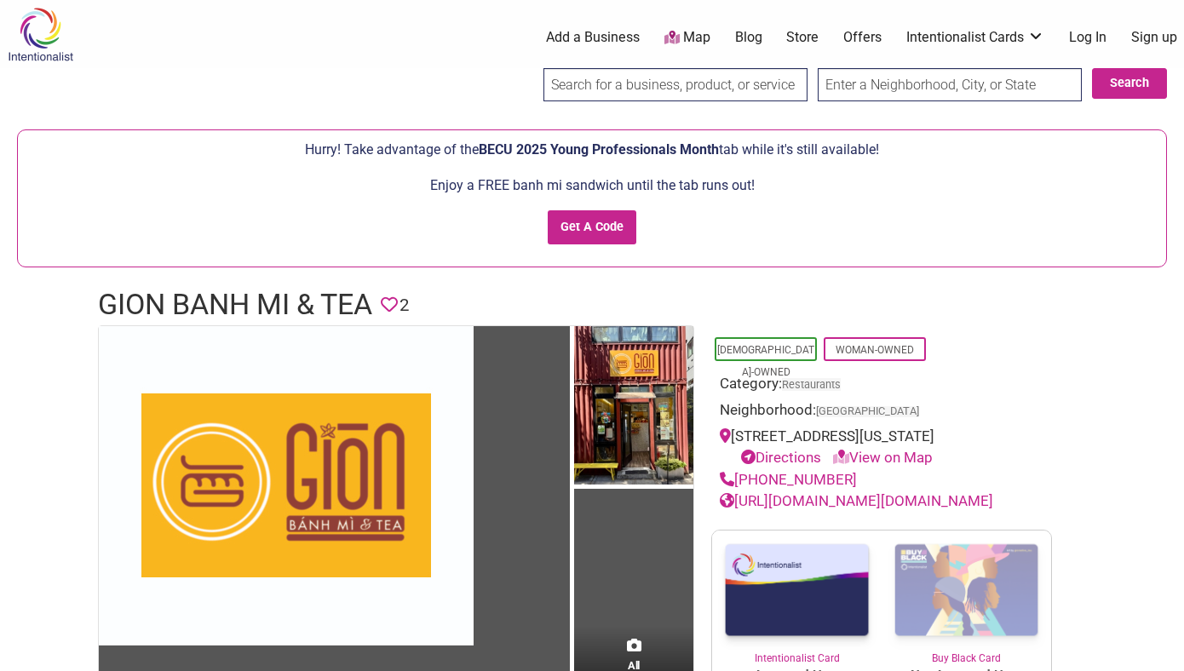
click at [768, 83] on input "search" at bounding box center [675, 84] width 264 height 33
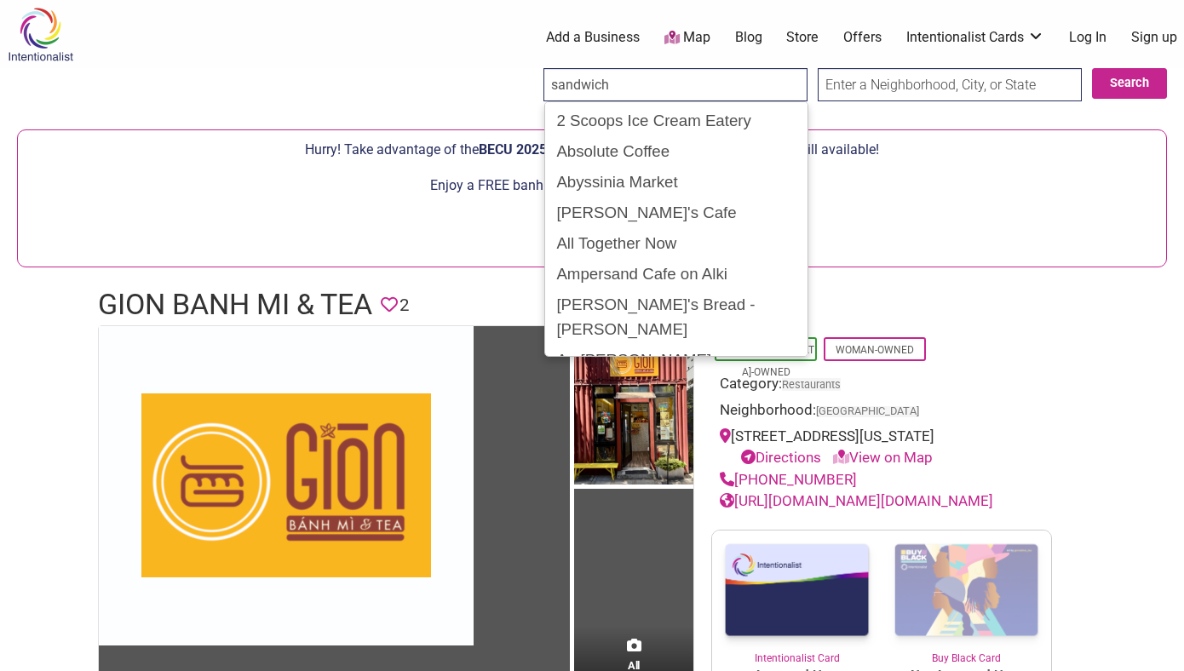
type input "sandwich"
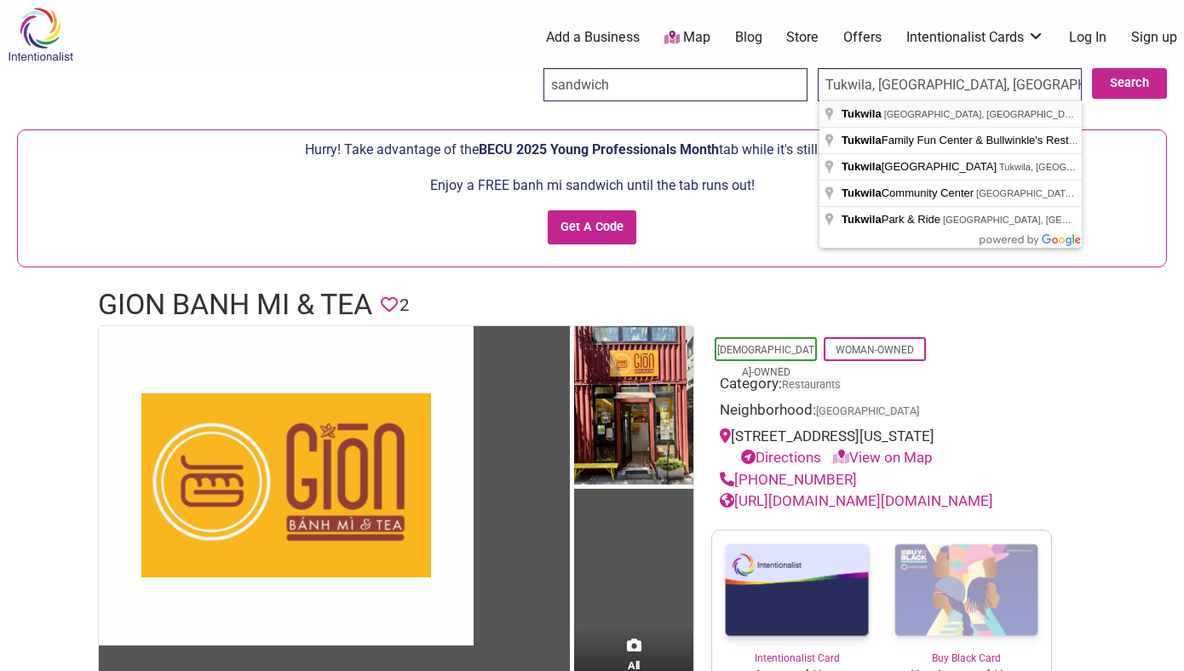
type input "Tukwila, WA, USA"
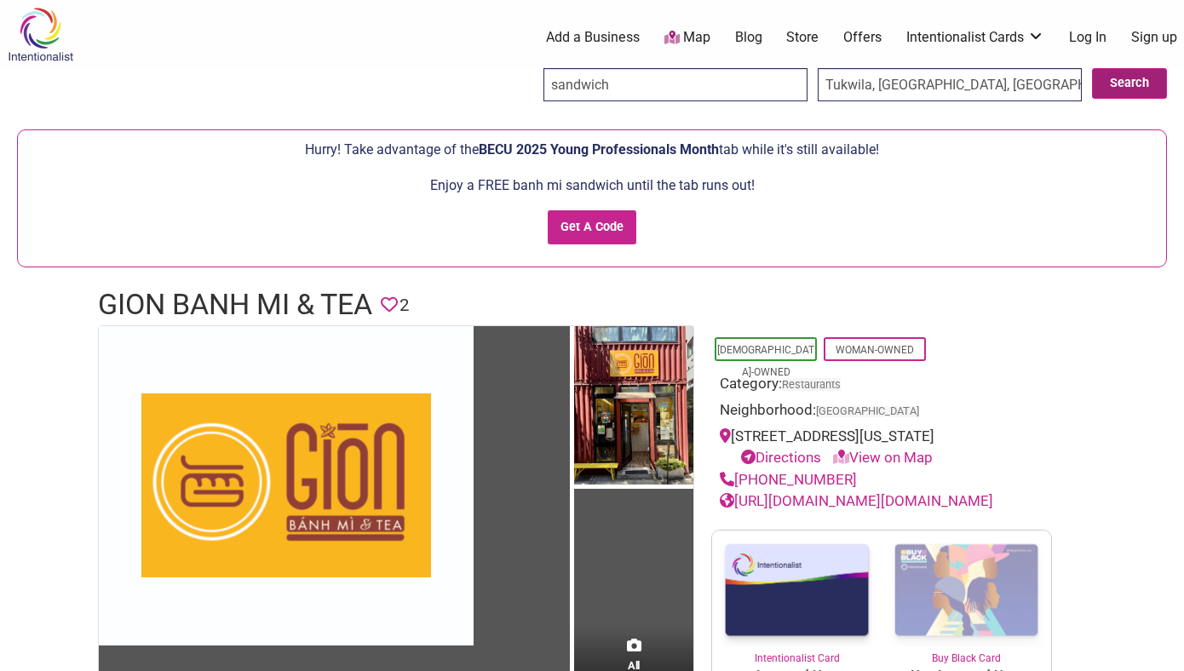
click at [1130, 80] on button "Search" at bounding box center [1129, 83] width 75 height 31
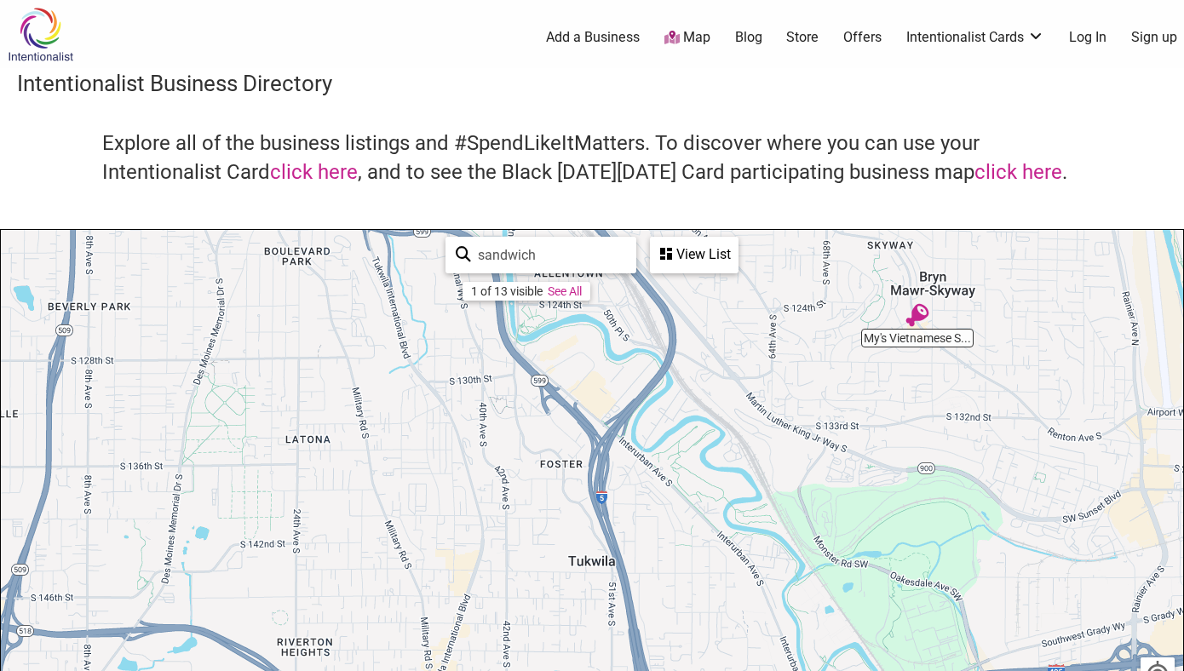
click at [572, 286] on link "See All" at bounding box center [565, 291] width 34 height 14
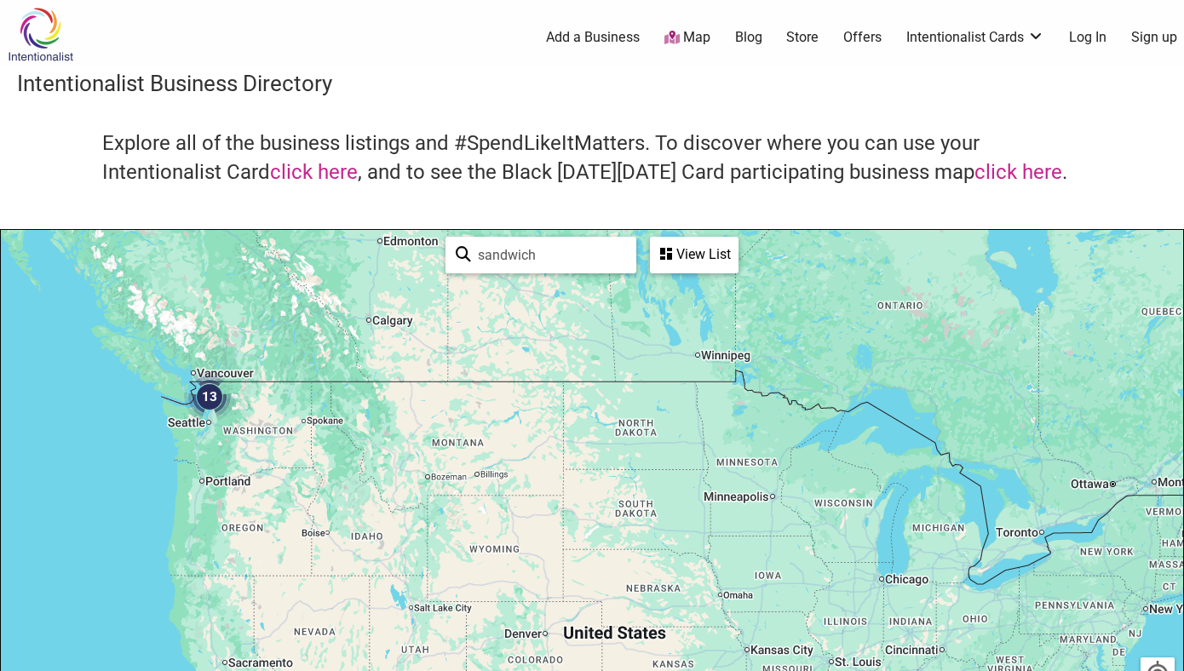
click at [206, 388] on img "13" at bounding box center [209, 396] width 51 height 51
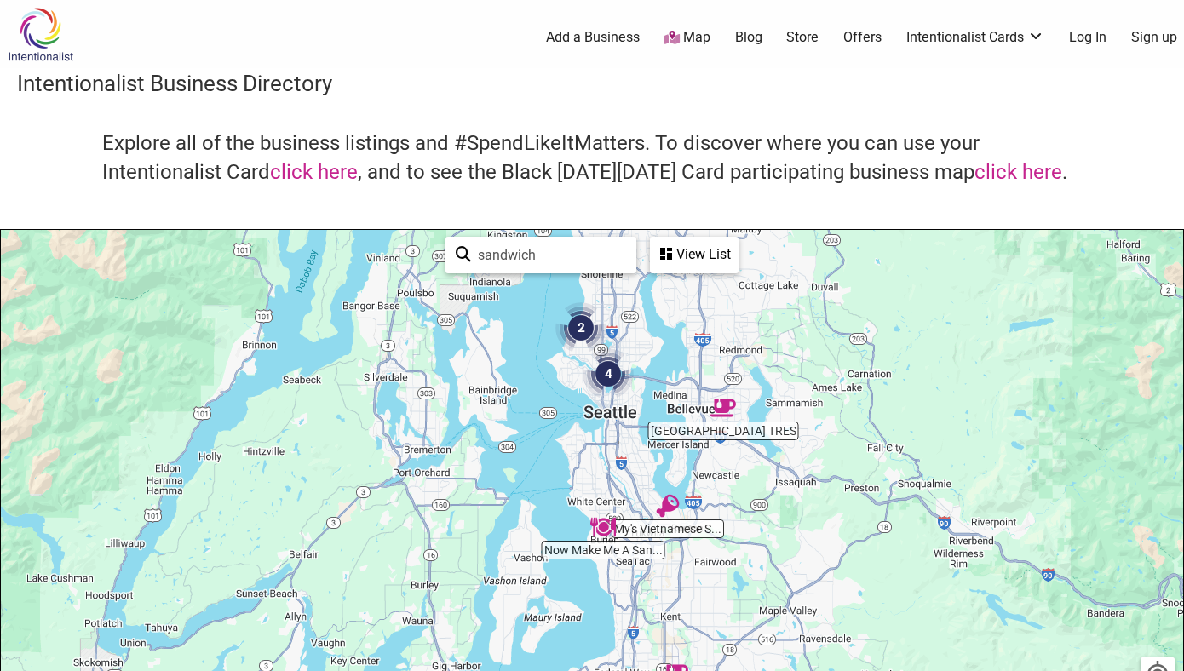
drag, startPoint x: 770, startPoint y: 503, endPoint x: 788, endPoint y: 347, distance: 156.9
click at [788, 346] on div "To navigate, press the arrow keys." at bounding box center [592, 561] width 1182 height 663
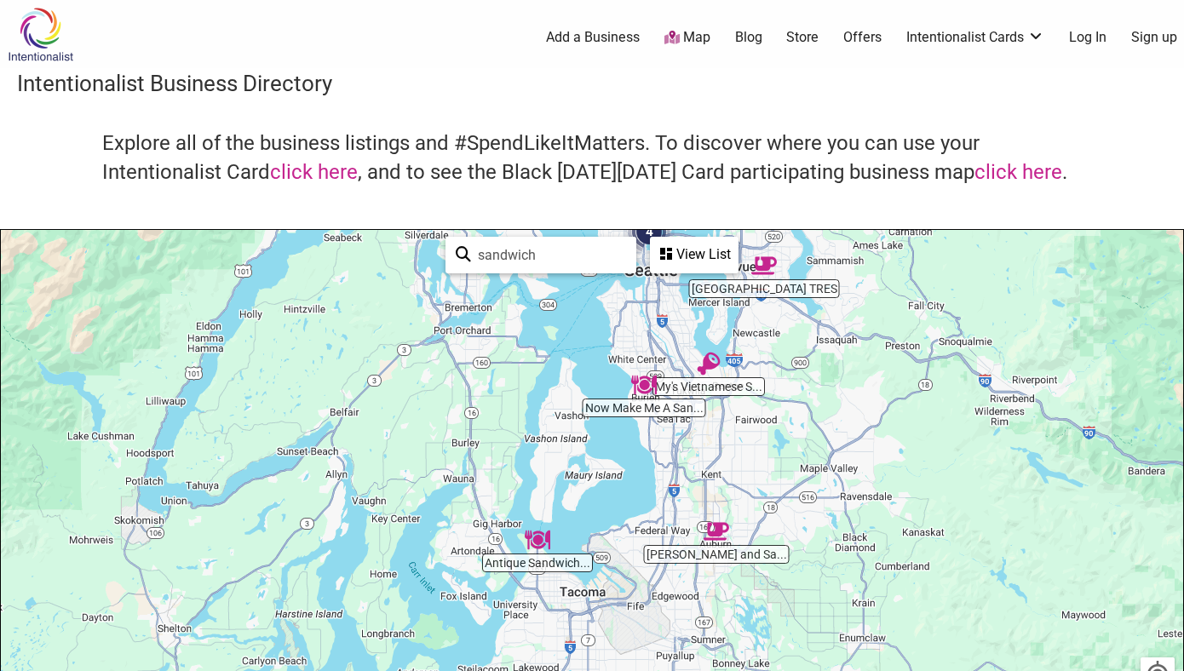
drag, startPoint x: 768, startPoint y: 619, endPoint x: 812, endPoint y: 465, distance: 160.2
click at [812, 465] on div "To navigate, press the arrow keys." at bounding box center [592, 561] width 1182 height 663
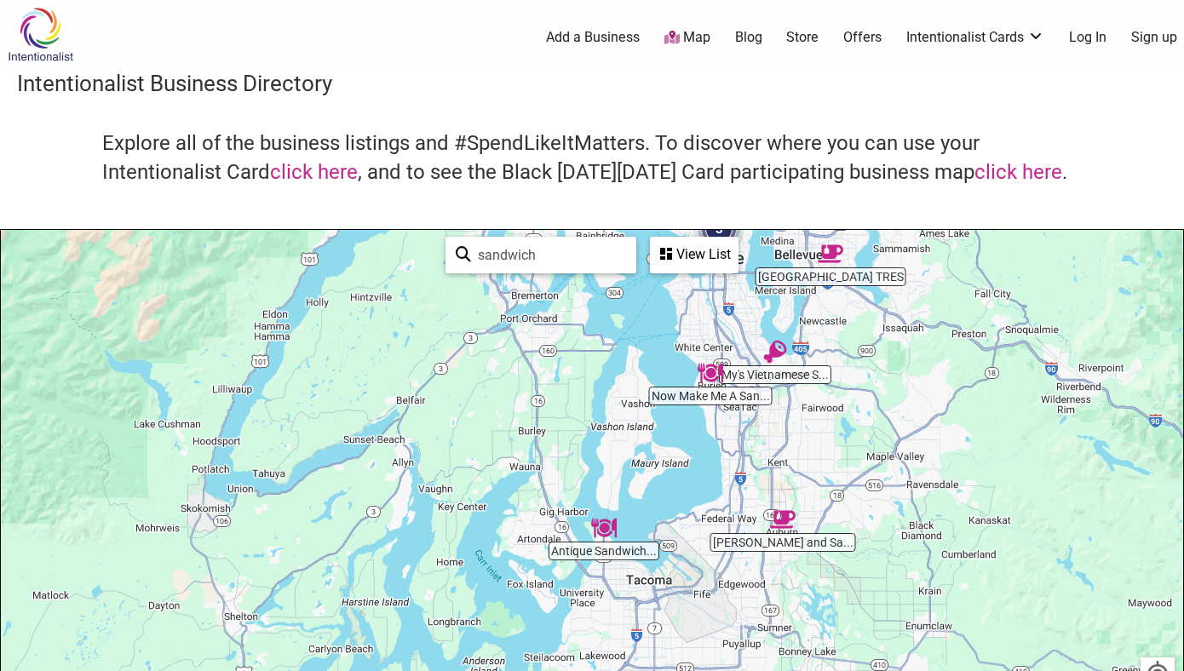
drag, startPoint x: 705, startPoint y: 450, endPoint x: 773, endPoint y: 445, distance: 67.5
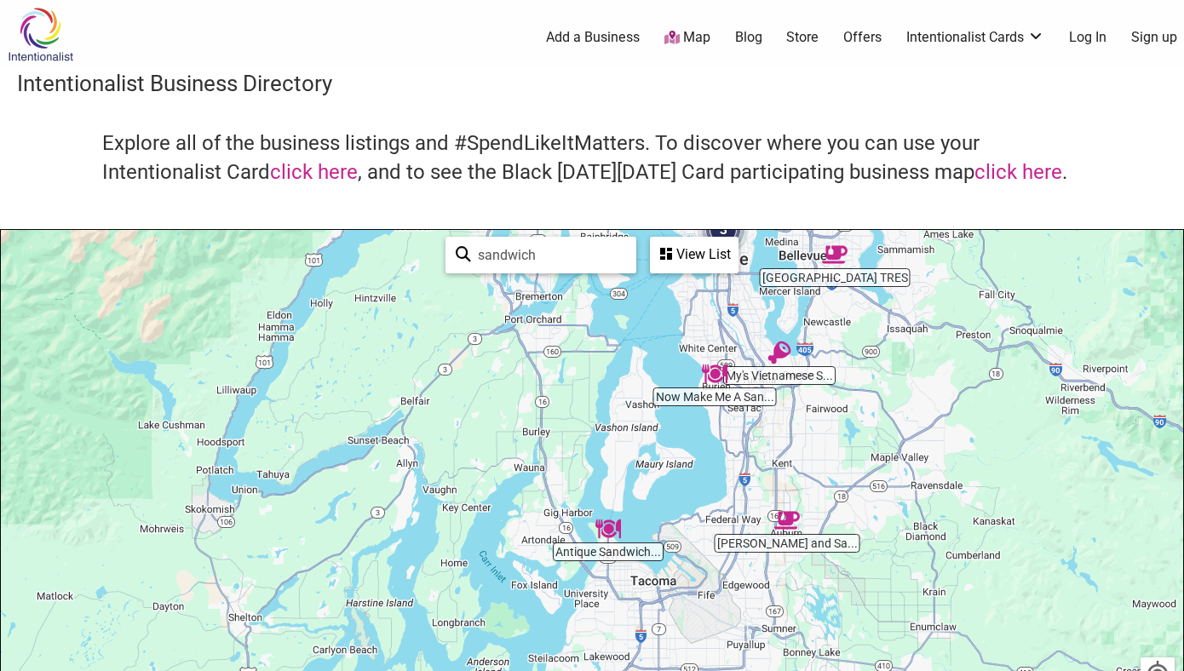
click at [809, 382] on div "To navigate, press the arrow keys." at bounding box center [592, 561] width 1182 height 663
click at [708, 249] on div "View List" at bounding box center [694, 255] width 85 height 32
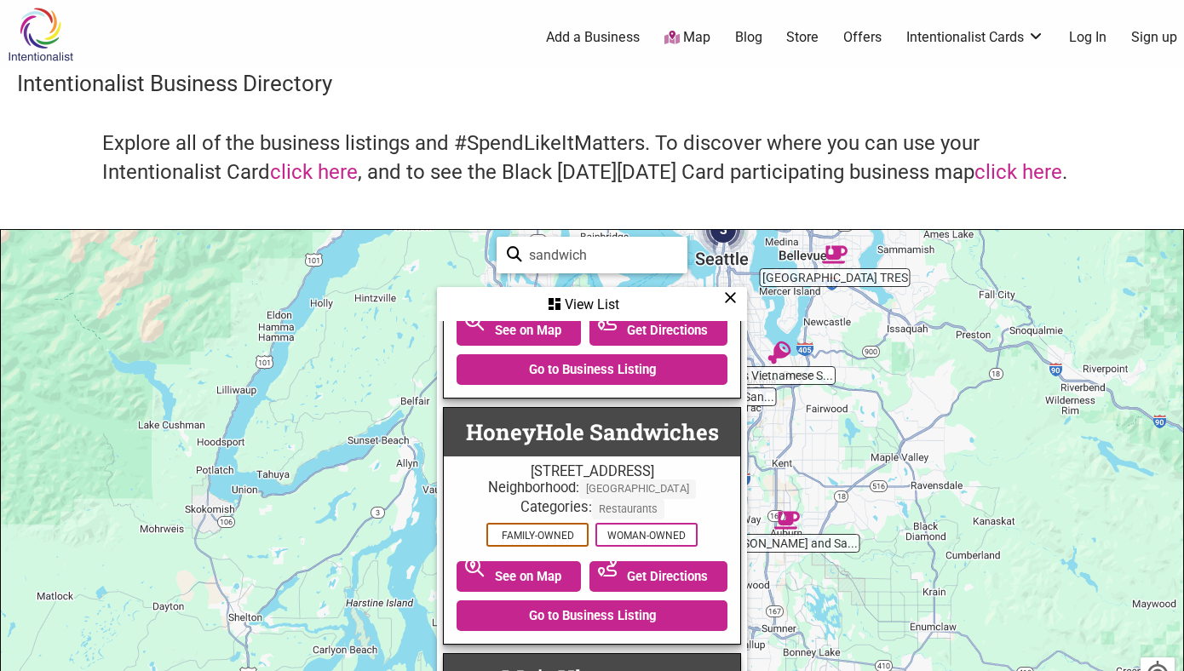
scroll to position [530, 0]
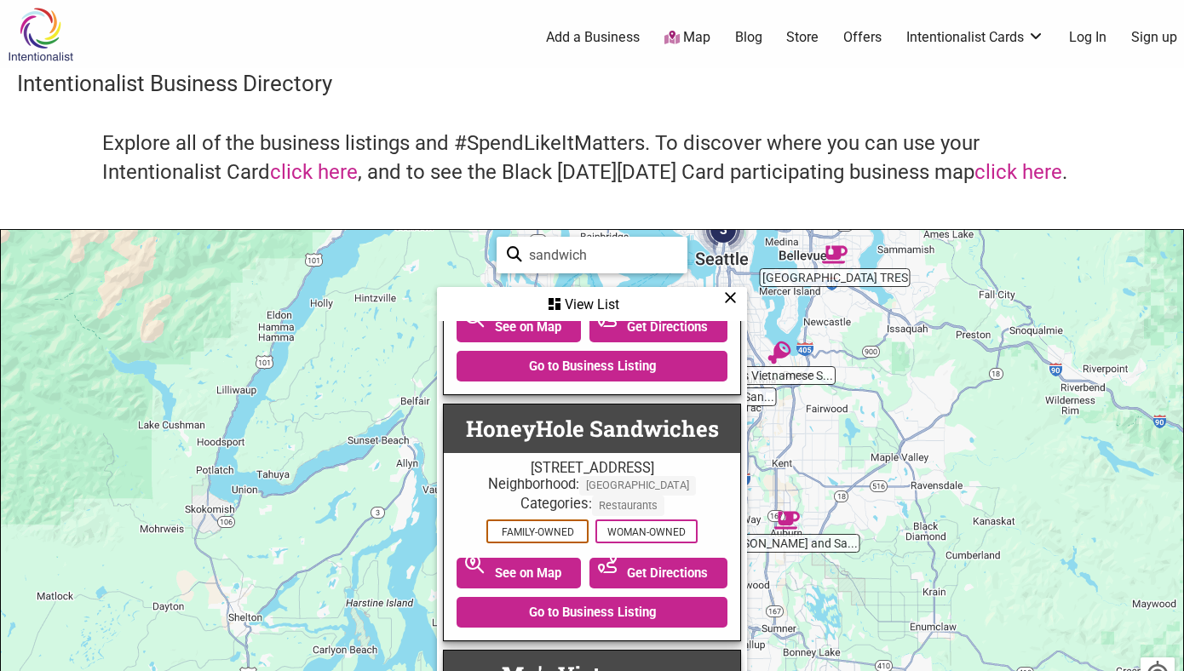
click at [855, 420] on div "To navigate, press the arrow keys." at bounding box center [592, 561] width 1182 height 663
click at [726, 298] on icon at bounding box center [730, 297] width 13 height 1
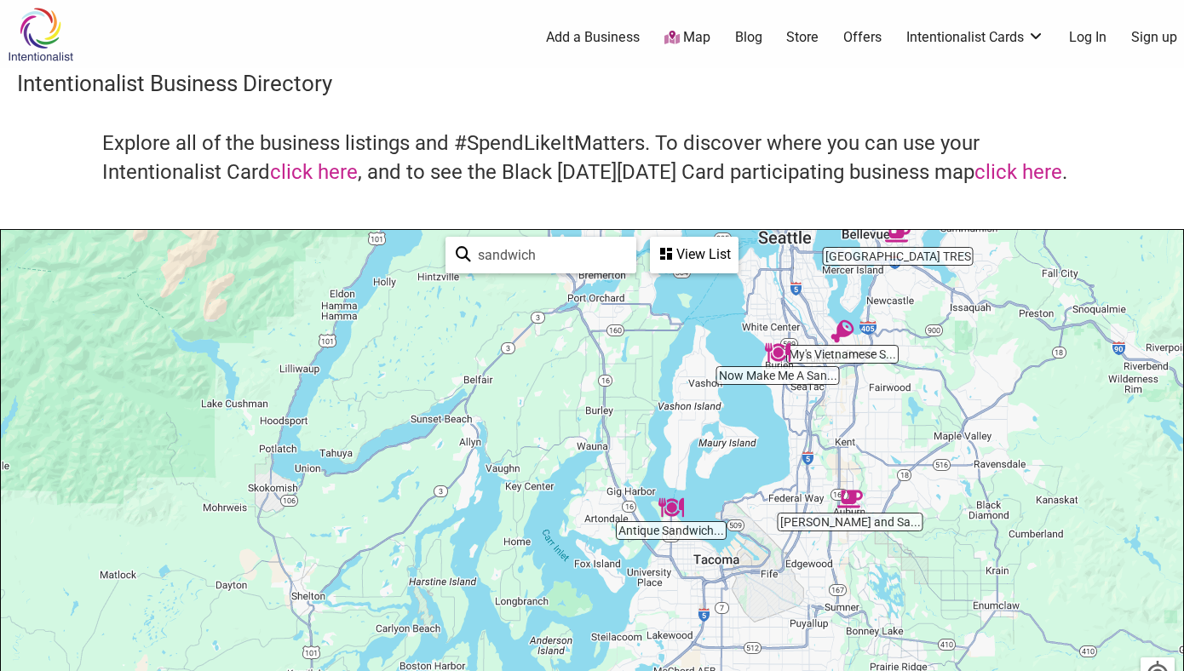
drag, startPoint x: 958, startPoint y: 449, endPoint x: 1026, endPoint y: 424, distance: 72.5
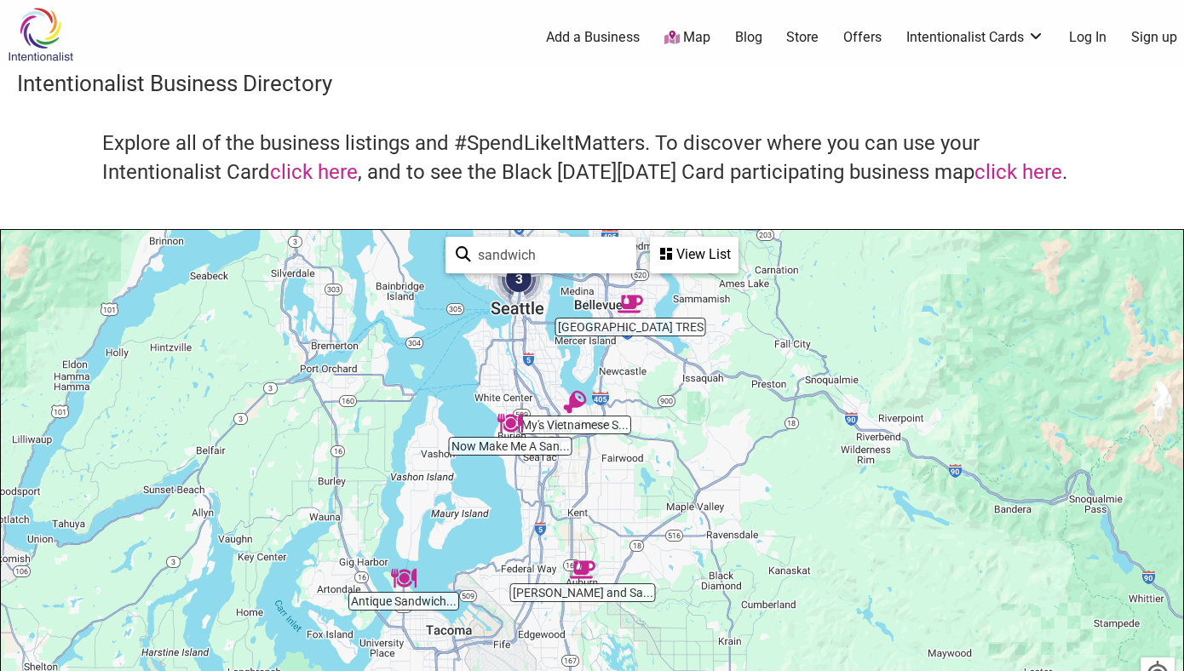
drag, startPoint x: 1026, startPoint y: 424, endPoint x: 759, endPoint y: 497, distance: 277.1
click at [759, 497] on div "To navigate, press the arrow keys." at bounding box center [592, 561] width 1182 height 663
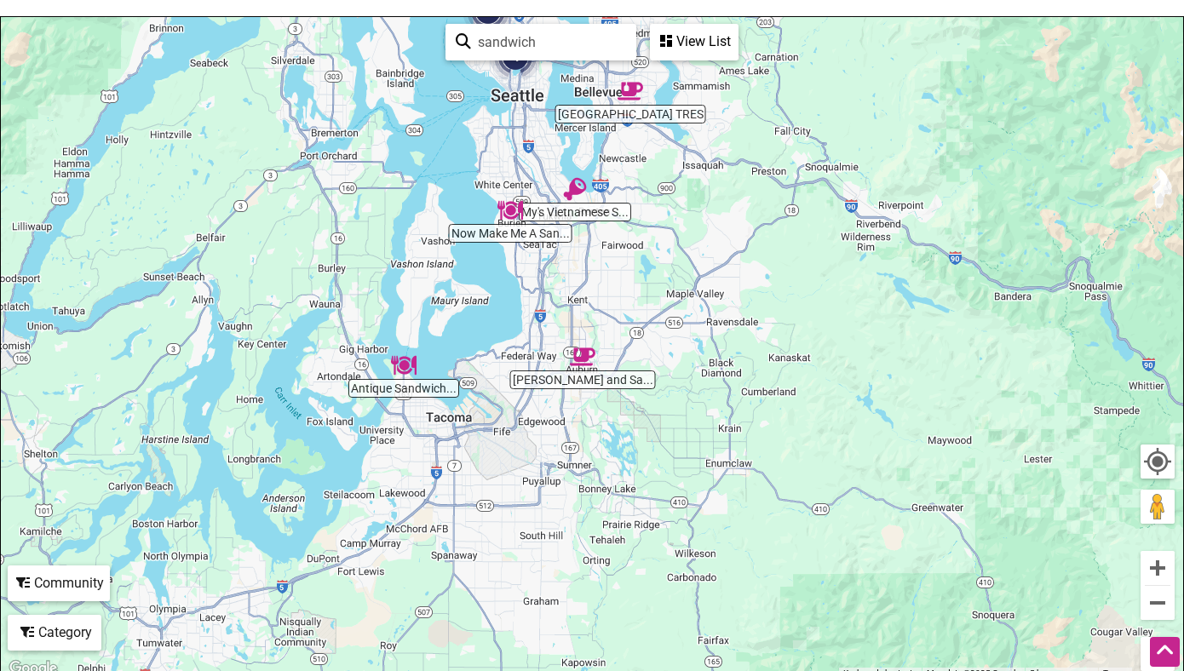
scroll to position [217, 0]
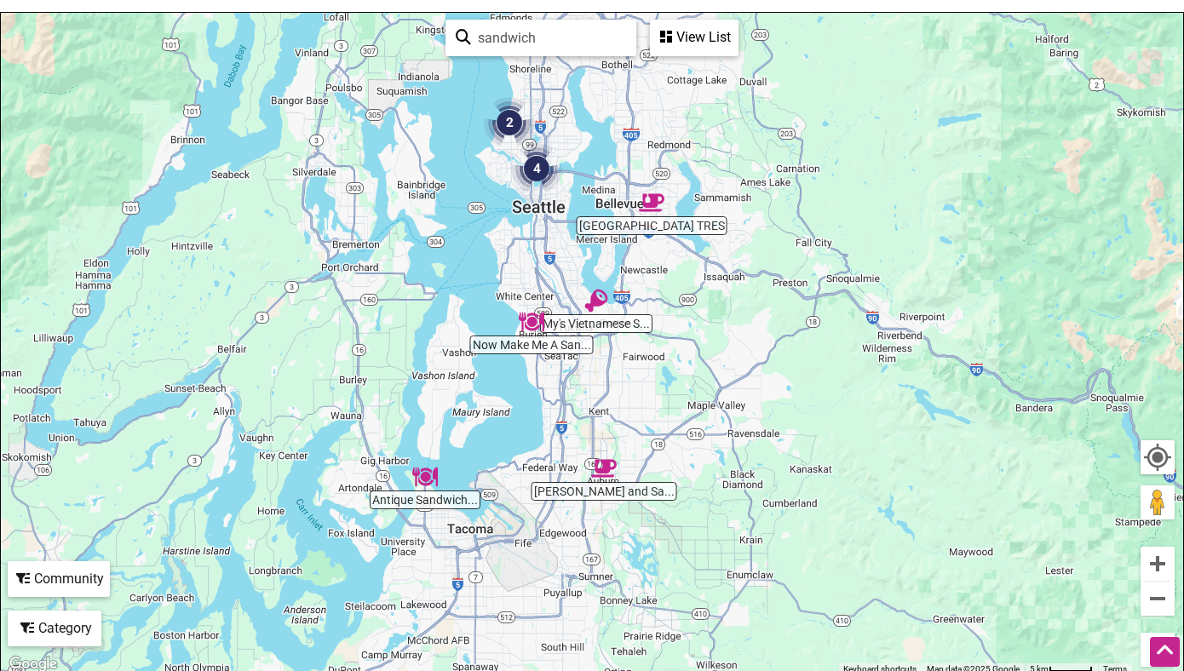
drag, startPoint x: 940, startPoint y: 302, endPoint x: 968, endPoint y: 423, distance: 124.8
click at [968, 423] on div "To navigate, press the arrow keys." at bounding box center [592, 344] width 1182 height 663
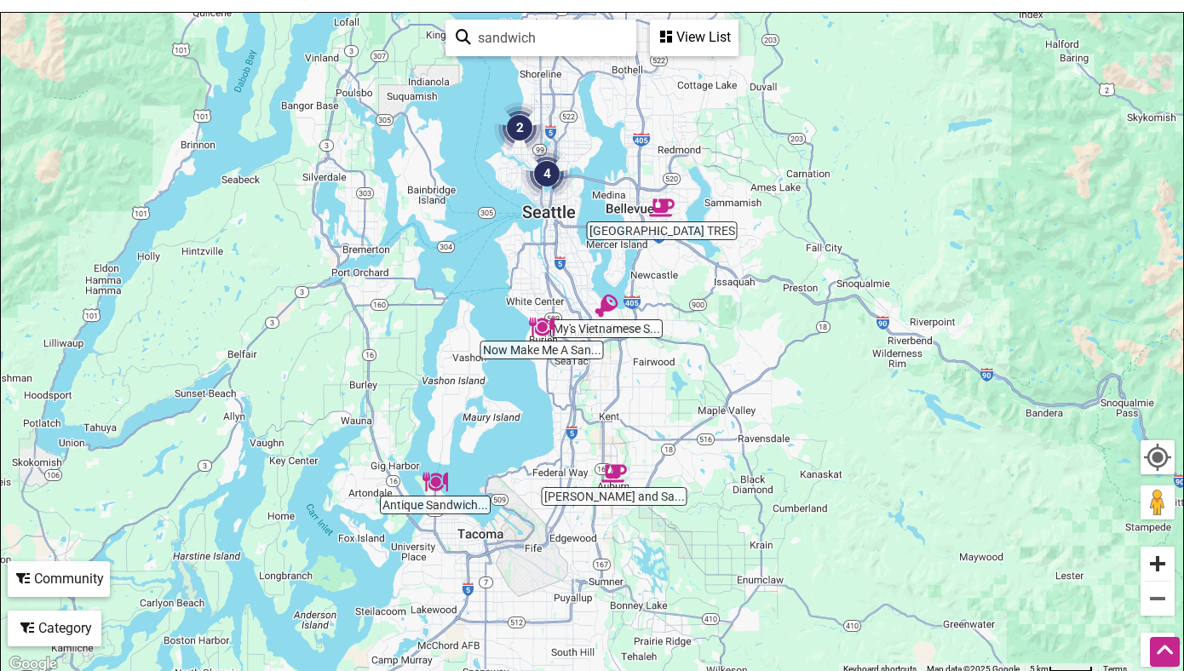
click at [1164, 564] on button "Zoom in" at bounding box center [1158, 564] width 34 height 34
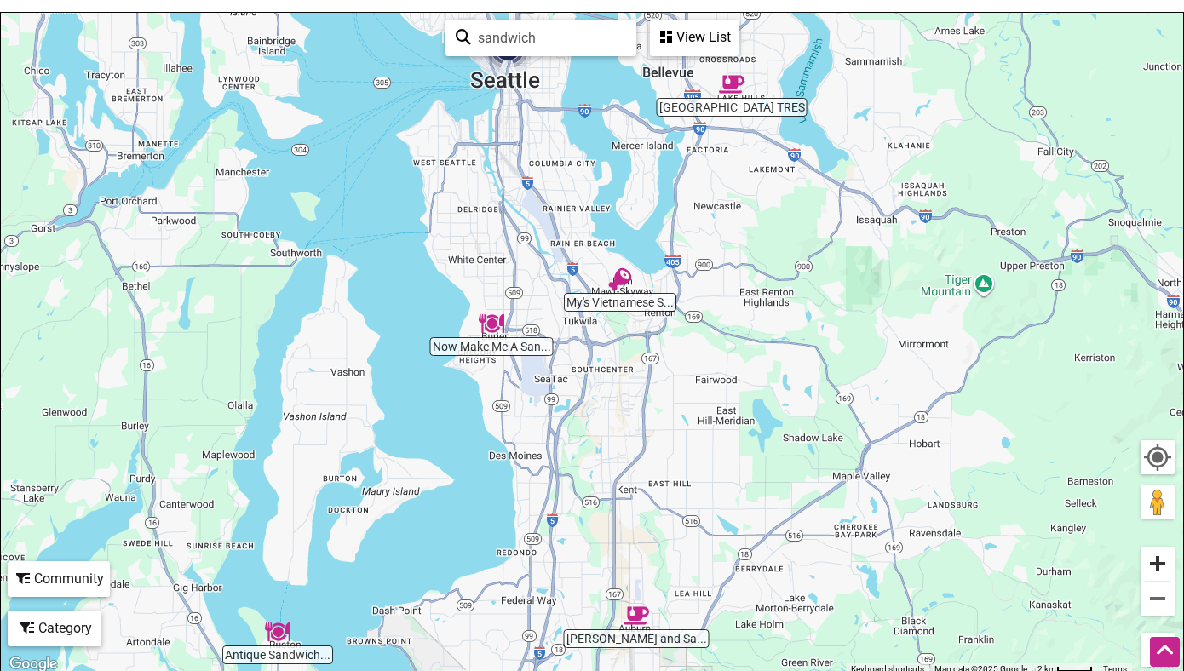
click at [1164, 564] on button "Zoom in" at bounding box center [1158, 564] width 34 height 34
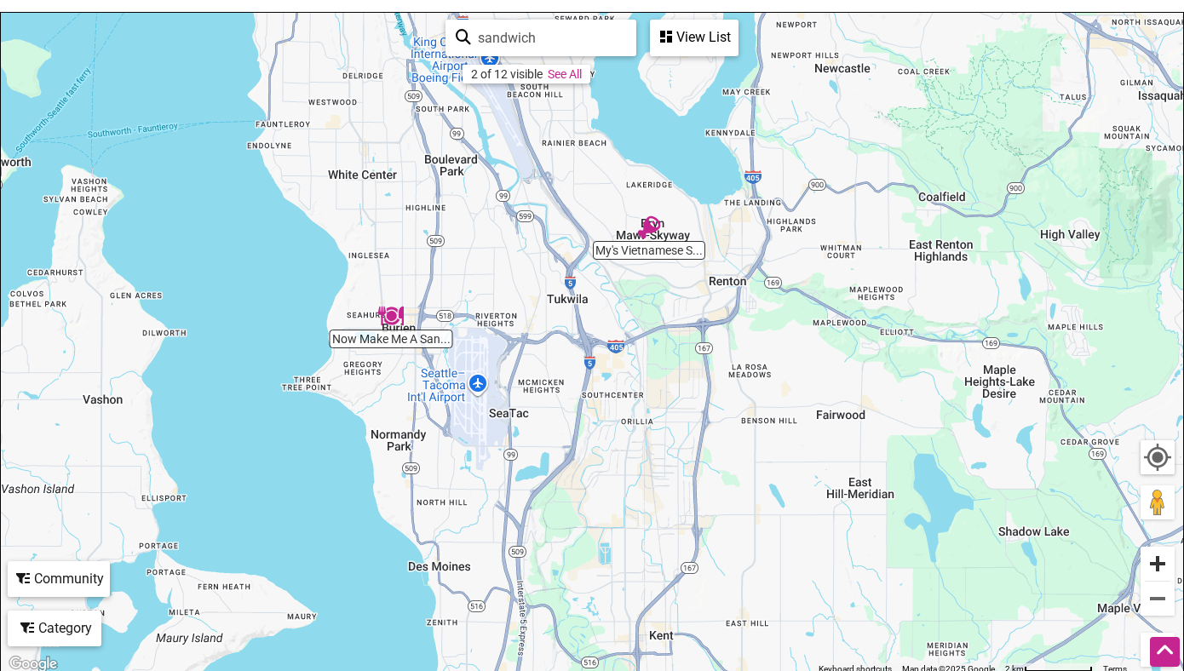
click at [1160, 560] on button "Zoom in" at bounding box center [1158, 564] width 34 height 34
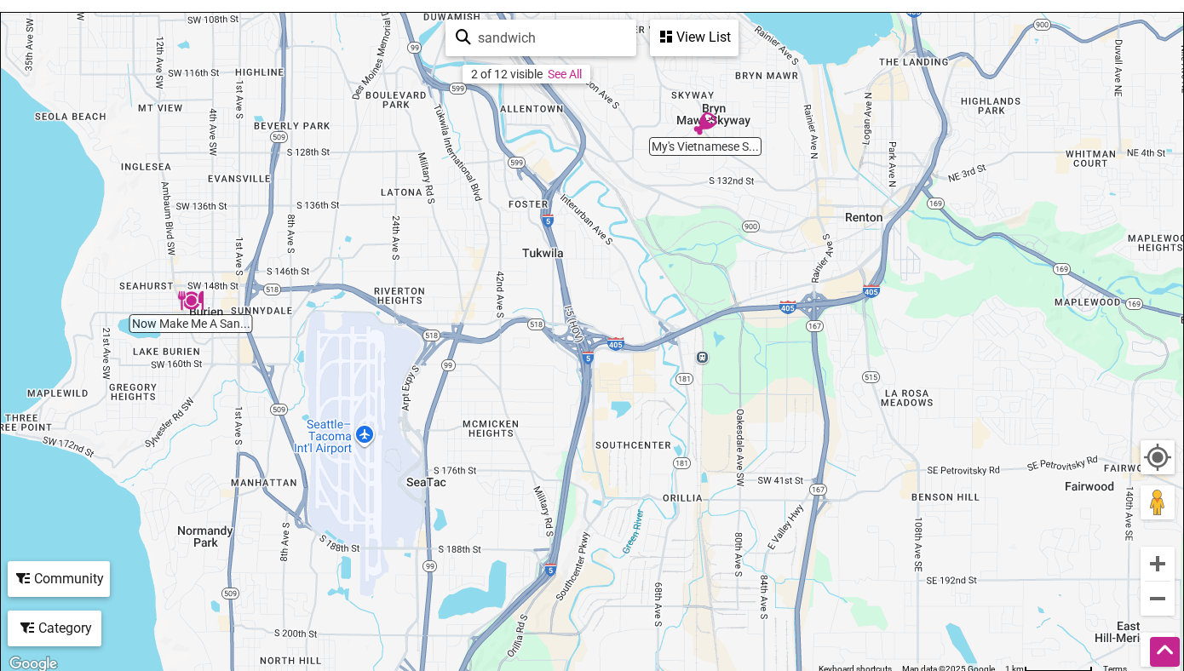
click at [193, 299] on img "Now Make Me A Sandwich" at bounding box center [191, 301] width 26 height 26
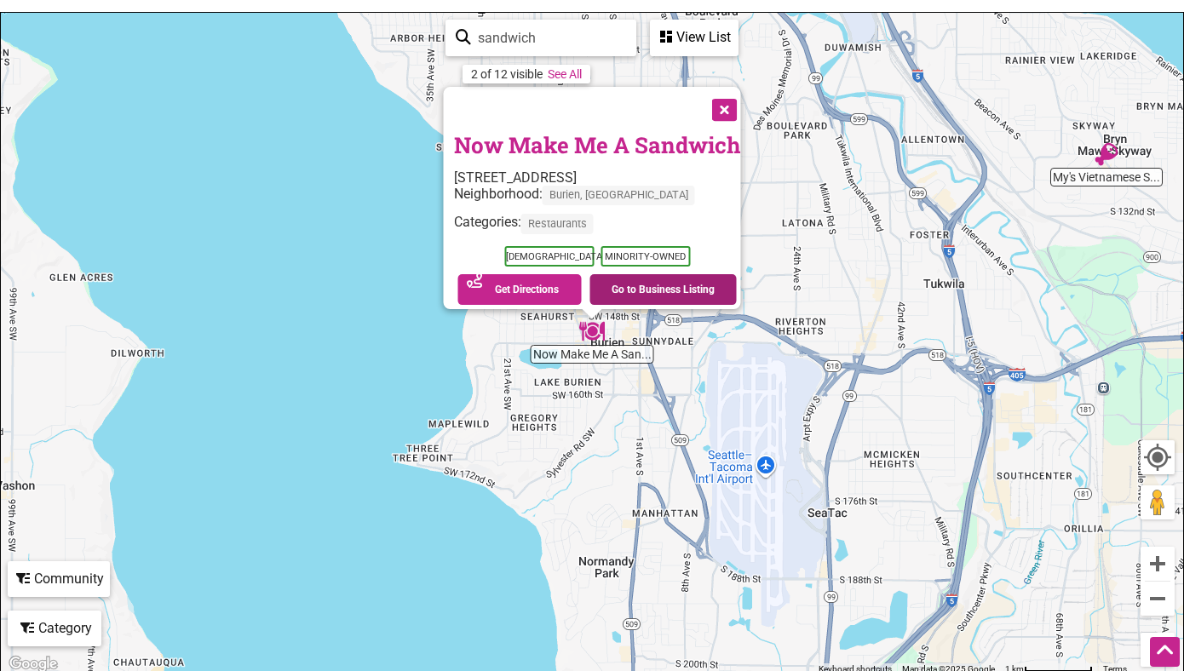
click at [667, 279] on link "Go to Business Listing" at bounding box center [662, 289] width 147 height 31
click at [1110, 158] on img "My's Vietnamese Sandwiches and Deli" at bounding box center [1107, 154] width 26 height 26
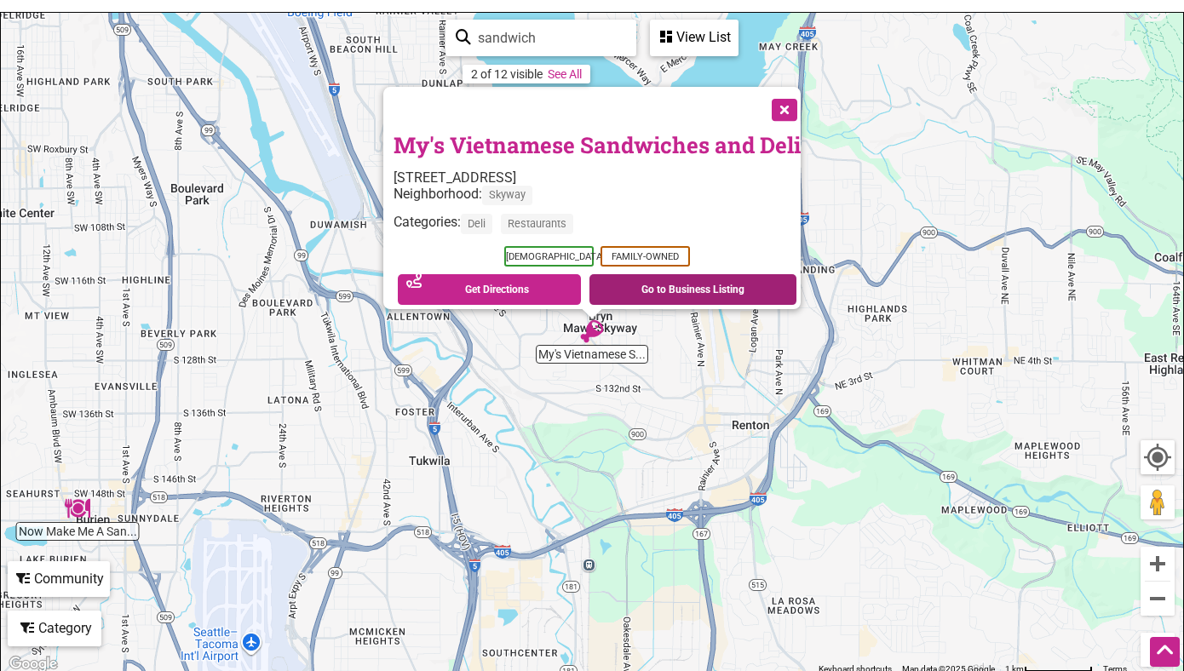
click at [671, 285] on link "Go to Business Listing" at bounding box center [692, 289] width 207 height 31
click at [782, 100] on button "Close" at bounding box center [783, 108] width 43 height 43
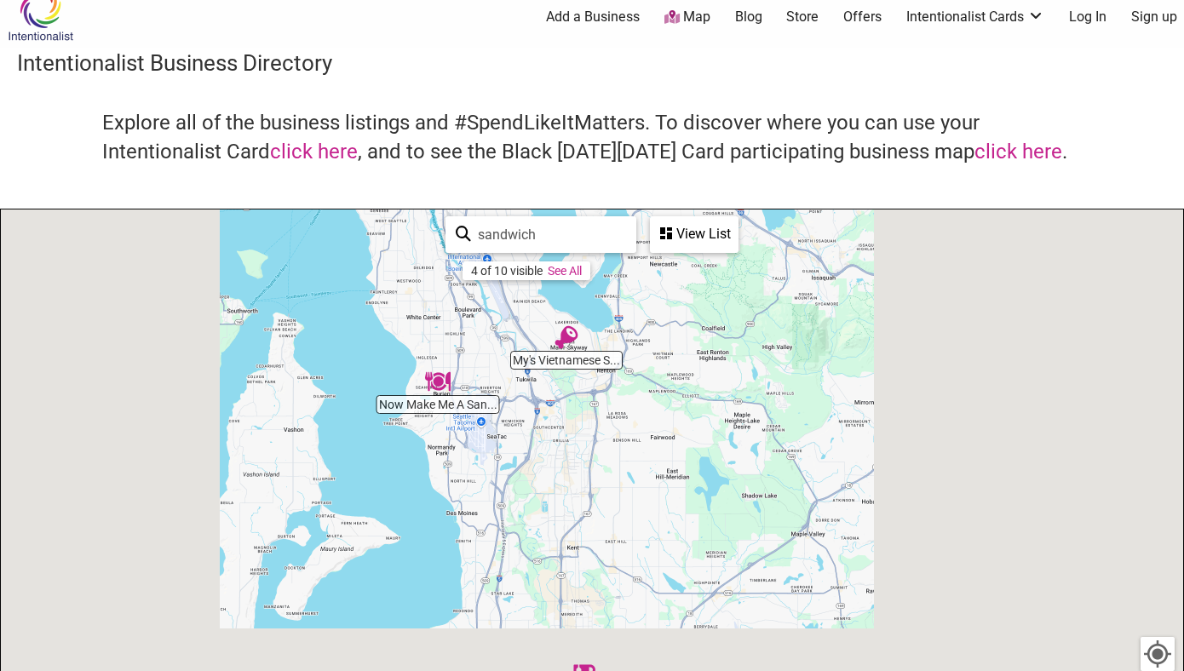
scroll to position [0, 0]
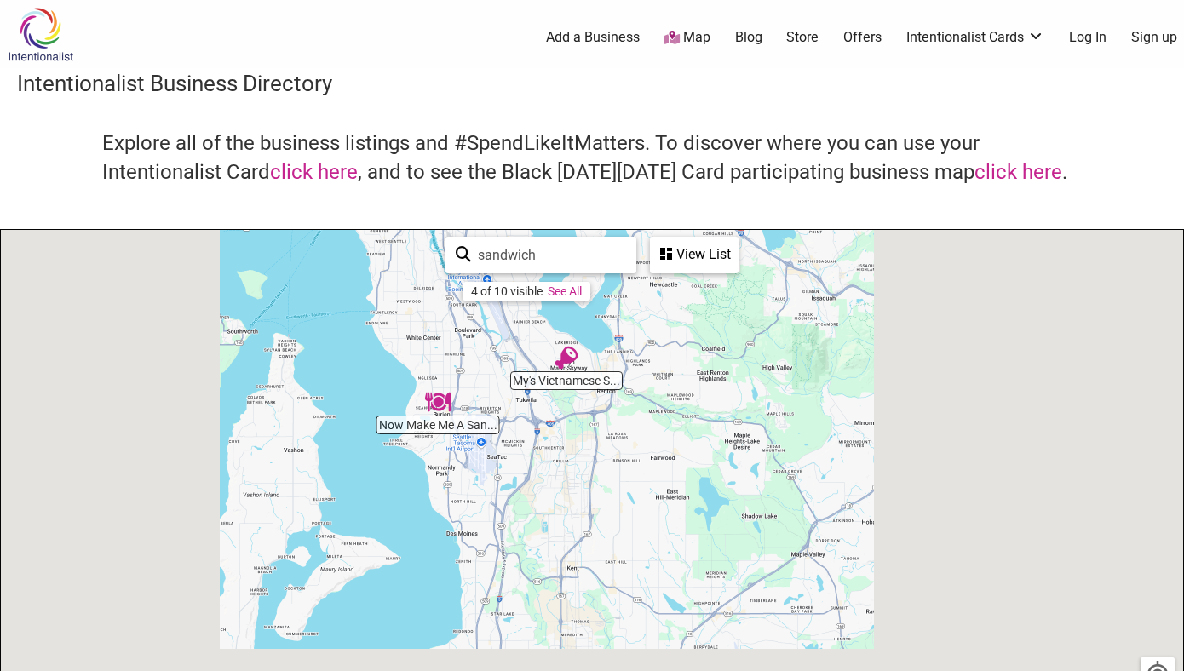
click at [46, 36] on img at bounding box center [40, 34] width 81 height 55
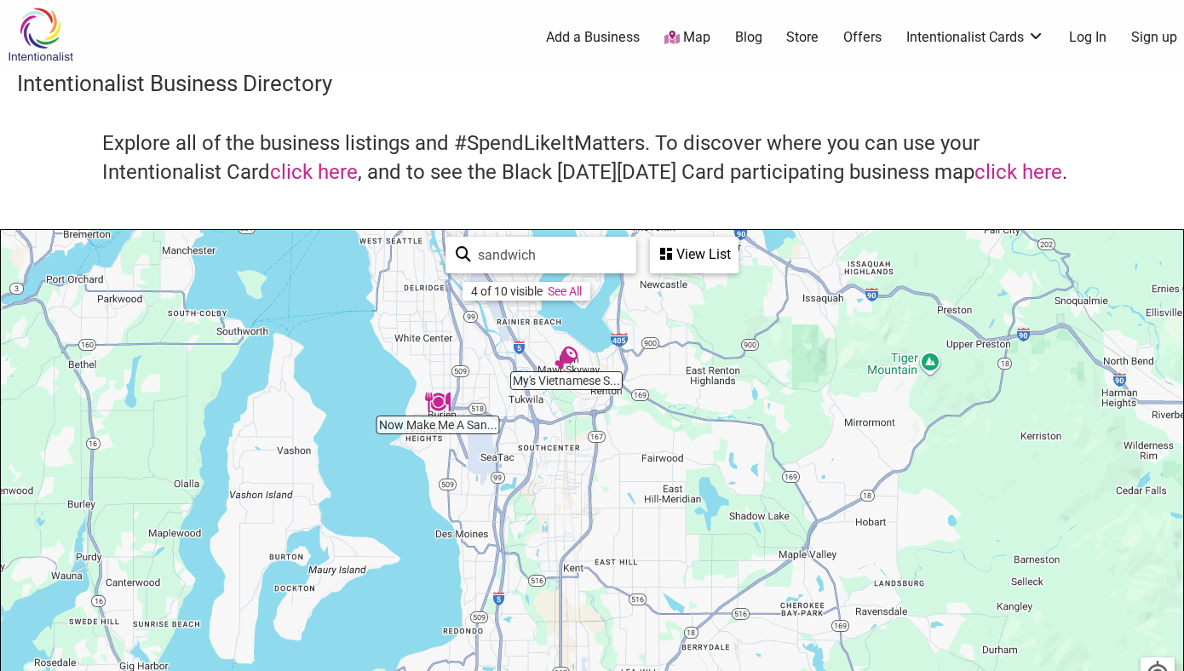
click at [34, 23] on img at bounding box center [40, 34] width 81 height 55
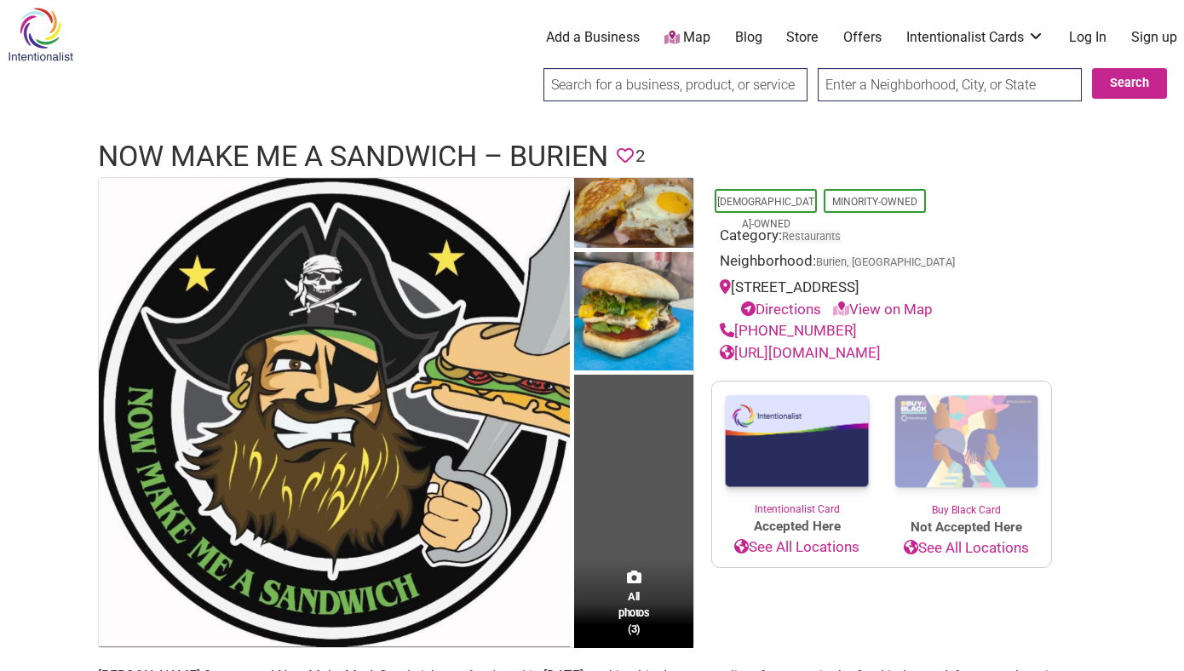
click at [851, 349] on link "[URL][DOMAIN_NAME]" at bounding box center [800, 352] width 161 height 17
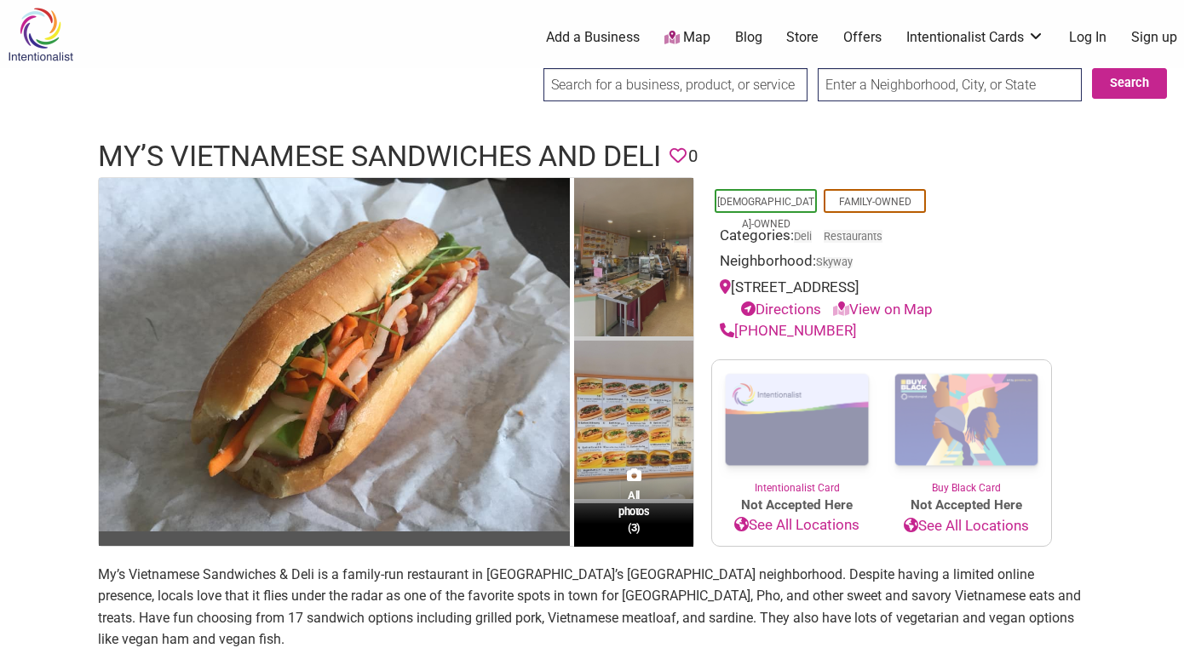
click at [643, 277] on img at bounding box center [633, 259] width 119 height 163
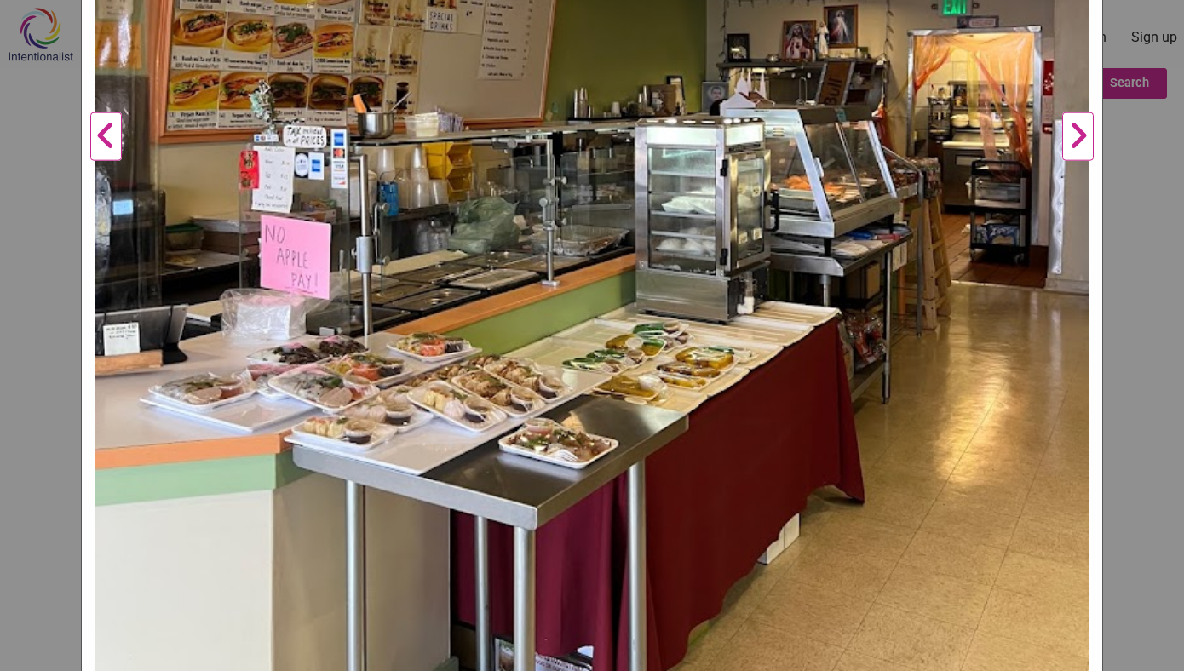
scroll to position [747, 0]
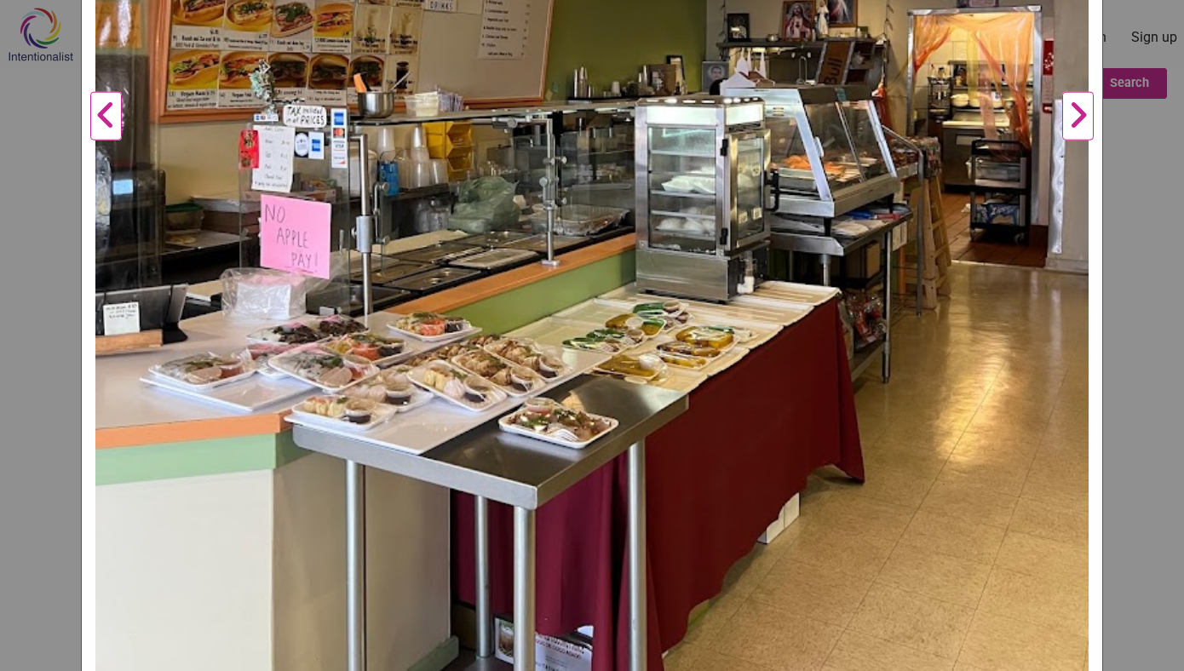
click at [1076, 107] on button "Next" at bounding box center [1078, 116] width 47 height 1338
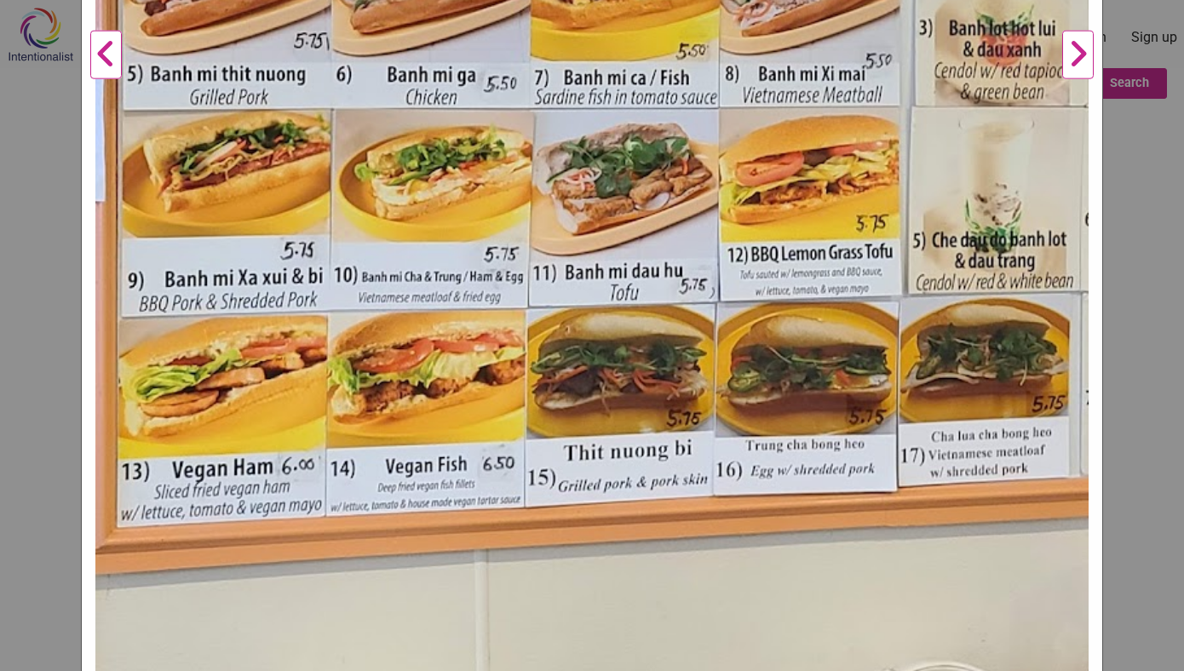
scroll to position [901, 0]
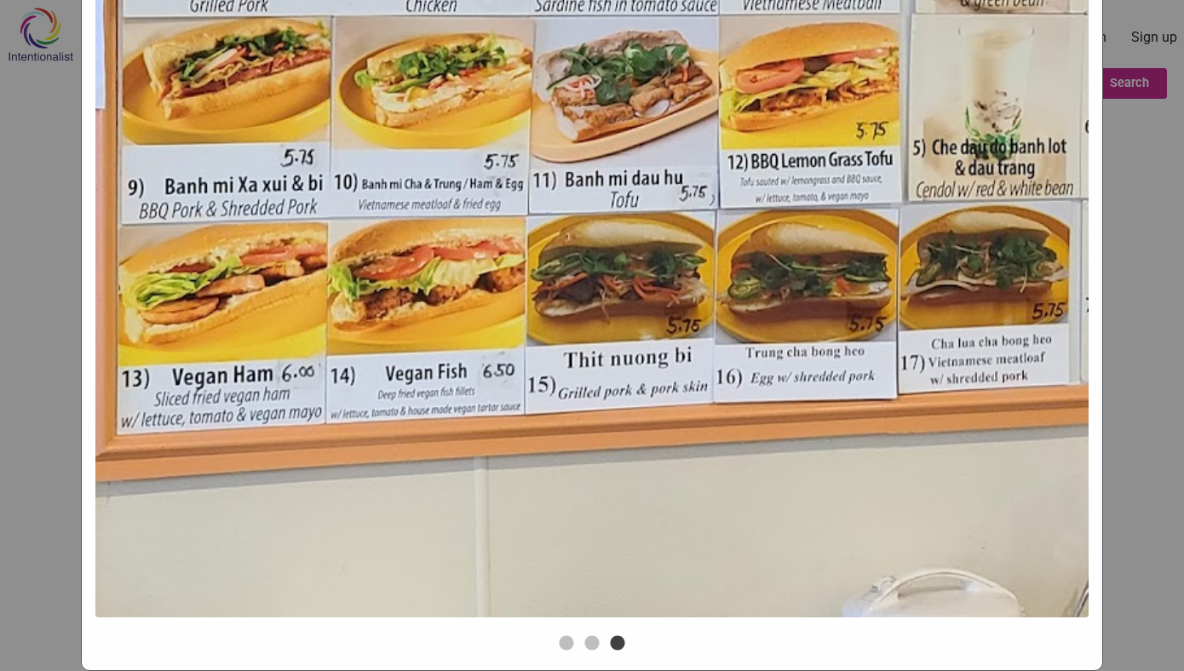
click at [1153, 222] on div "My's Vietnamese Sandwiches and Deli Previous Next 1 2 3 ×" at bounding box center [592, 335] width 1184 height 671
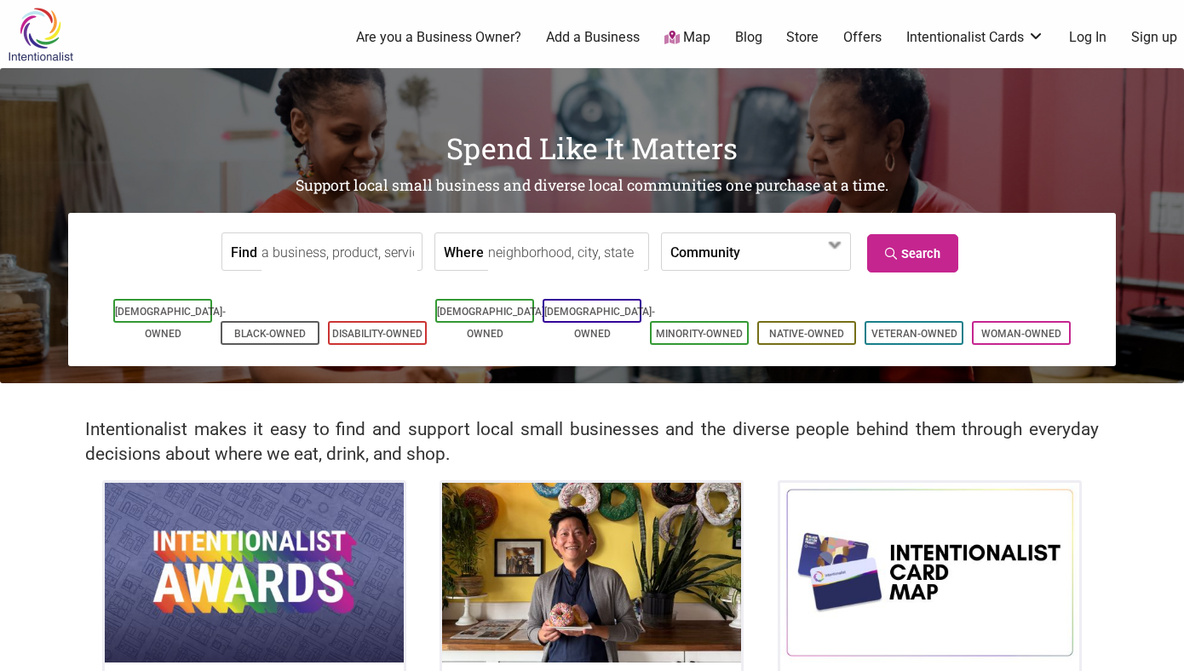
click at [289, 258] on input "Find" at bounding box center [340, 252] width 156 height 38
type input "l"
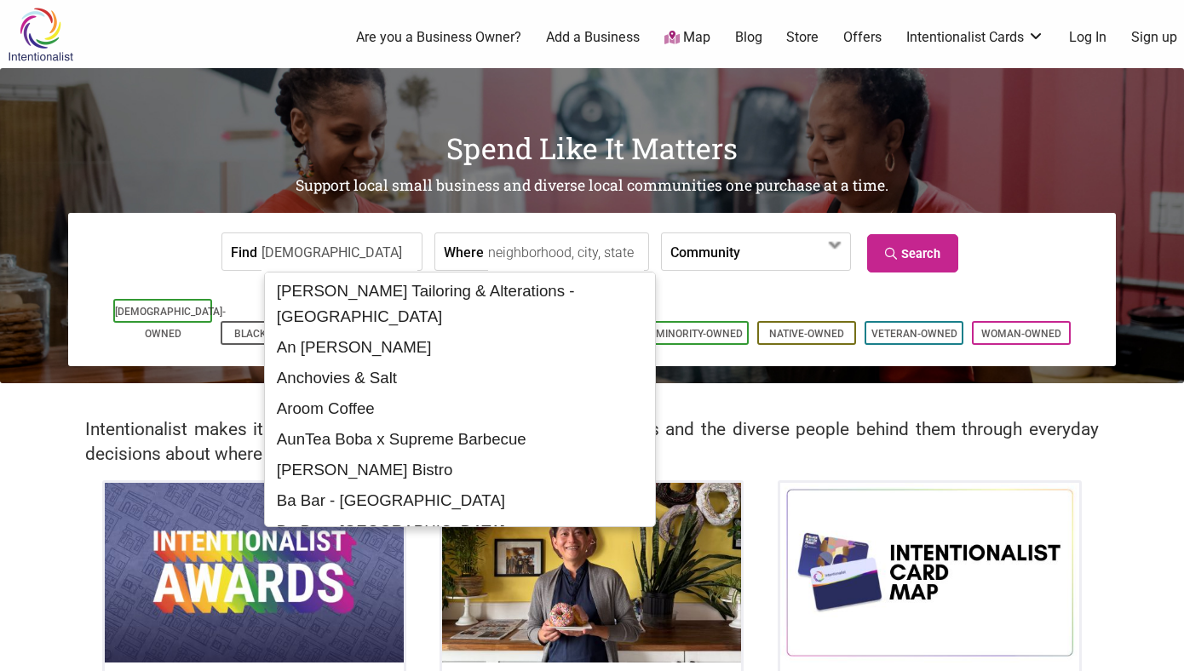
type input "vietnamese"
click at [520, 258] on input "Where" at bounding box center [566, 252] width 156 height 38
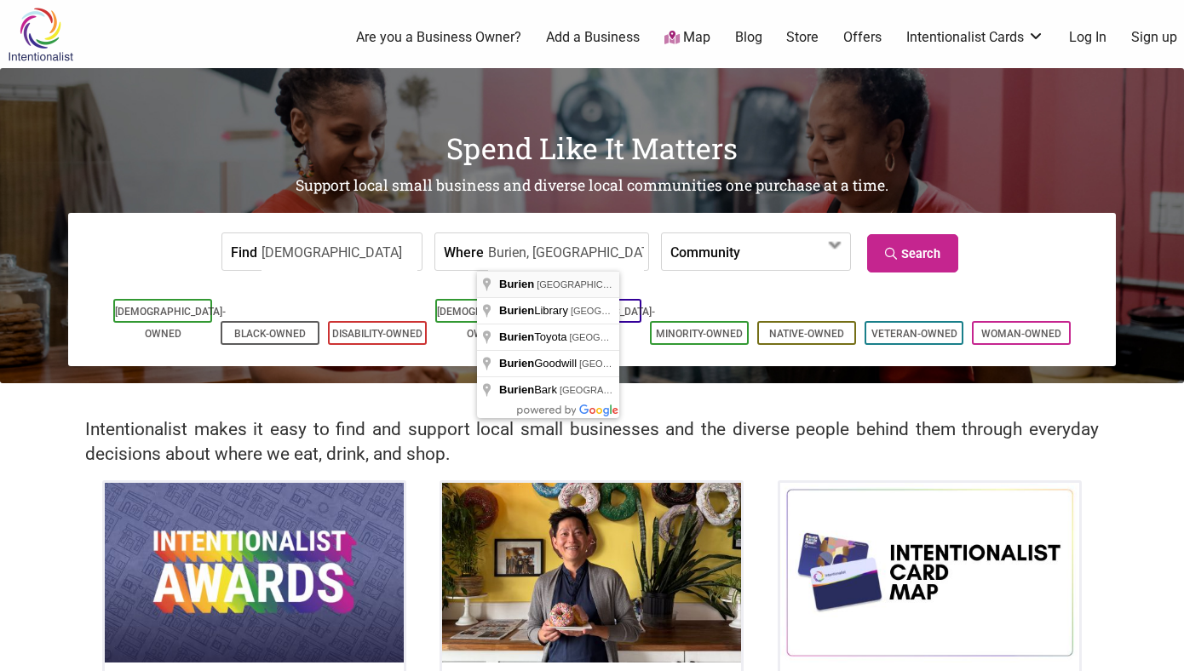
type input "Burien, WA, USA"
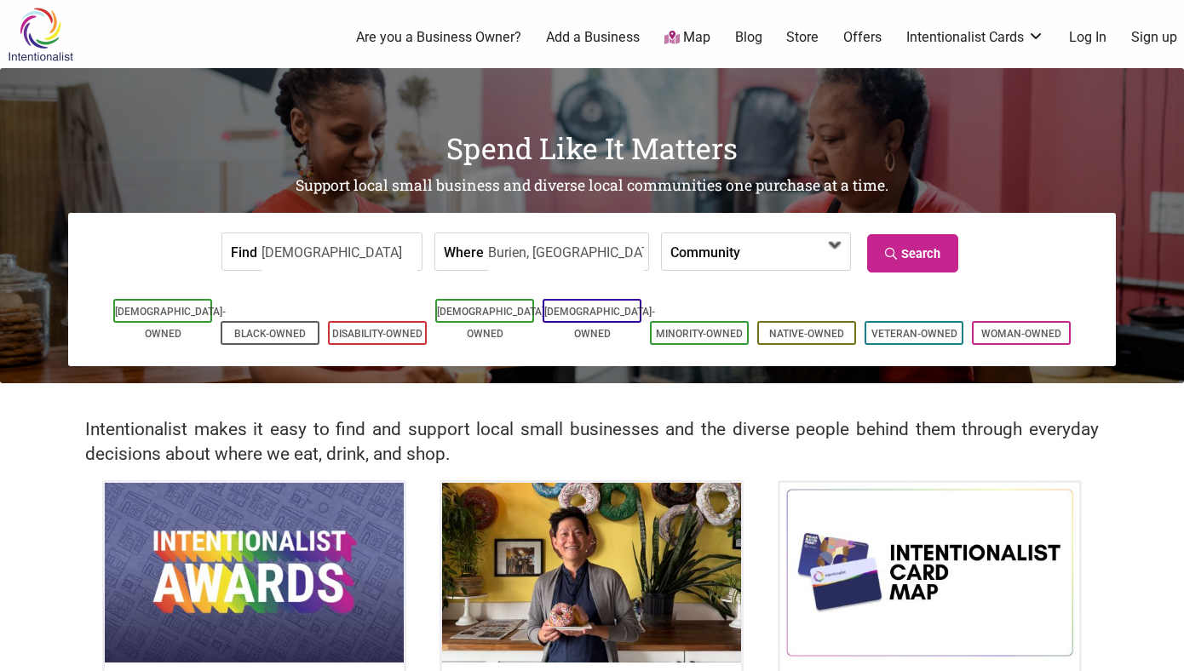
click at [836, 242] on span at bounding box center [835, 245] width 27 height 27
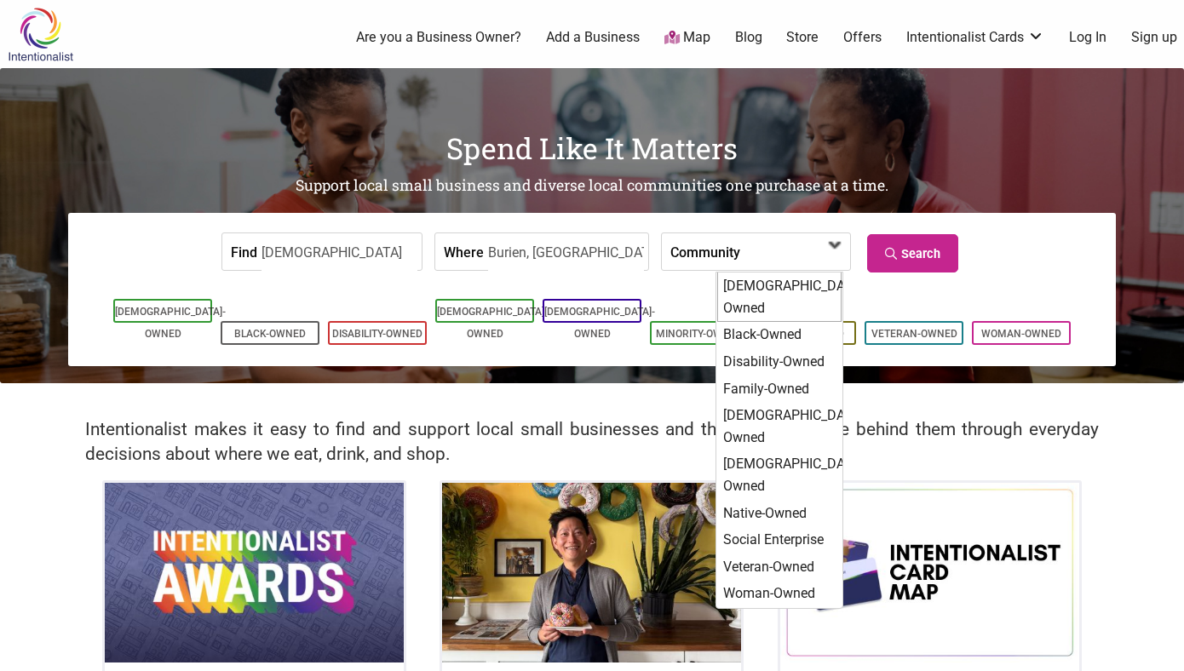
click at [809, 282] on div "[DEMOGRAPHIC_DATA]-Owned" at bounding box center [779, 297] width 124 height 50
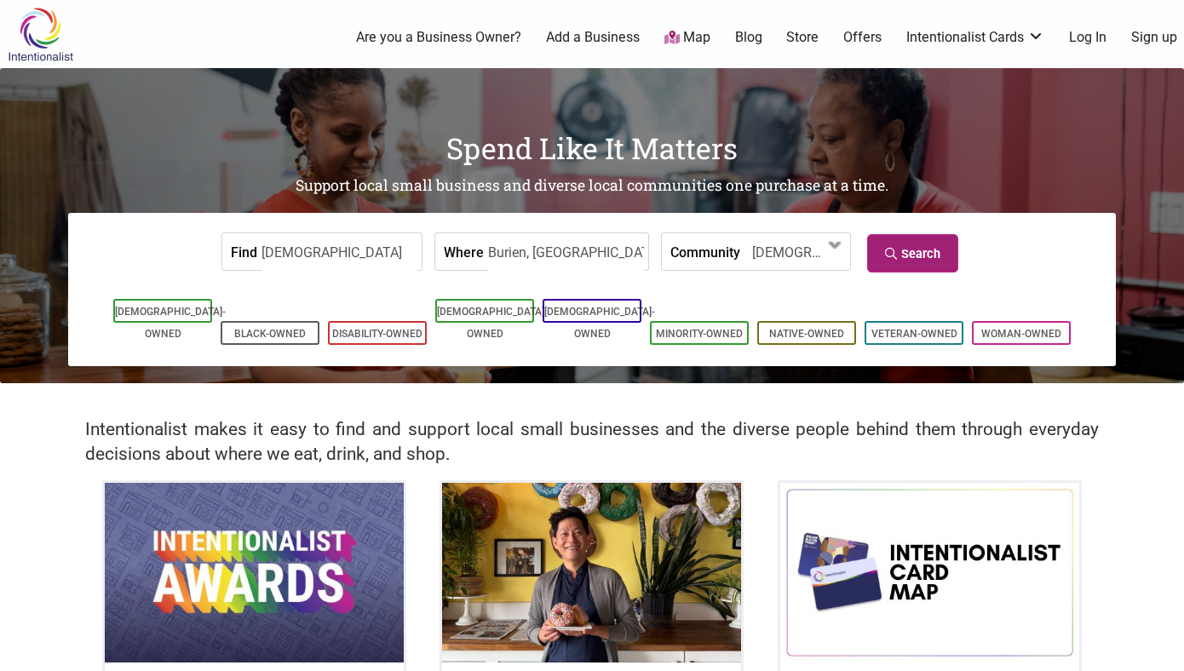
click at [902, 256] on link "Search" at bounding box center [912, 253] width 91 height 38
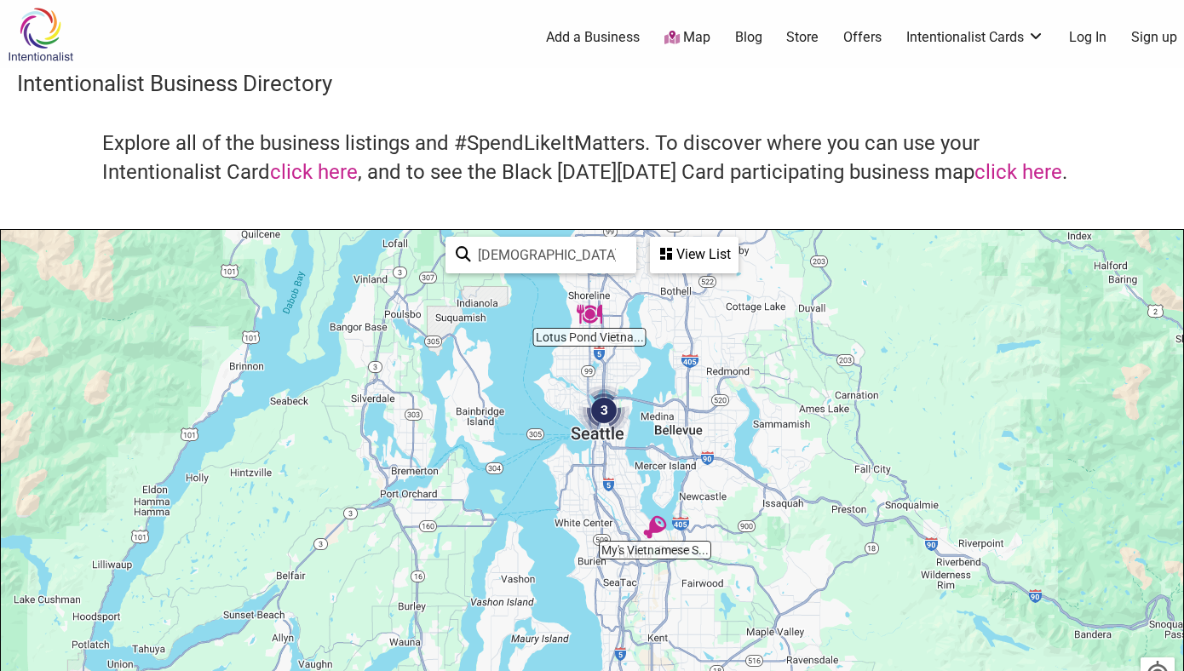
click at [528, 256] on input "[DEMOGRAPHIC_DATA]" at bounding box center [548, 255] width 155 height 33
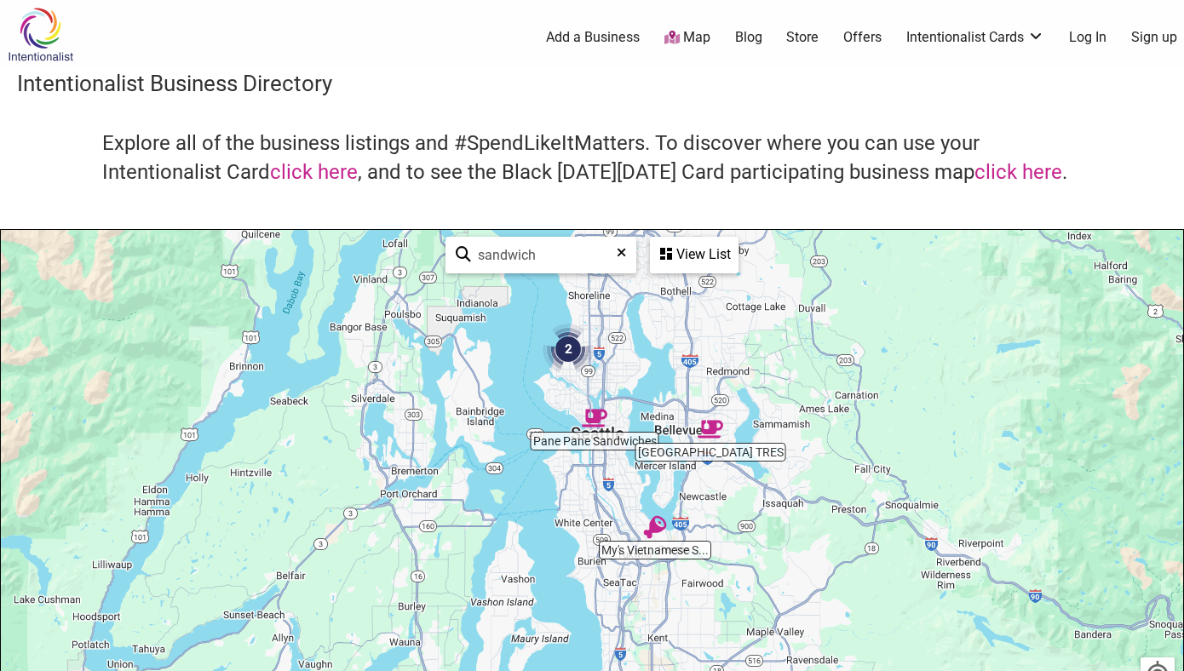
type input "sandwich"
click at [37, 25] on img at bounding box center [40, 34] width 81 height 55
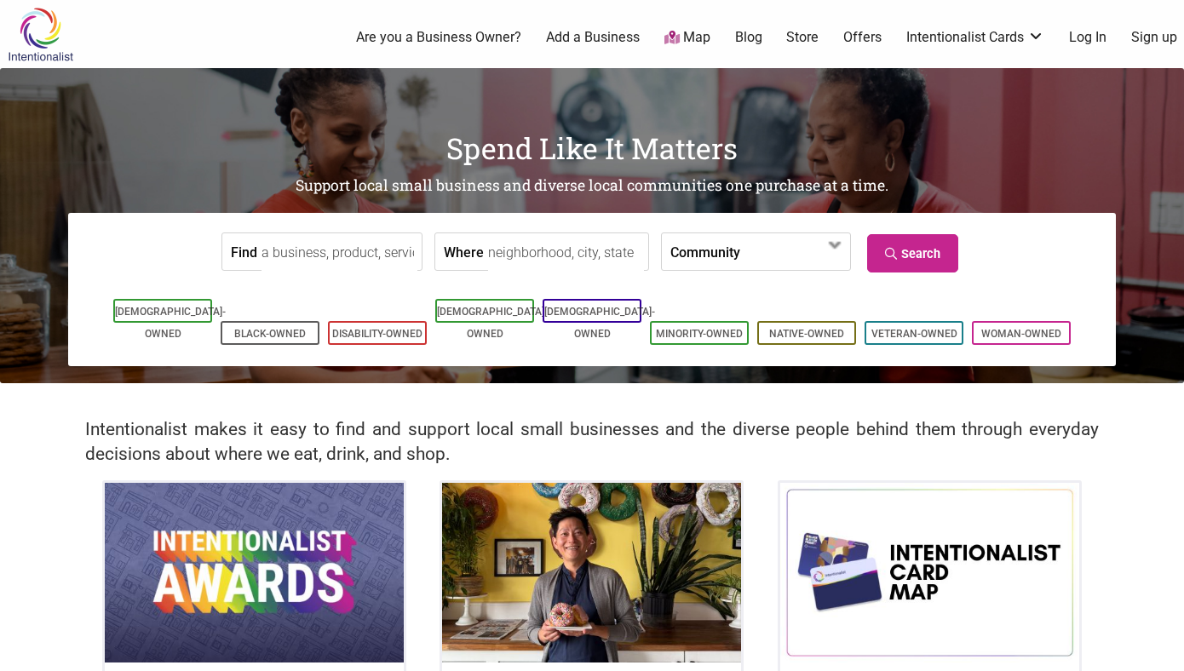
click at [589, 257] on input "Where" at bounding box center [566, 252] width 156 height 38
type input "Burien, WA, USA"
click at [909, 248] on link "Search" at bounding box center [912, 253] width 91 height 38
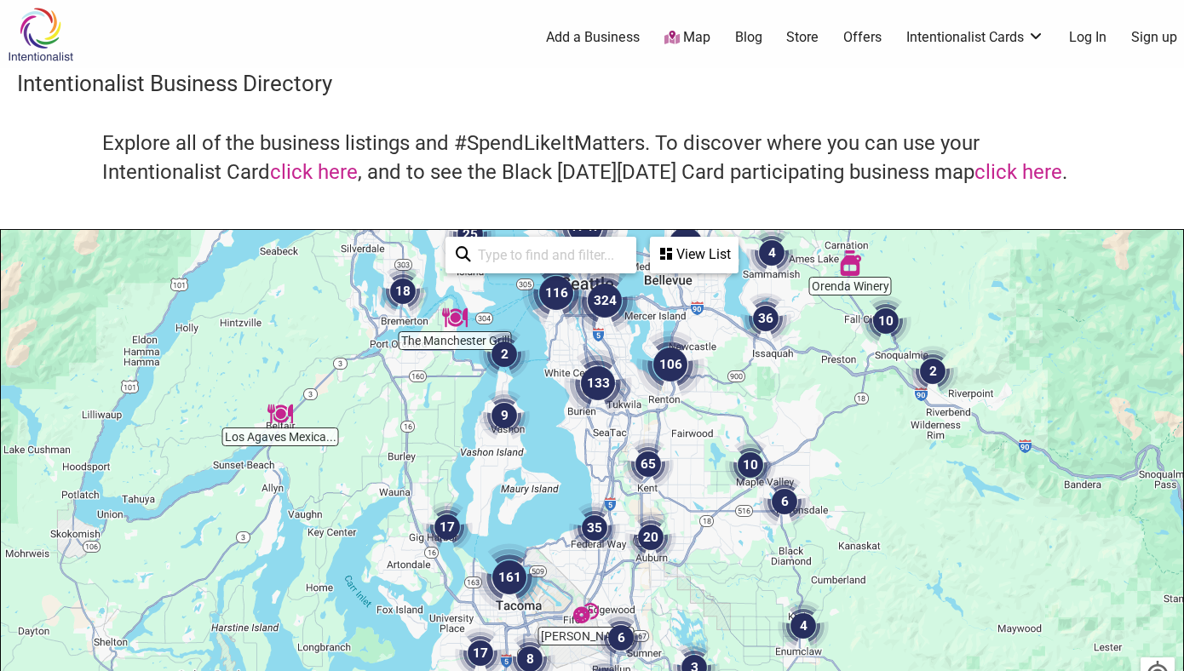
drag, startPoint x: 647, startPoint y: 545, endPoint x: 636, endPoint y: 393, distance: 152.8
click at [636, 393] on img "106" at bounding box center [670, 364] width 68 height 68
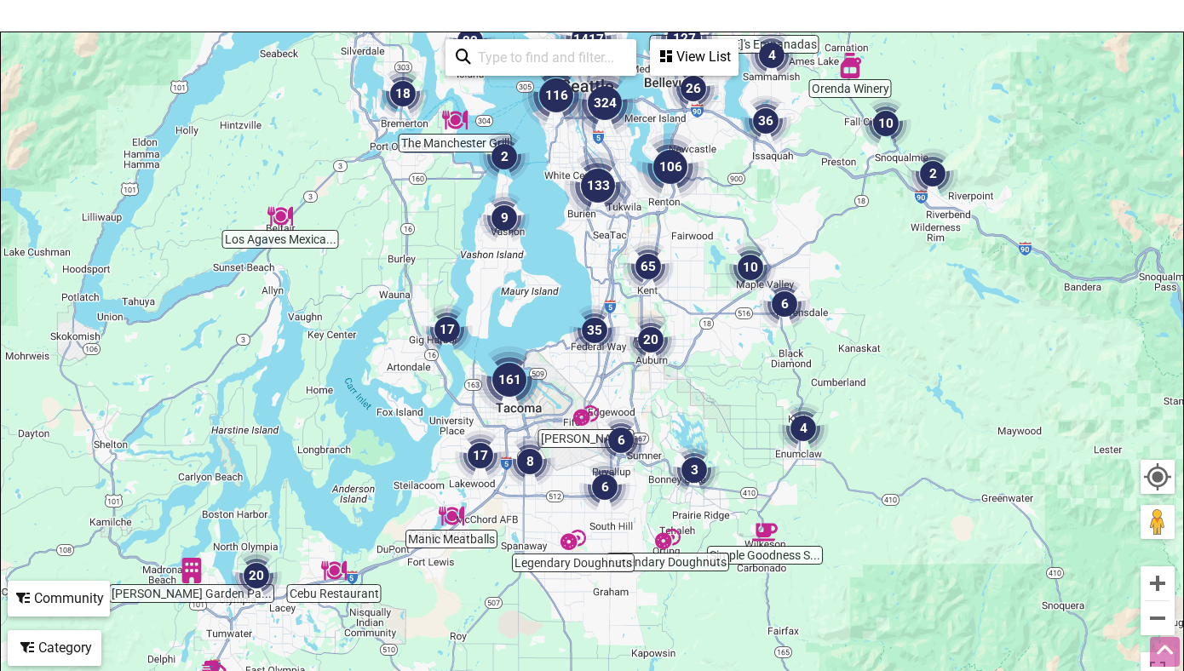
scroll to position [192, 0]
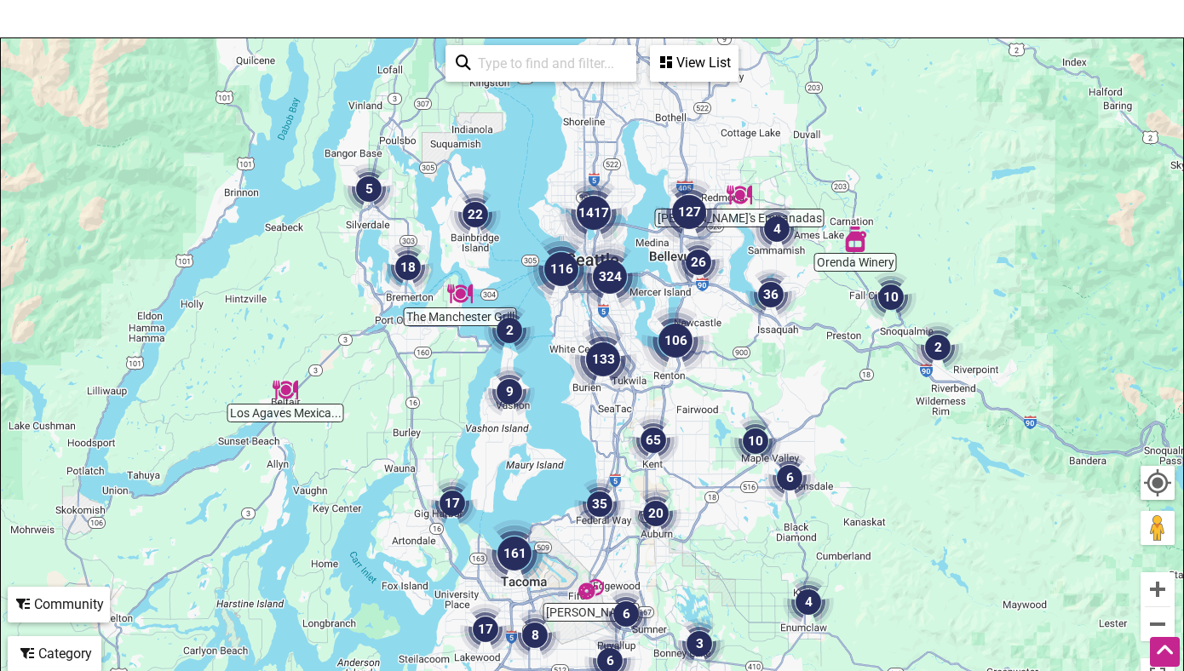
drag, startPoint x: 928, startPoint y: 304, endPoint x: 934, endPoint y: 480, distance: 175.5
click at [934, 480] on div "To navigate, press the arrow keys." at bounding box center [592, 369] width 1182 height 663
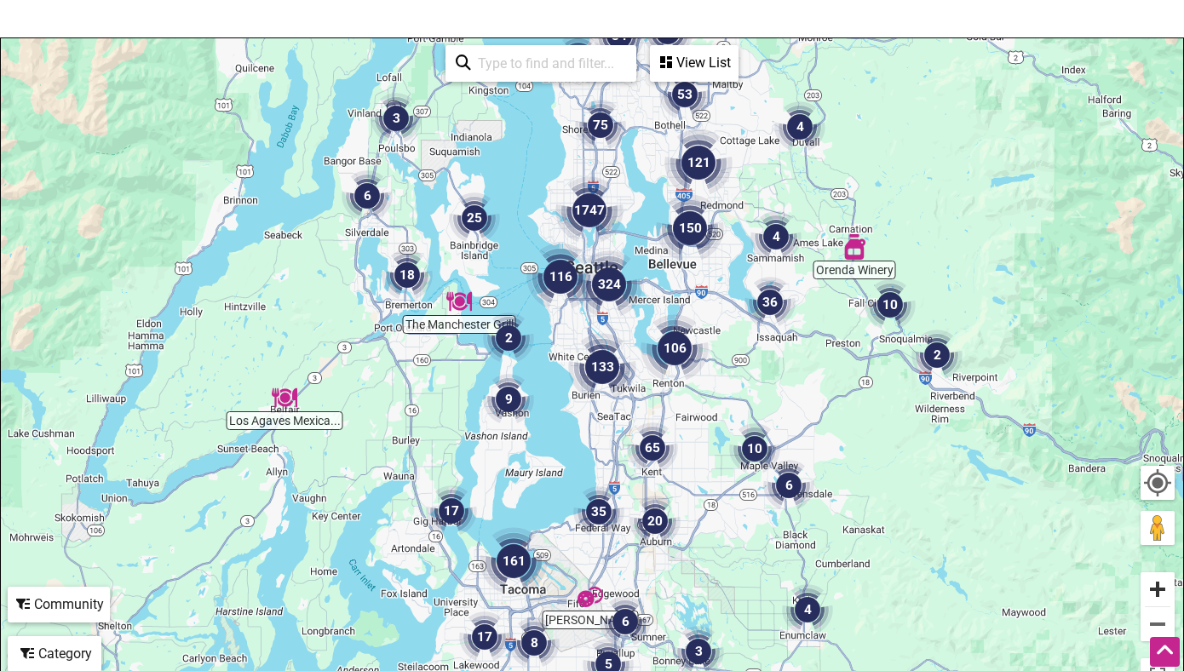
click at [1163, 598] on button "Zoom in" at bounding box center [1158, 589] width 34 height 34
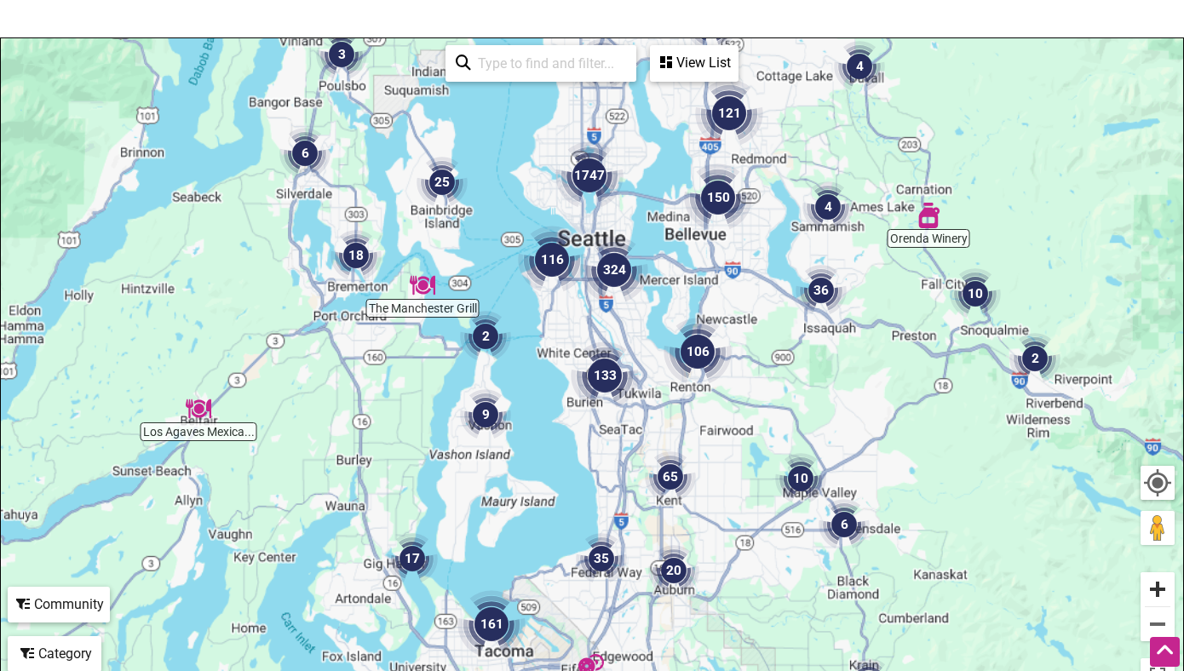
click at [1158, 588] on button "Zoom in" at bounding box center [1158, 589] width 34 height 34
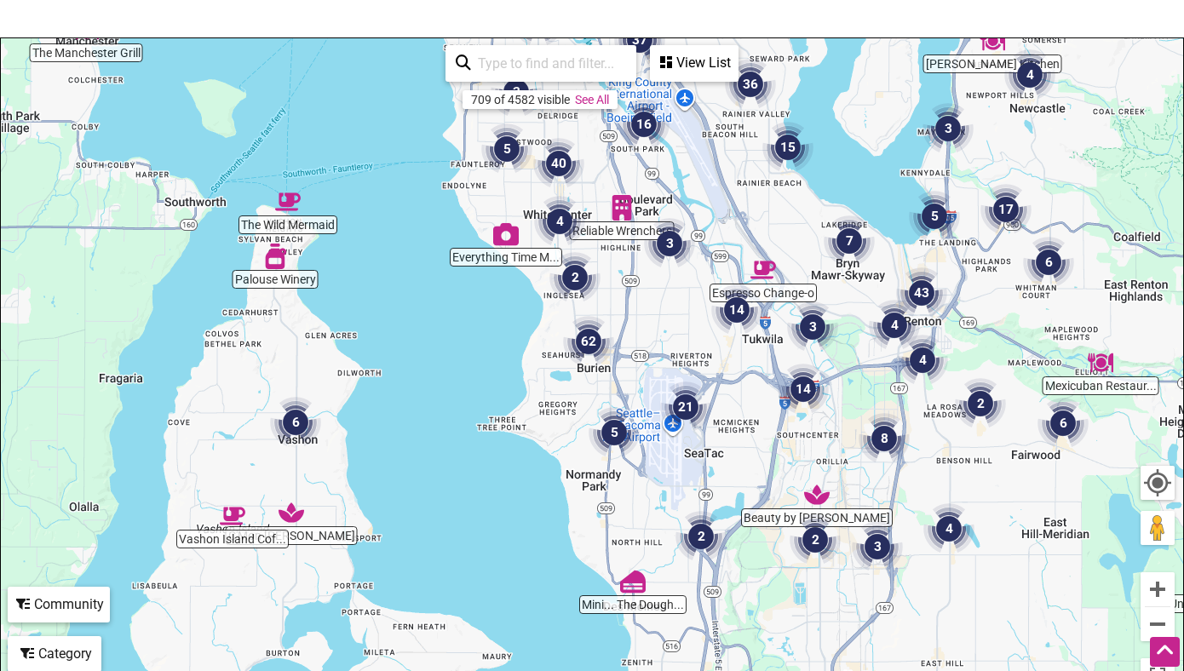
drag, startPoint x: 905, startPoint y: 590, endPoint x: 928, endPoint y: 484, distance: 109.1
click at [928, 484] on div "To navigate, press the arrow keys." at bounding box center [592, 369] width 1182 height 663
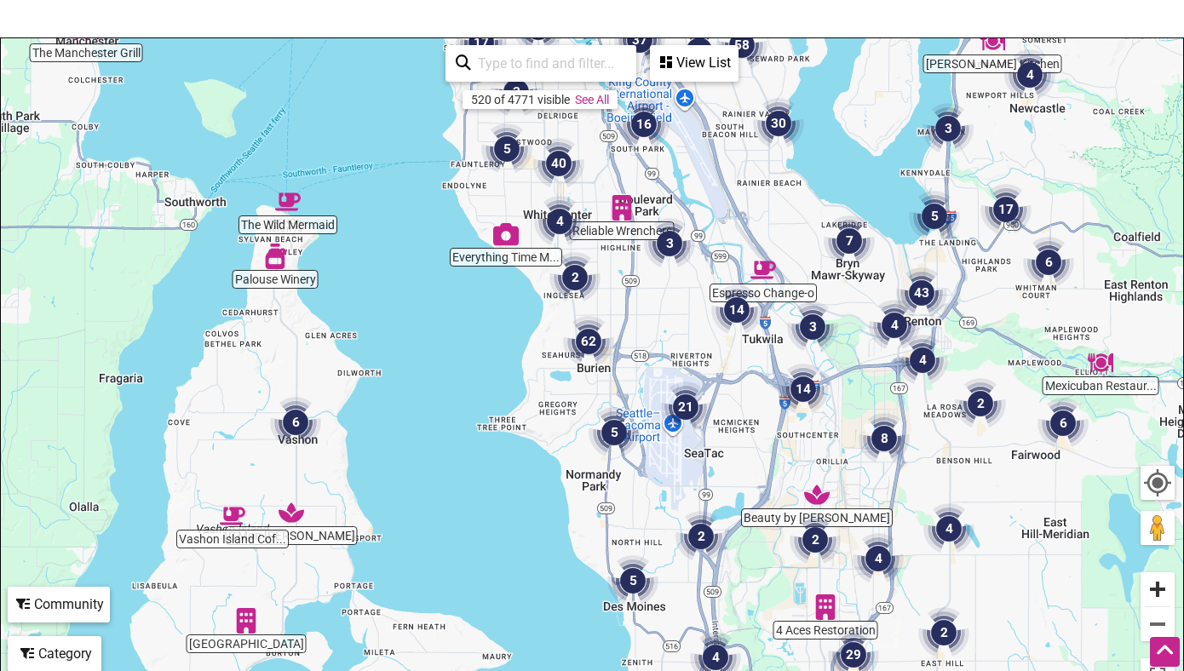
click at [1167, 595] on button "Zoom in" at bounding box center [1158, 589] width 34 height 34
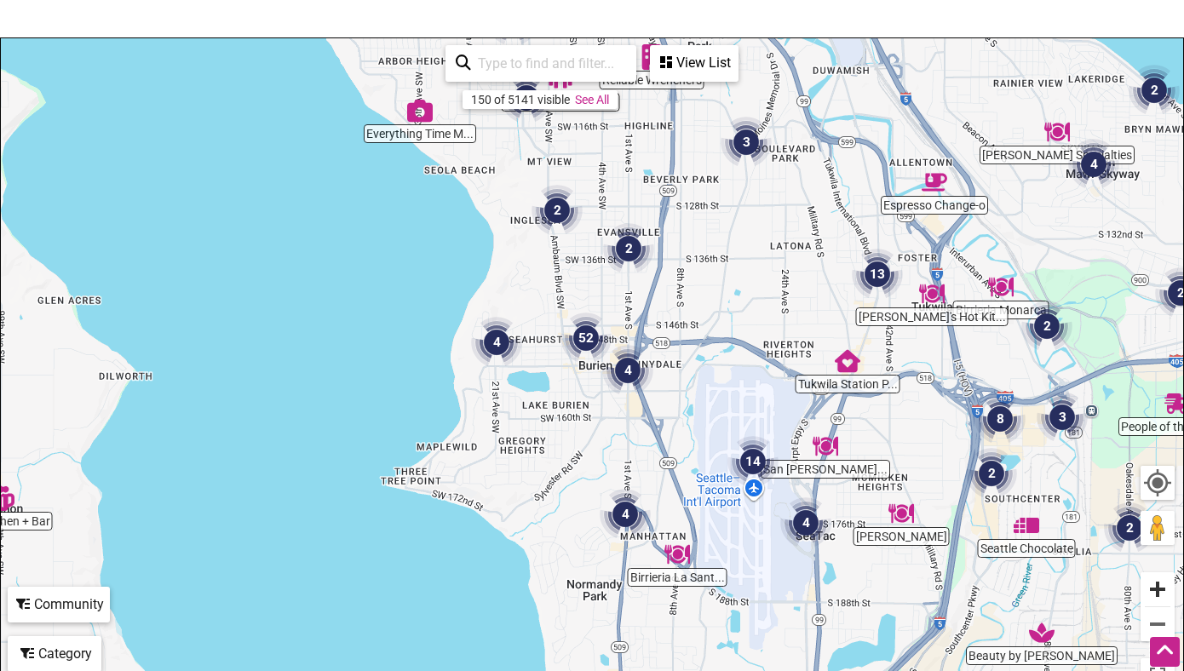
click at [1164, 593] on button "Zoom in" at bounding box center [1158, 589] width 34 height 34
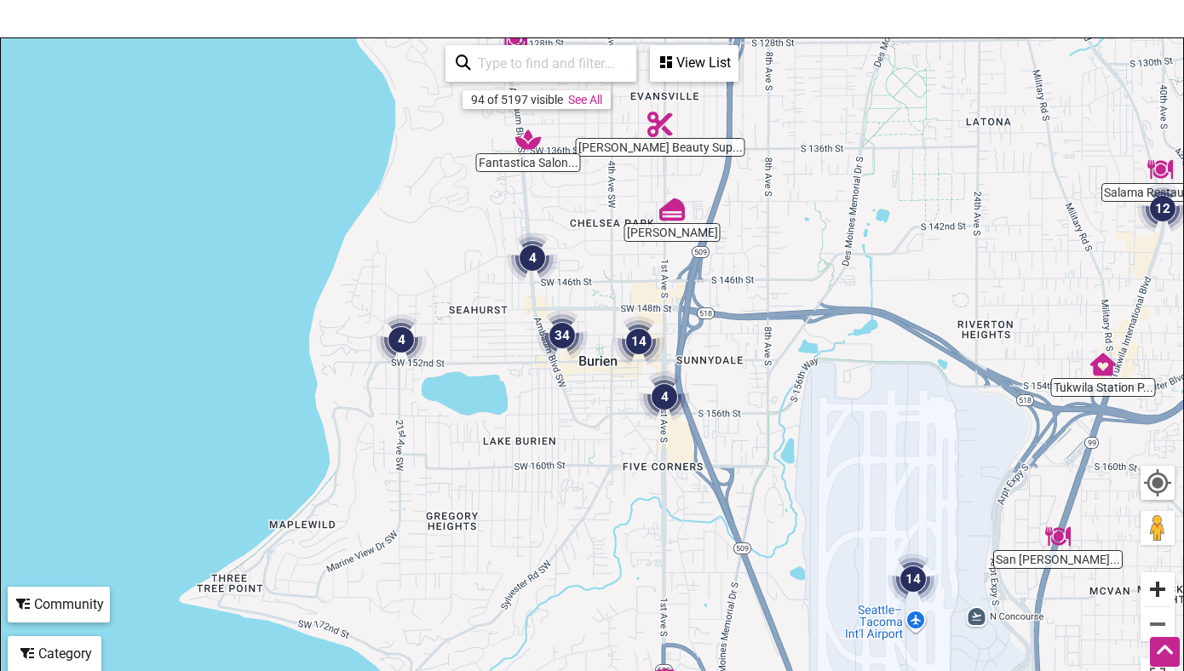
click at [1158, 589] on button "Zoom in" at bounding box center [1158, 589] width 34 height 34
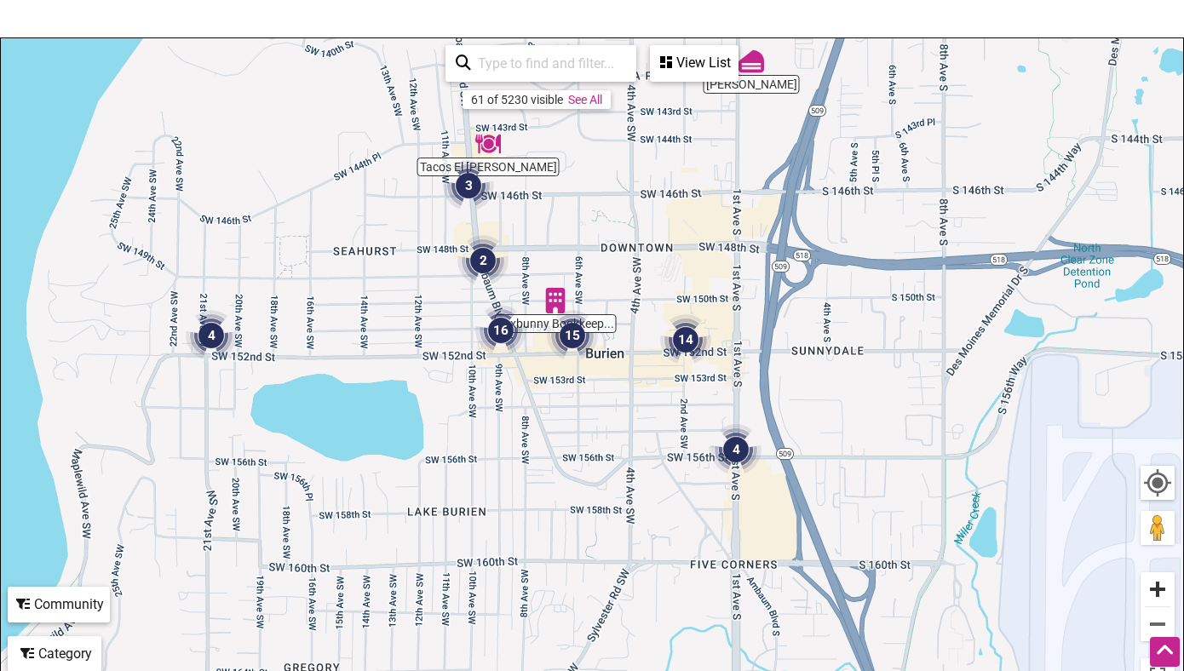
click at [1158, 589] on button "Zoom in" at bounding box center [1158, 589] width 34 height 34
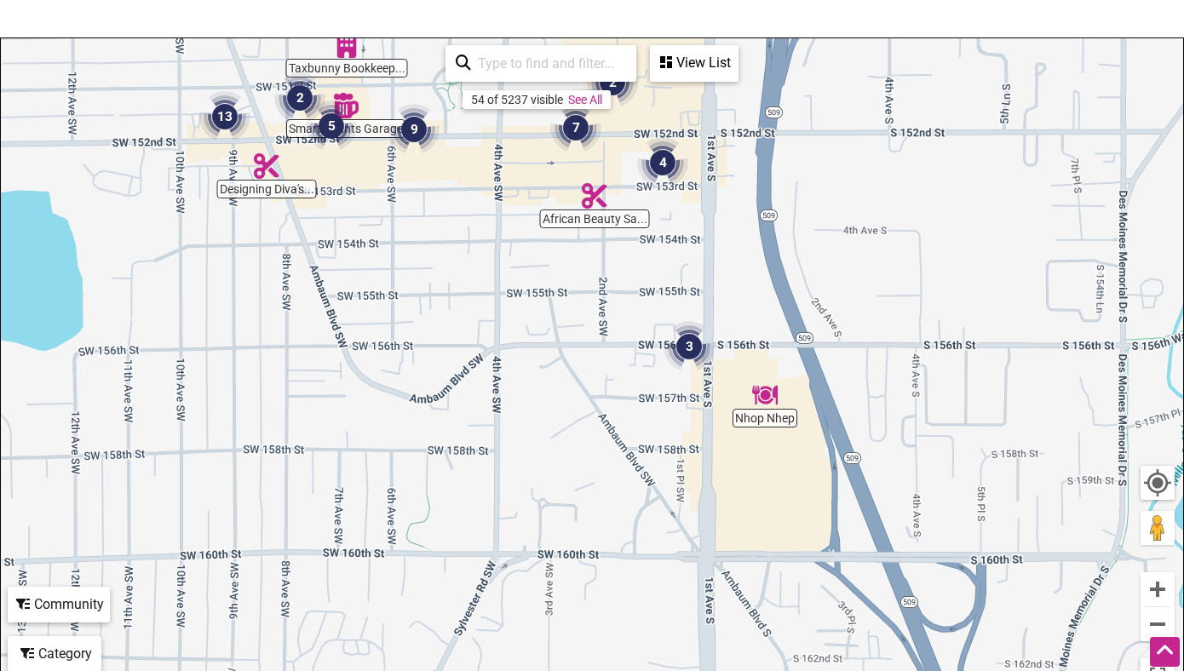
drag, startPoint x: 1059, startPoint y: 525, endPoint x: 884, endPoint y: 326, distance: 264.4
click at [884, 326] on div "To navigate, press the arrow keys." at bounding box center [592, 369] width 1182 height 663
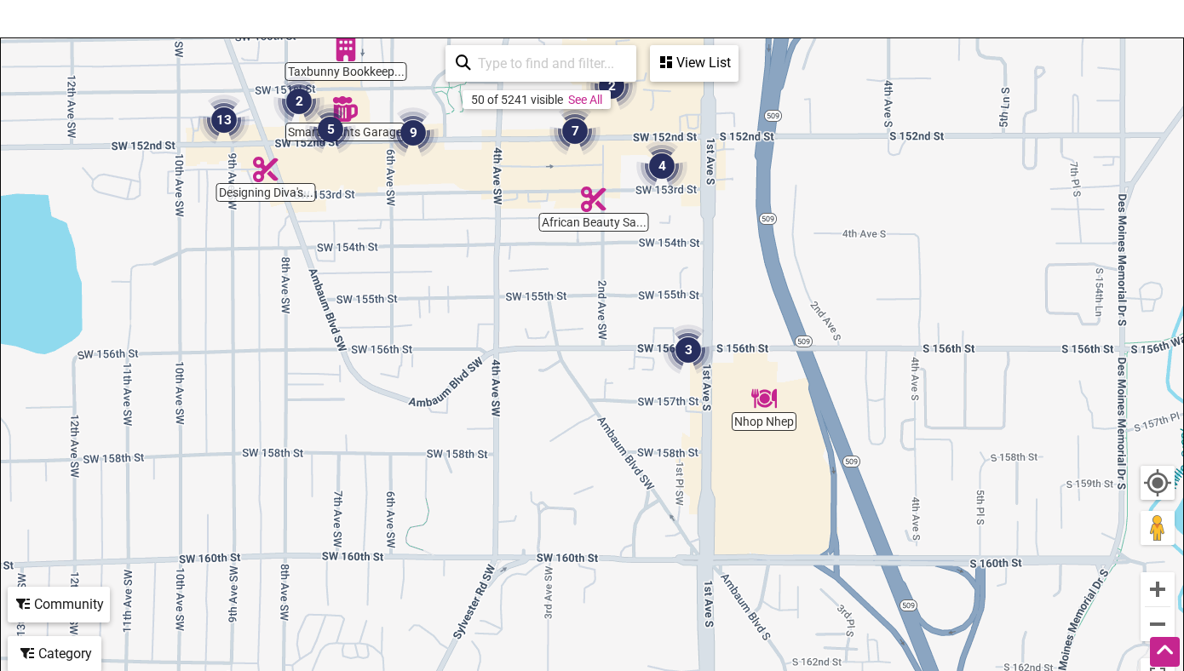
click at [766, 398] on img "Nhop Nhep" at bounding box center [764, 399] width 26 height 26
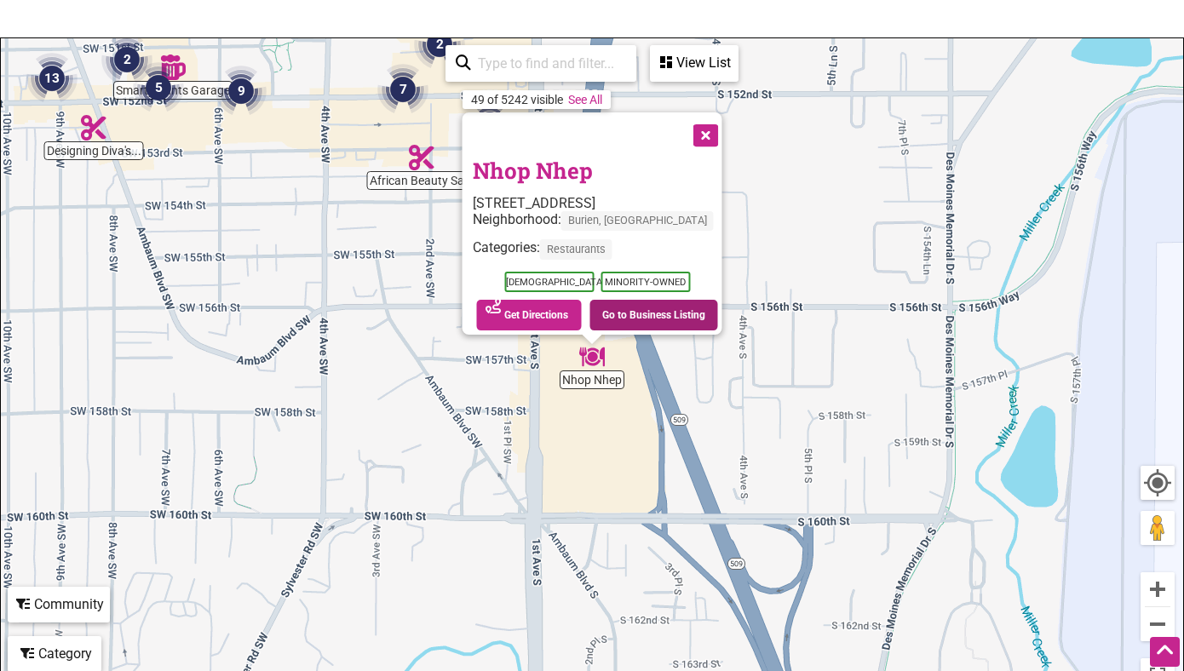
click at [654, 302] on link "Go to Business Listing" at bounding box center [653, 315] width 129 height 31
click at [713, 127] on button "Close" at bounding box center [704, 133] width 43 height 43
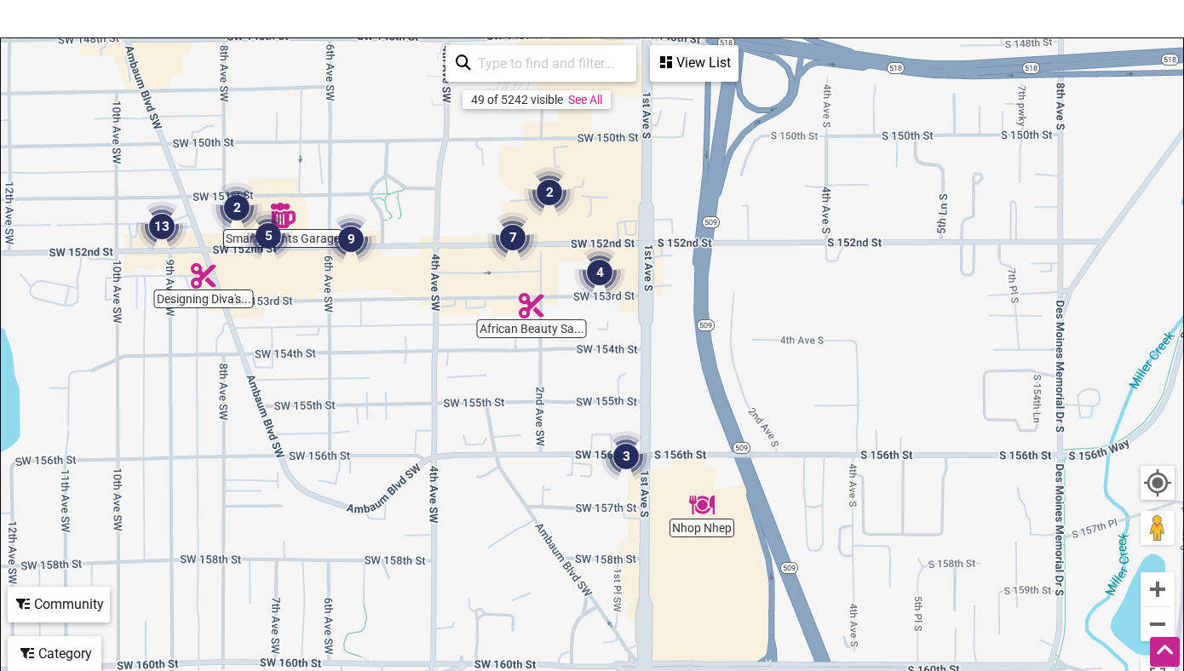
drag, startPoint x: 591, startPoint y: 332, endPoint x: 701, endPoint y: 483, distance: 186.6
click at [701, 484] on div "To navigate, press the arrow keys." at bounding box center [592, 369] width 1182 height 663
click at [1164, 591] on button "Zoom in" at bounding box center [1158, 589] width 34 height 34
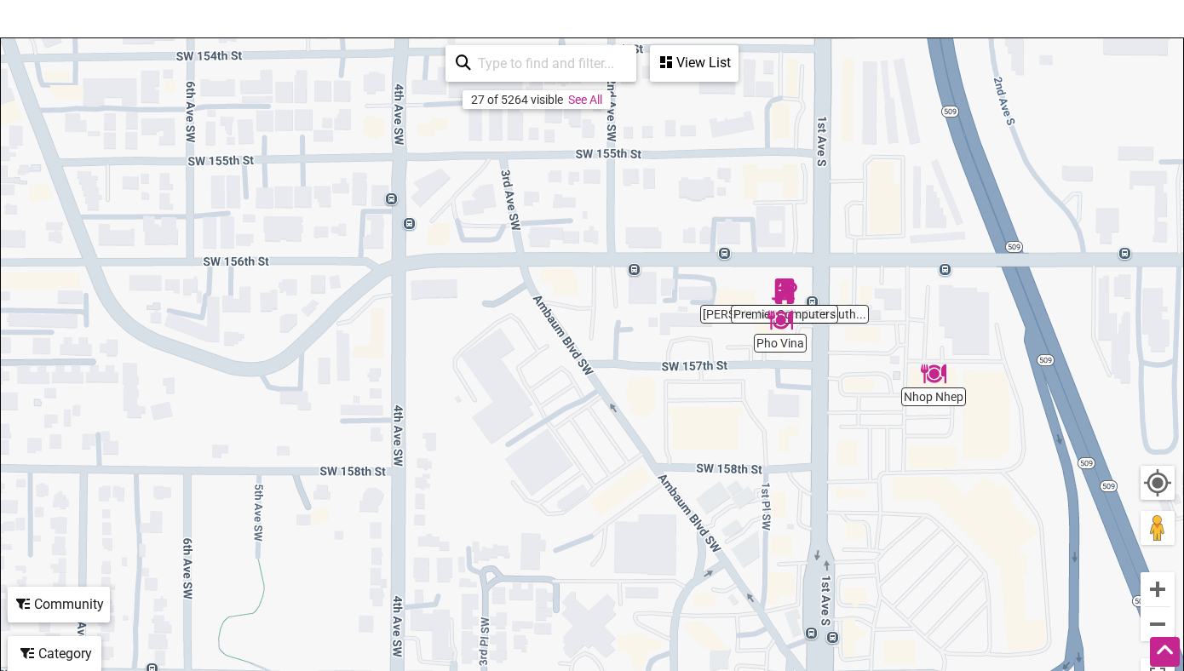
drag, startPoint x: 770, startPoint y: 538, endPoint x: 892, endPoint y: 249, distance: 314.2
click at [892, 252] on div "To navigate, press the arrow keys." at bounding box center [592, 369] width 1182 height 663
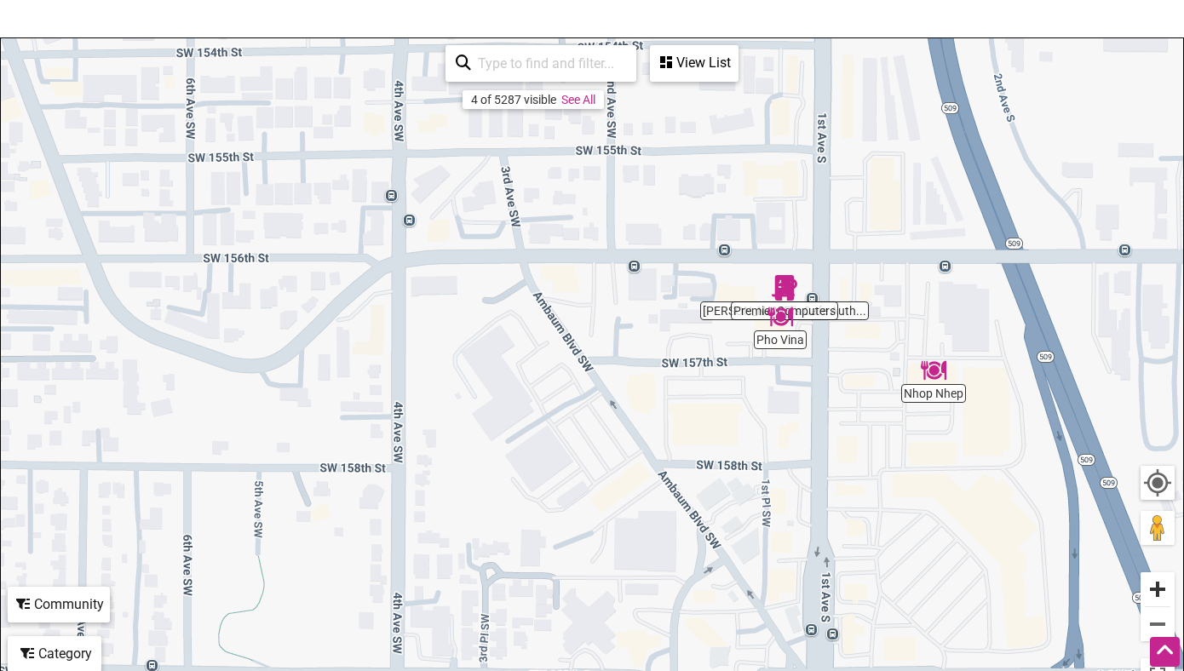
click at [1158, 583] on button "Zoom in" at bounding box center [1158, 589] width 34 height 34
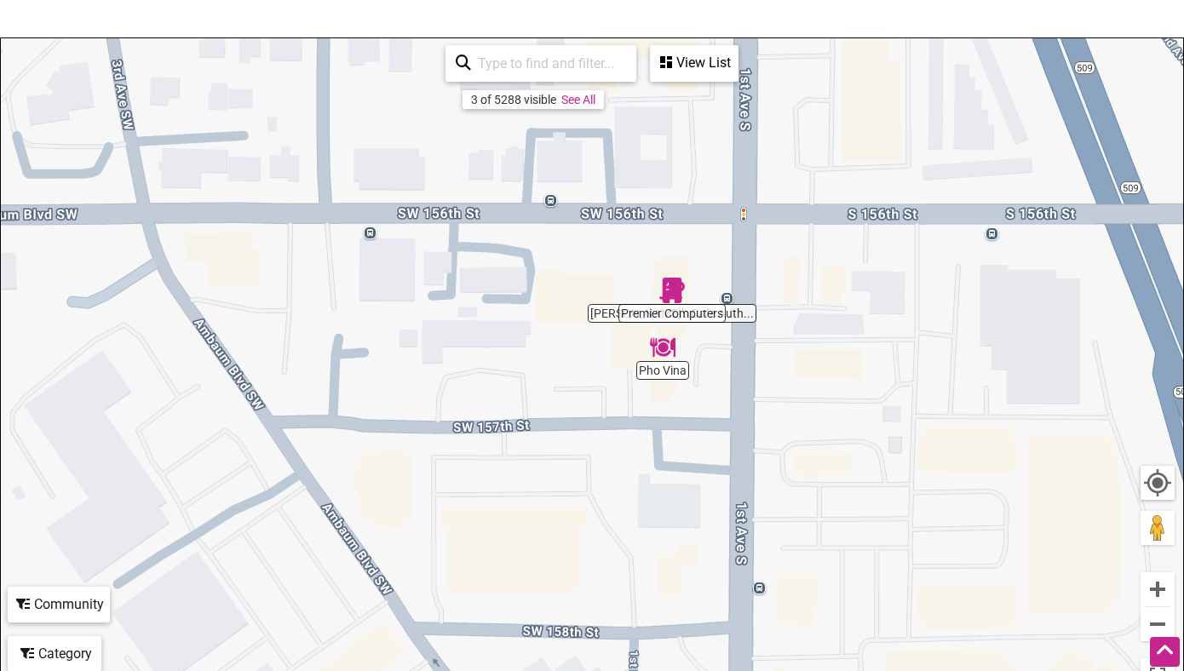
drag, startPoint x: 1090, startPoint y: 459, endPoint x: 782, endPoint y: 531, distance: 316.5
click at [782, 531] on div "To navigate, press the arrow keys." at bounding box center [592, 369] width 1182 height 663
click at [666, 356] on img "Pho Vina" at bounding box center [662, 349] width 26 height 26
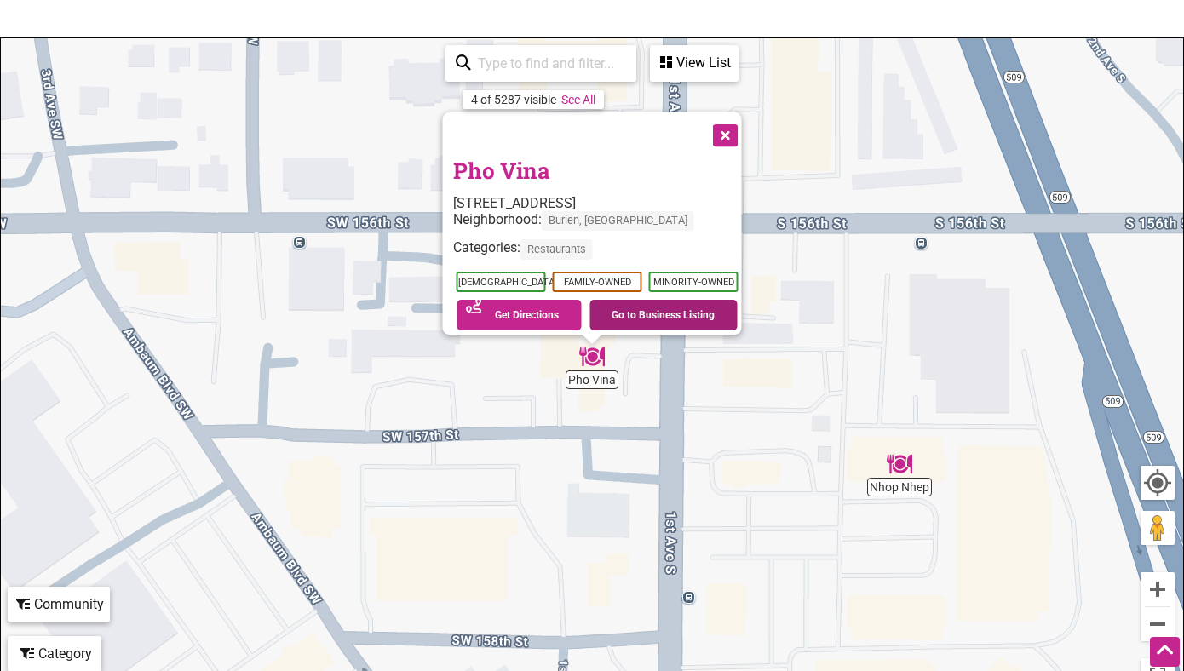
click at [625, 313] on link "Go to Business Listing" at bounding box center [663, 315] width 148 height 31
click at [731, 118] on button "Close" at bounding box center [724, 133] width 43 height 43
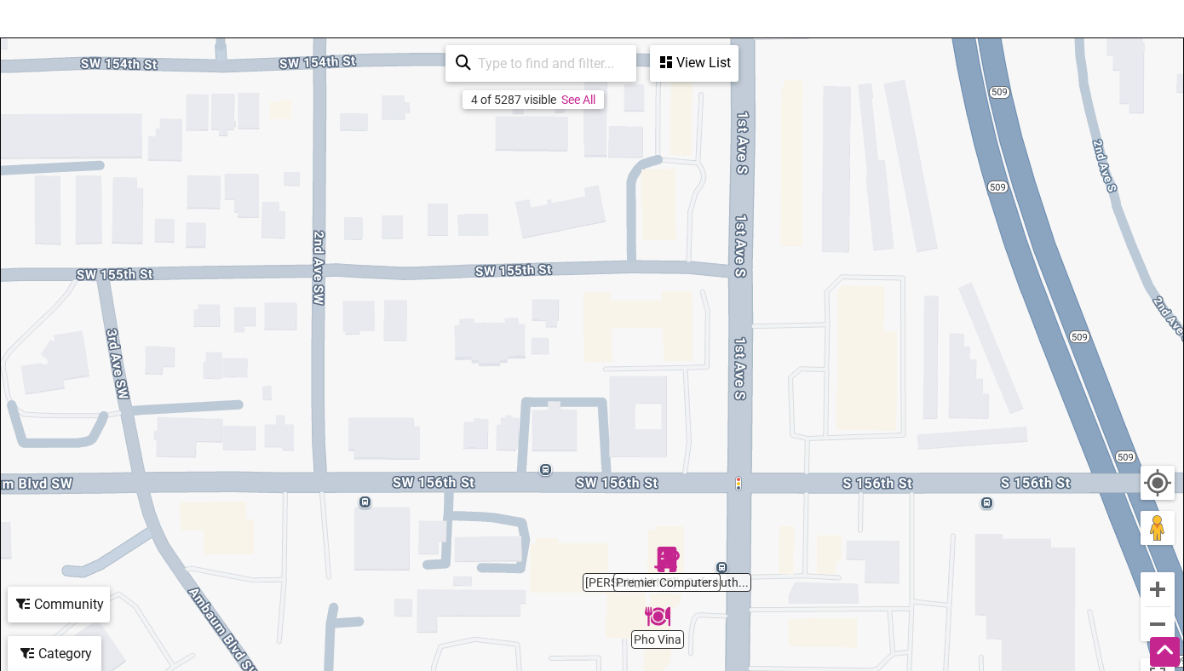
drag, startPoint x: 388, startPoint y: 398, endPoint x: 454, endPoint y: 662, distance: 272.3
click at [454, 662] on div "To navigate, press the arrow keys." at bounding box center [592, 369] width 1182 height 663
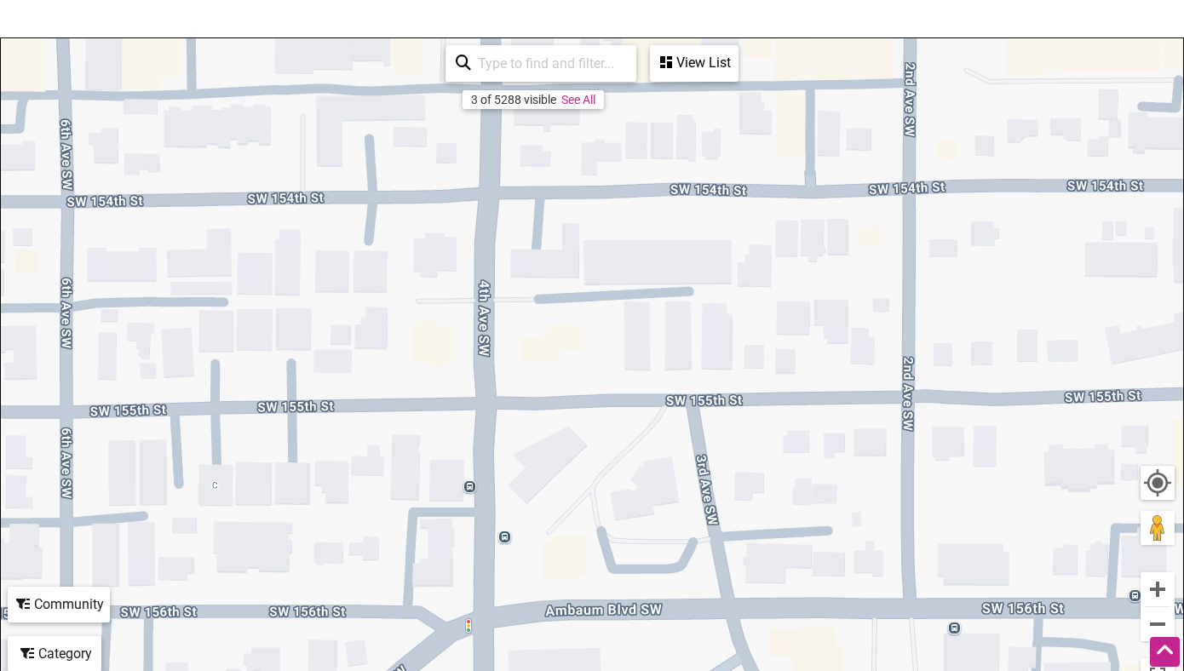
drag, startPoint x: 302, startPoint y: 544, endPoint x: 888, endPoint y: 662, distance: 598.5
click at [893, 668] on div "To navigate, press the arrow keys." at bounding box center [592, 369] width 1182 height 663
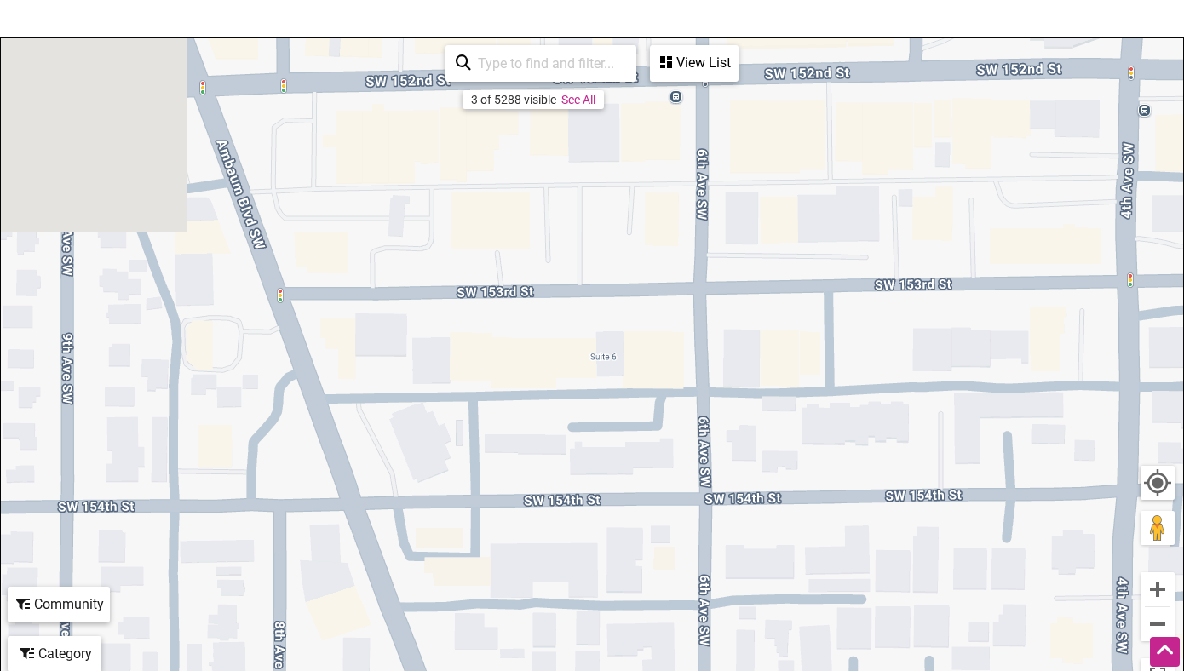
drag, startPoint x: 431, startPoint y: 320, endPoint x: 1074, endPoint y: 622, distance: 710.3
click at [1074, 622] on div "To navigate, press the arrow keys." at bounding box center [592, 369] width 1182 height 663
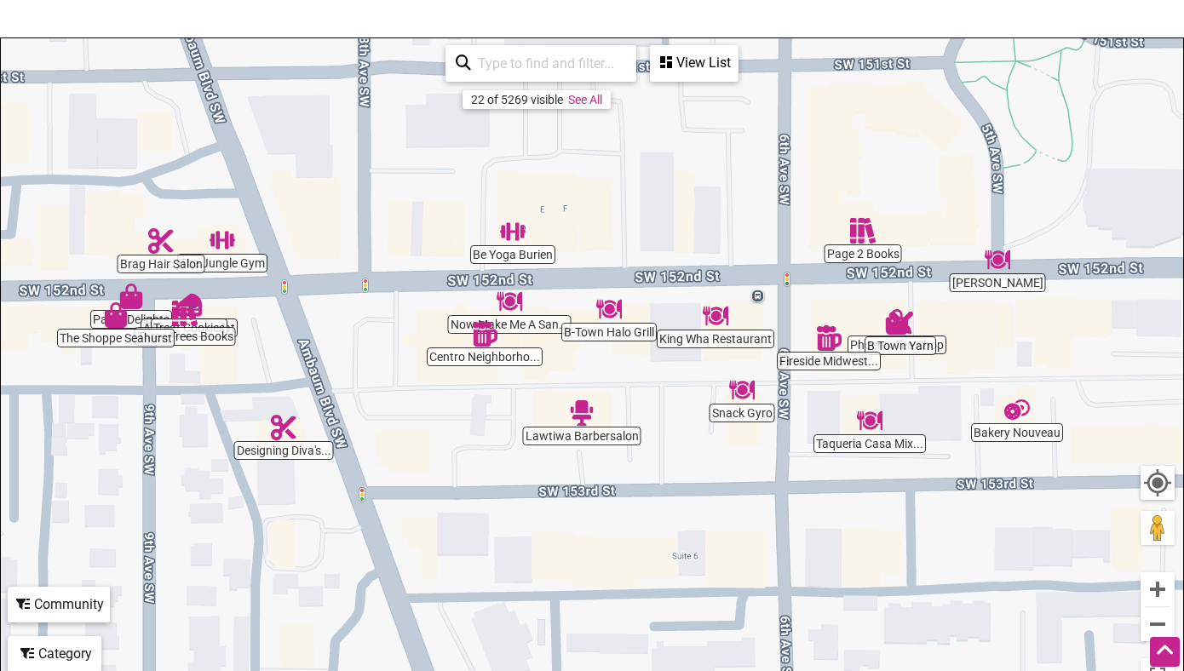
drag, startPoint x: 591, startPoint y: 232, endPoint x: 673, endPoint y: 439, distance: 222.6
click at [673, 439] on div "To navigate, press the arrow keys." at bounding box center [592, 369] width 1182 height 663
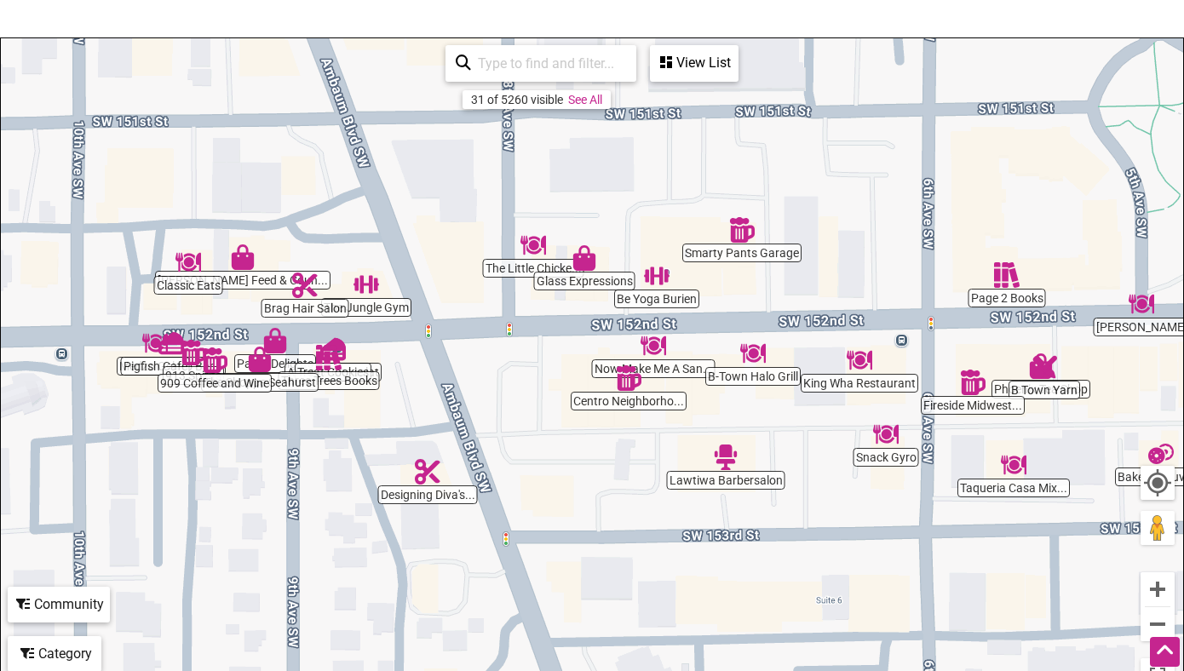
drag, startPoint x: 345, startPoint y: 336, endPoint x: 491, endPoint y: 382, distance: 153.6
click at [491, 382] on div "To navigate, press the arrow keys." at bounding box center [592, 369] width 1182 height 663
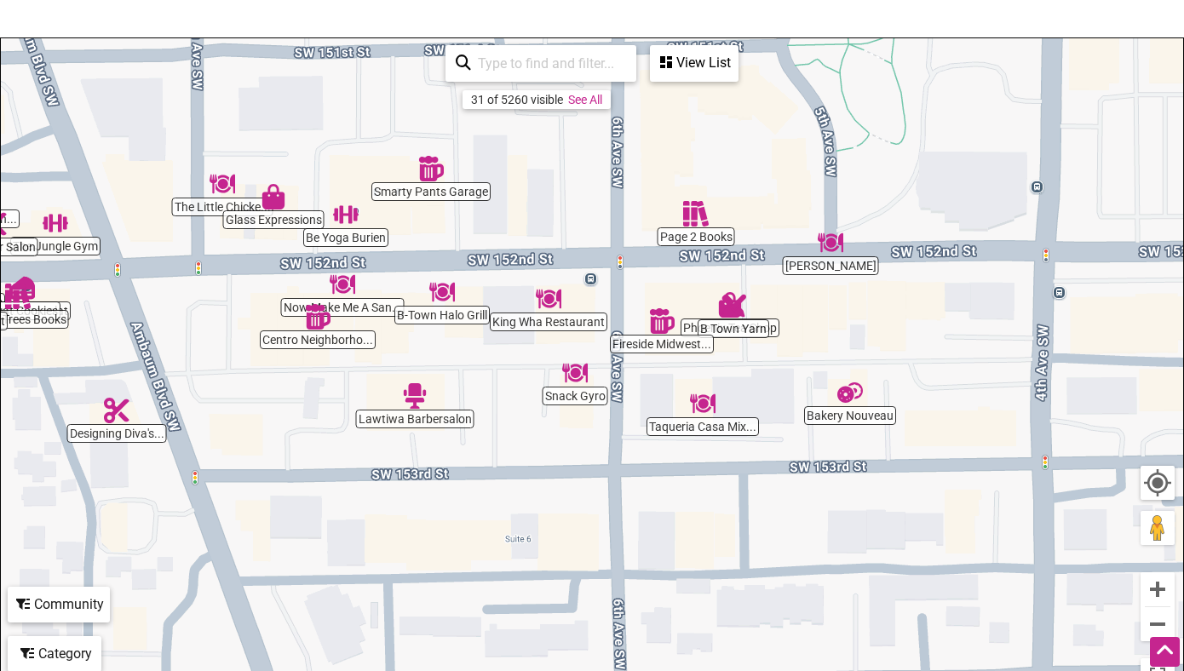
drag, startPoint x: 972, startPoint y: 575, endPoint x: 659, endPoint y: 512, distance: 318.9
click at [659, 512] on div "To navigate, press the arrow keys." at bounding box center [592, 369] width 1182 height 663
click at [429, 170] on img "Smarty Pants Garage" at bounding box center [431, 169] width 26 height 26
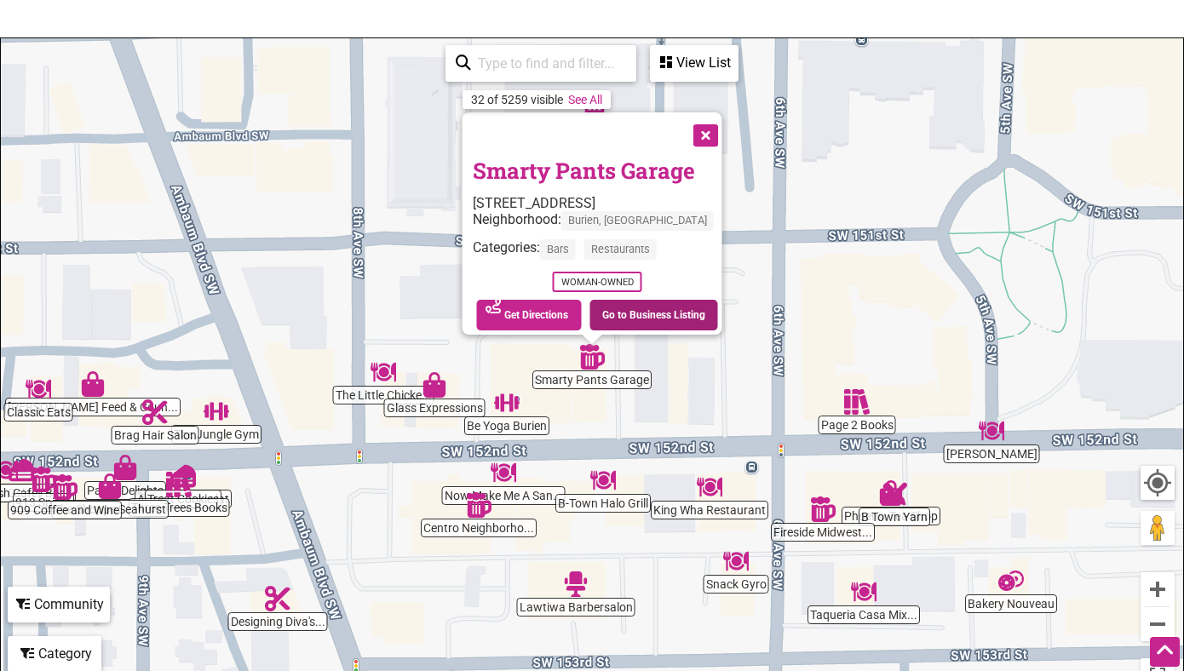
click at [636, 302] on link "Go to Business Listing" at bounding box center [653, 315] width 129 height 31
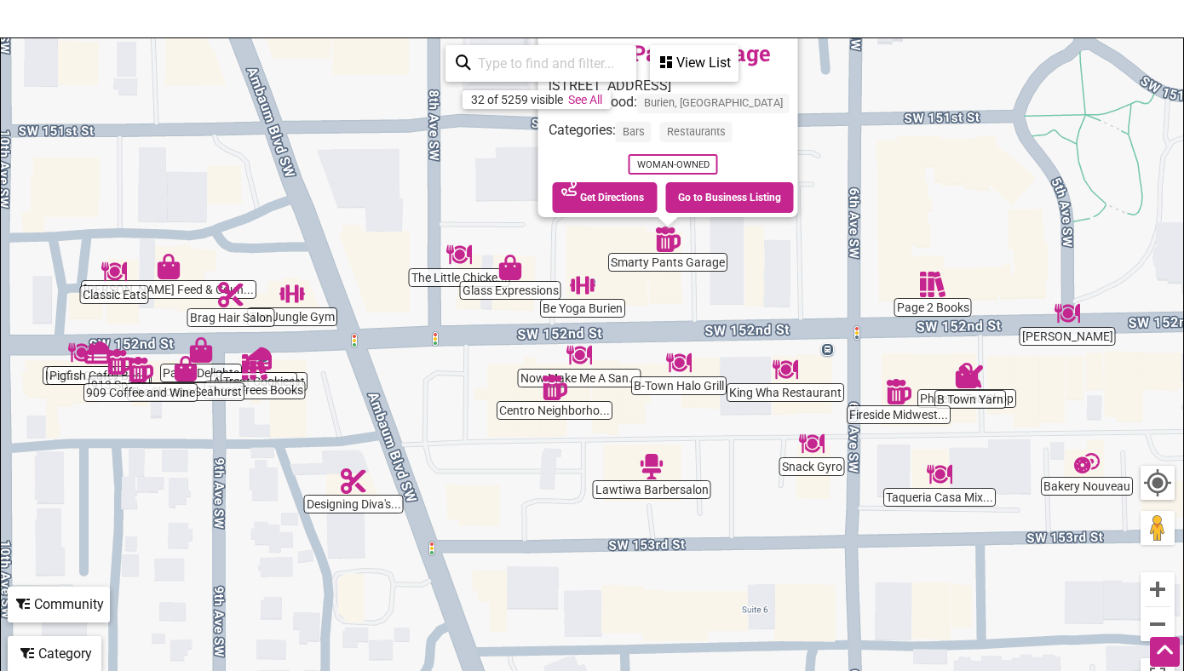
drag, startPoint x: 385, startPoint y: 568, endPoint x: 461, endPoint y: 449, distance: 141.3
click at [461, 449] on div "To navigate, press the arrow keys. Smarty Pants Garage 626 SW 152nd St, Burien,…" at bounding box center [592, 369] width 1182 height 663
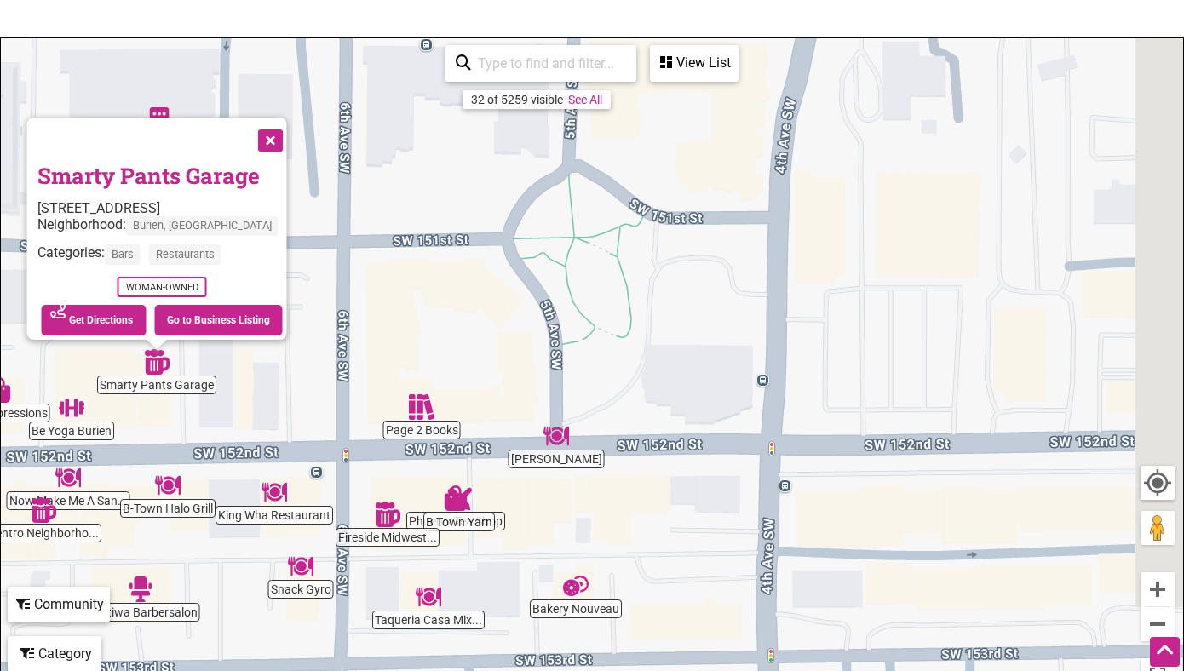
drag, startPoint x: 1056, startPoint y: 542, endPoint x: 547, endPoint y: 560, distance: 509.7
click at [543, 560] on div "To navigate, press the arrow keys. Smarty Pants Garage 626 SW 152nd St, Burien,…" at bounding box center [592, 369] width 1182 height 663
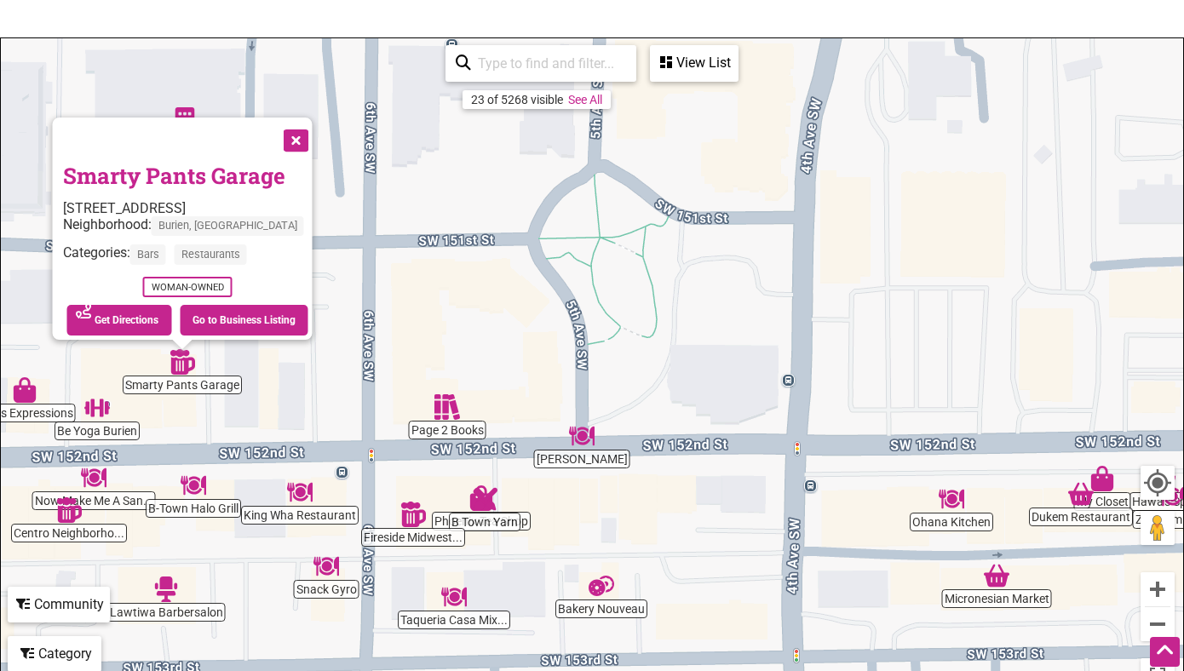
click at [290, 128] on button "Close" at bounding box center [294, 139] width 43 height 43
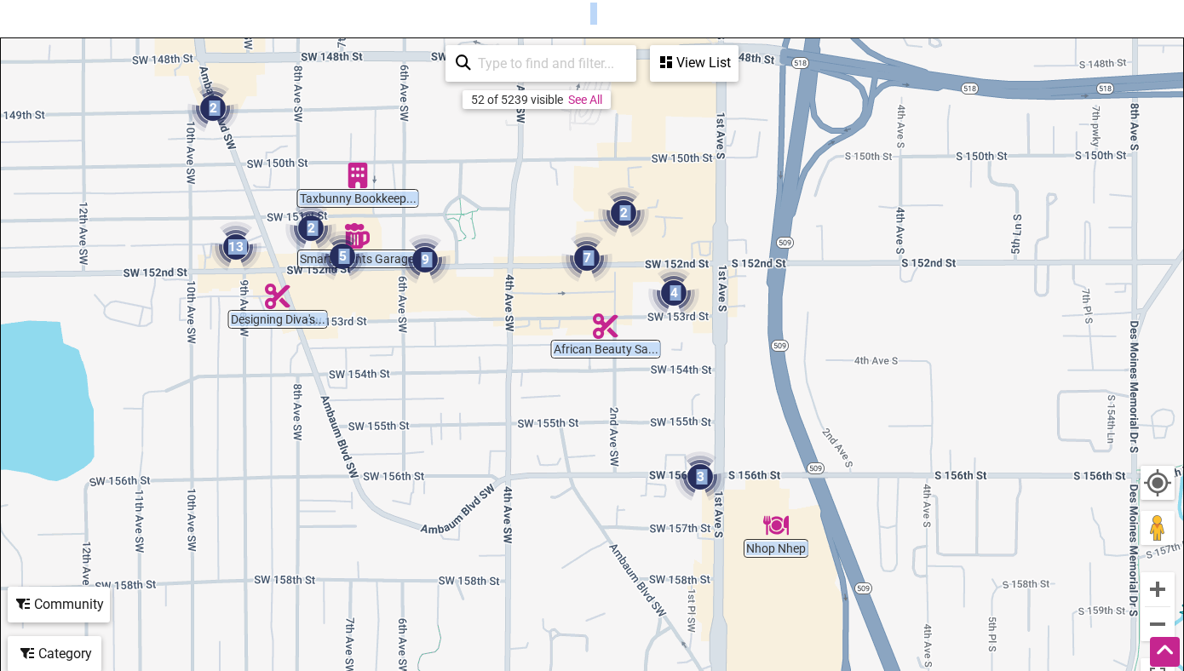
drag, startPoint x: 429, startPoint y: 20, endPoint x: 493, endPoint y: 271, distance: 259.3
click at [493, 272] on div "Intentionalist Business Directory Explore all of the business listings and #Spe…" at bounding box center [592, 288] width 1184 height 825
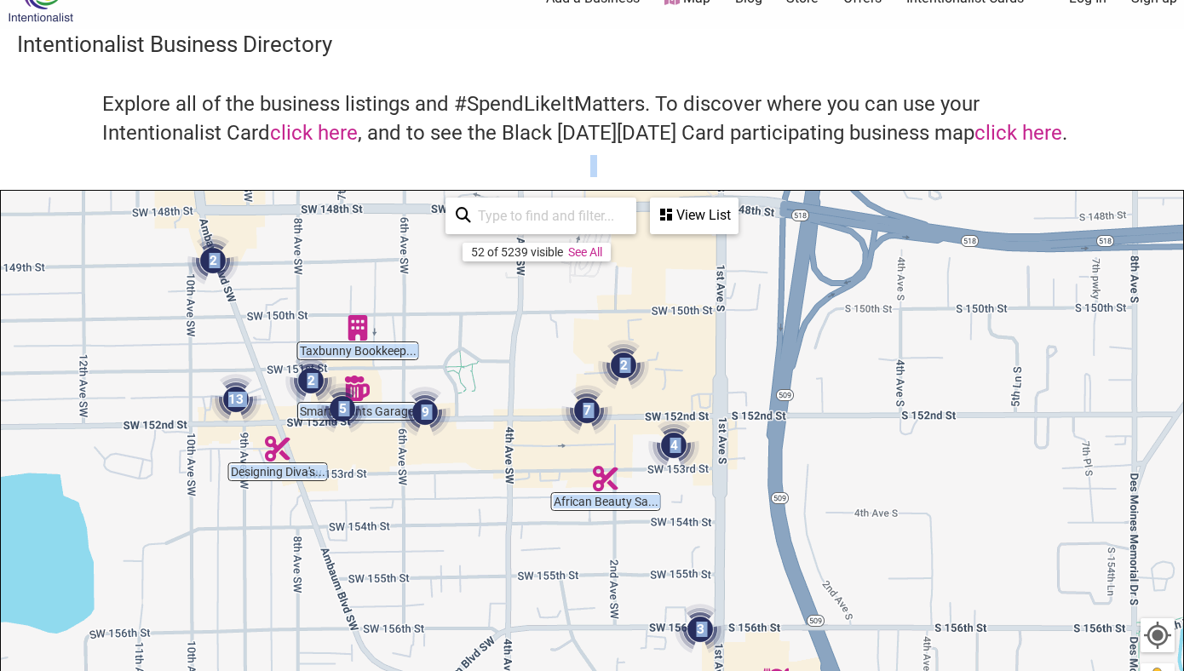
scroll to position [0, 0]
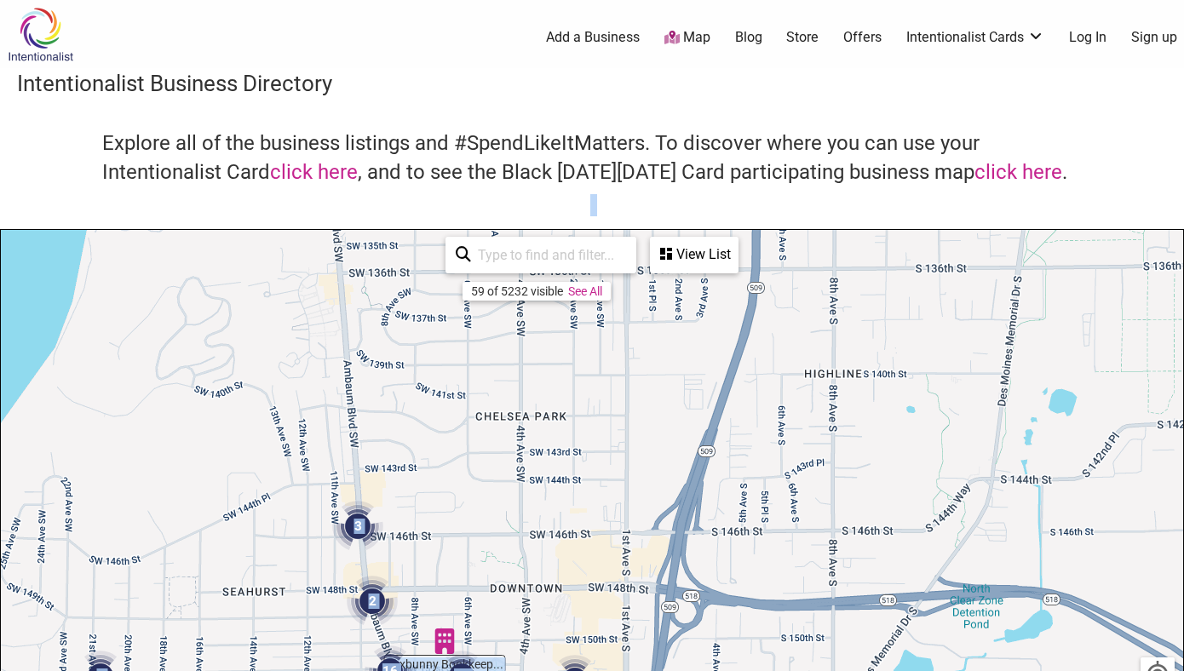
drag, startPoint x: 815, startPoint y: 357, endPoint x: 758, endPoint y: 636, distance: 285.2
click at [759, 635] on div "To navigate, press the arrow keys." at bounding box center [592, 561] width 1182 height 663
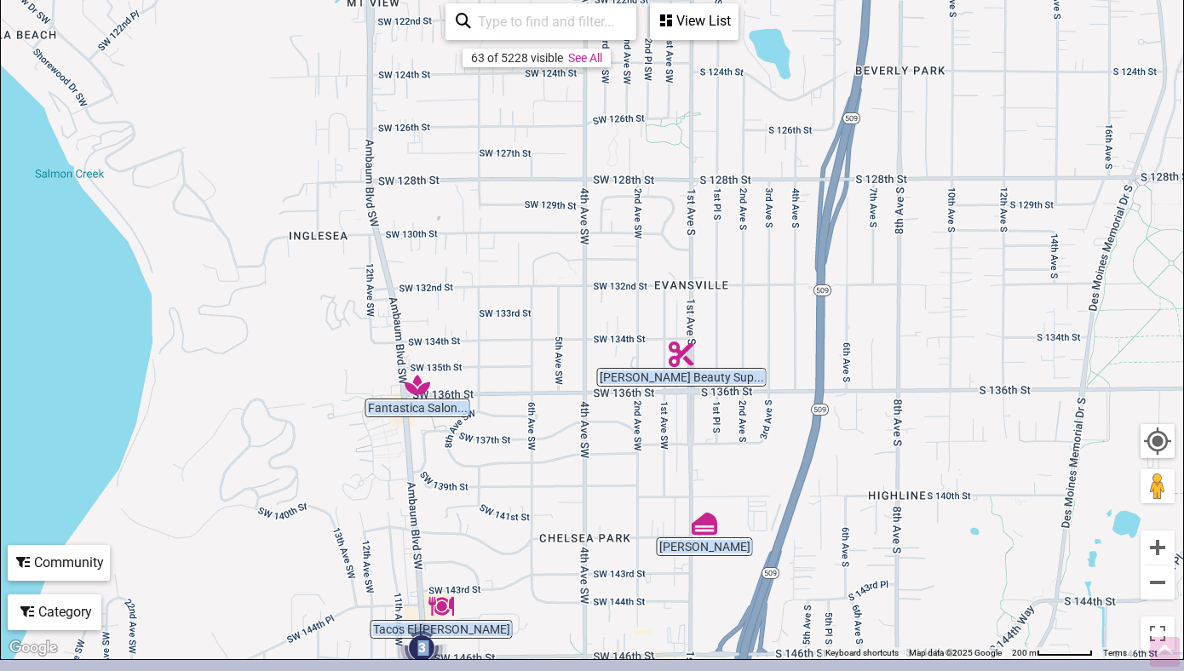
drag, startPoint x: 799, startPoint y: 510, endPoint x: 863, endPoint y: 670, distance: 172.4
click at [863, 670] on div "Intentionalist Spend like it matters 0 Add a Business Map Blog Store Offers Int…" at bounding box center [592, 427] width 1184 height 1321
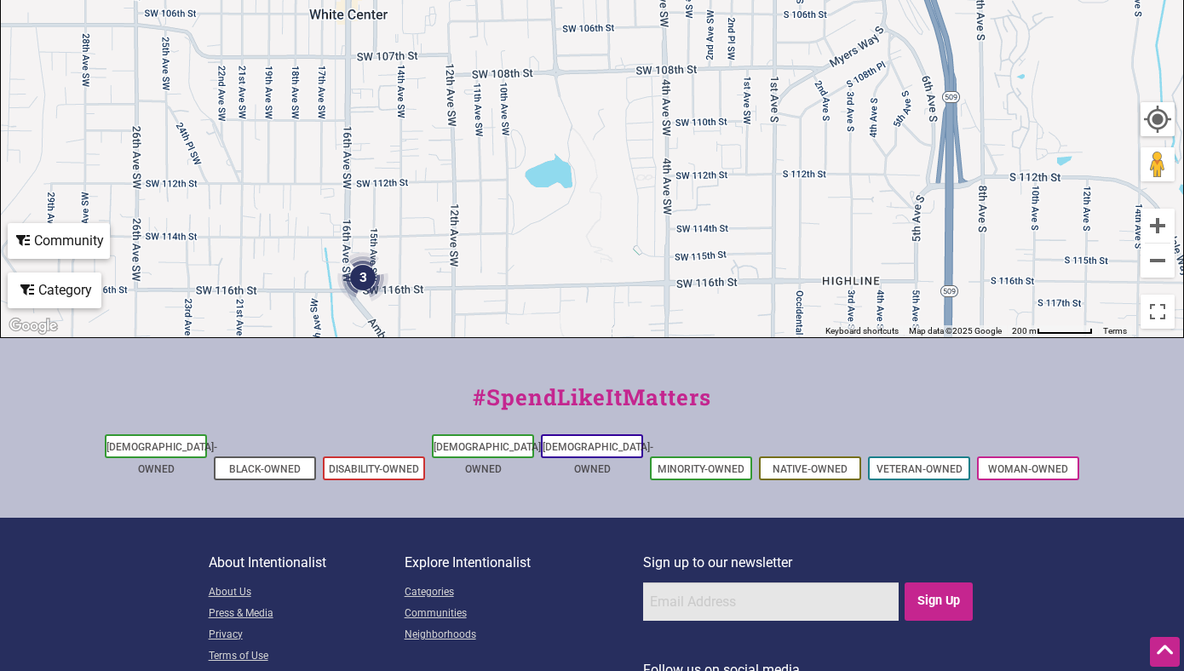
scroll to position [628, 0]
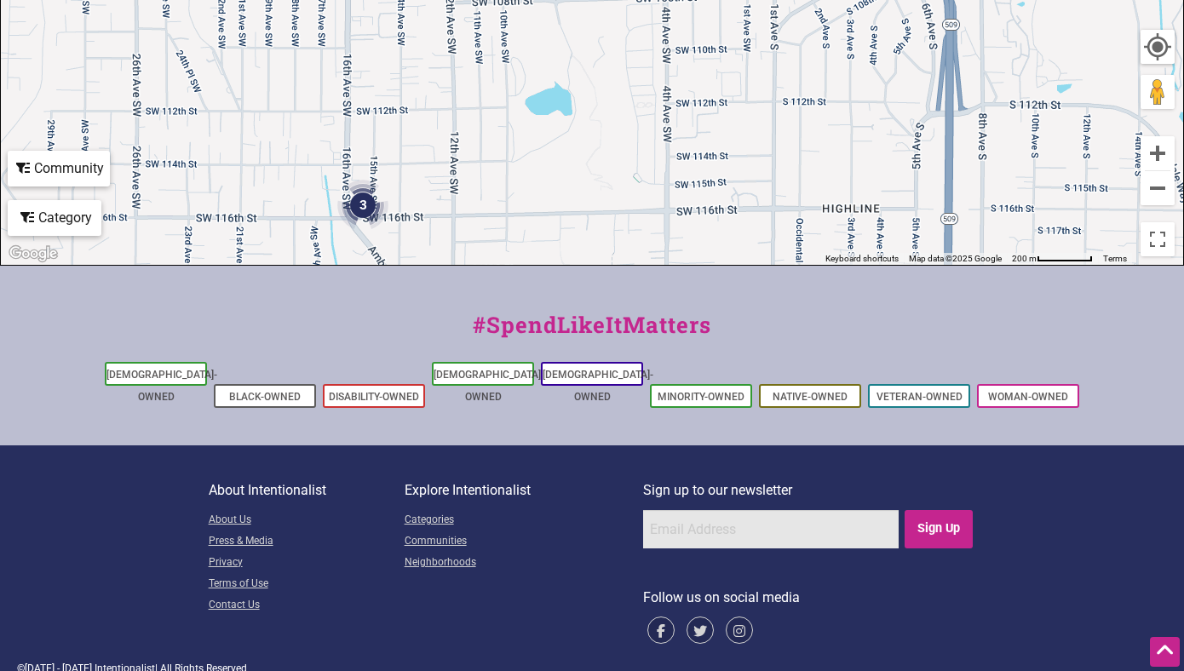
drag, startPoint x: 773, startPoint y: 227, endPoint x: 846, endPoint y: 670, distance: 449.8
click at [846, 670] on div "Intentionalist Spend like it matters 0 Add a Business Map Blog Store Offers Int…" at bounding box center [592, 32] width 1184 height 1321
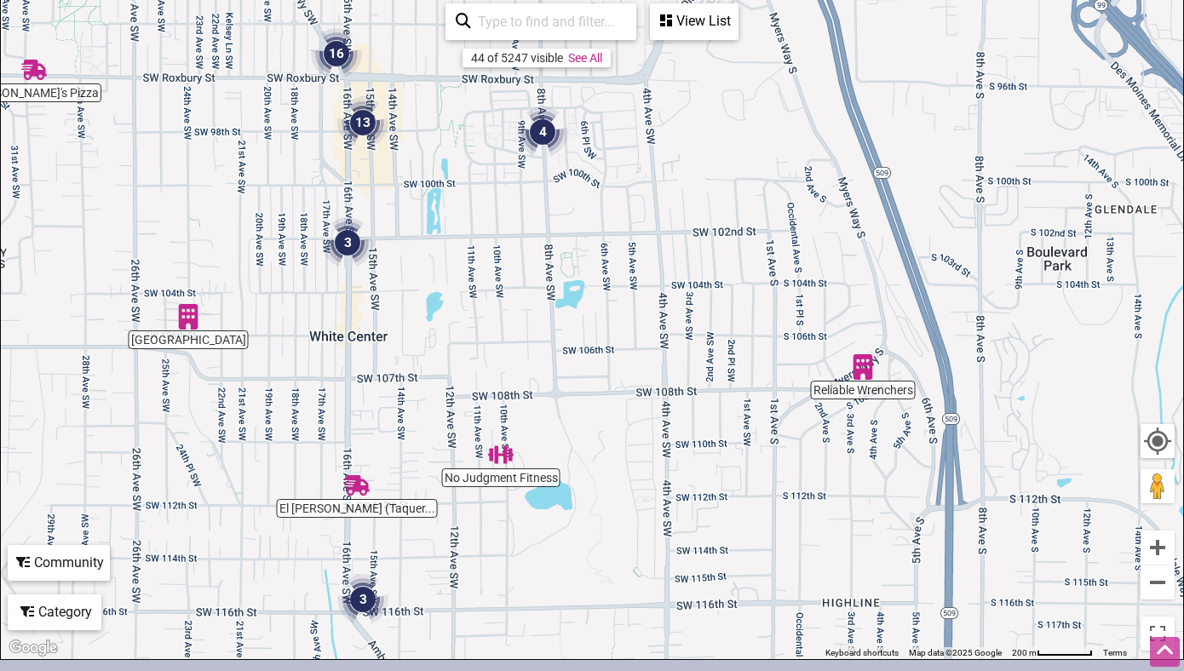
scroll to position [0, 0]
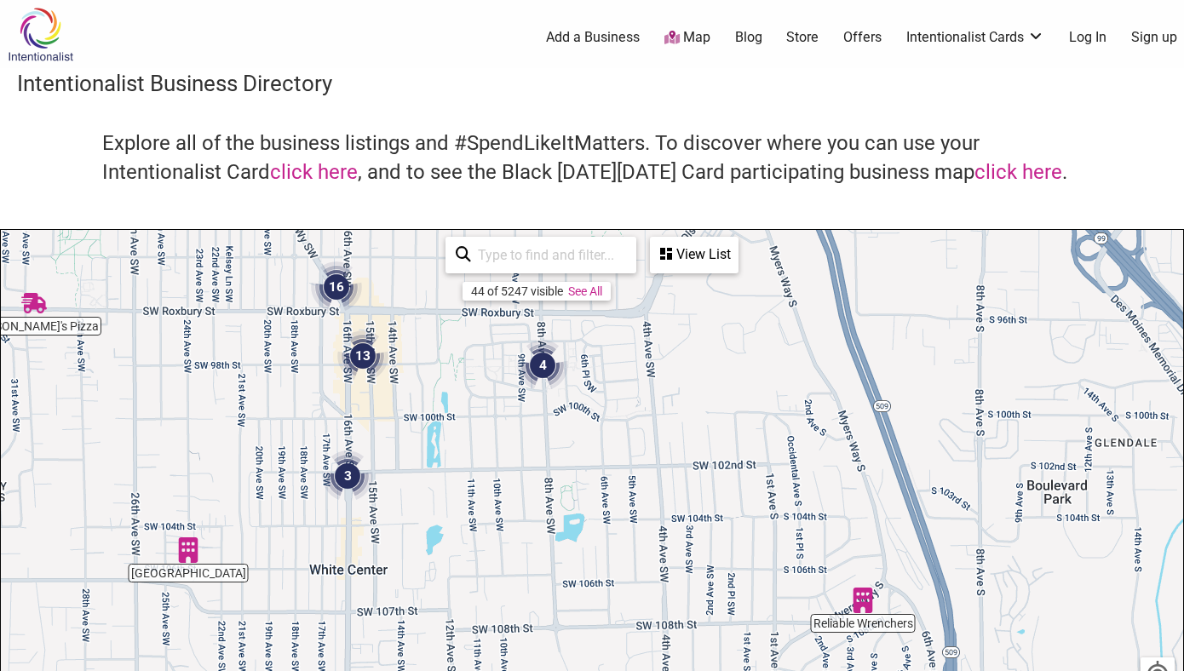
click at [586, 252] on input "search" at bounding box center [548, 255] width 155 height 33
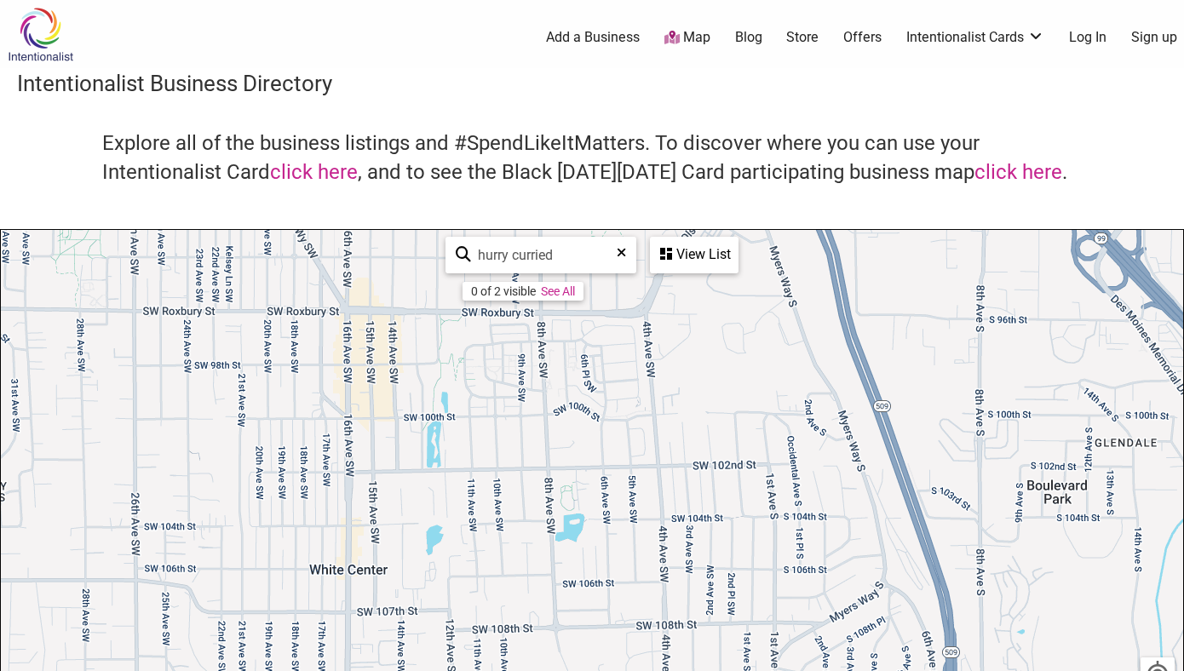
type input "hurry curried"
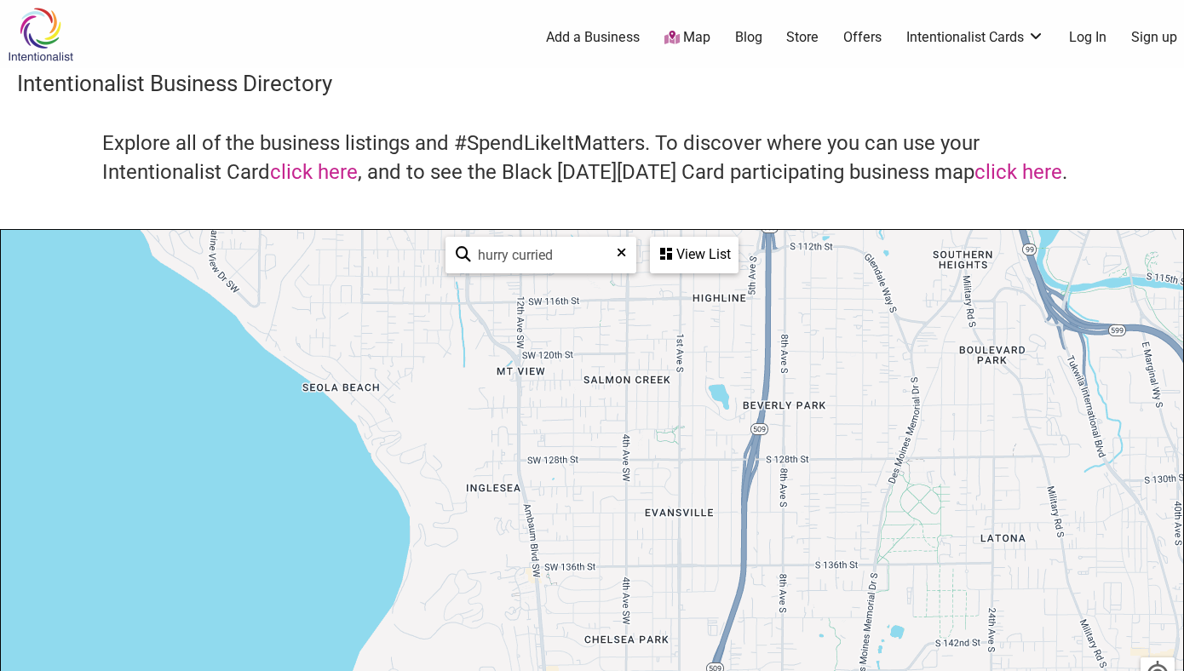
drag, startPoint x: 691, startPoint y: 470, endPoint x: 638, endPoint y: 114, distance: 359.9
click at [638, 114] on div "Intentionalist Business Directory Explore all of the business listings and #Spe…" at bounding box center [592, 480] width 1184 height 825
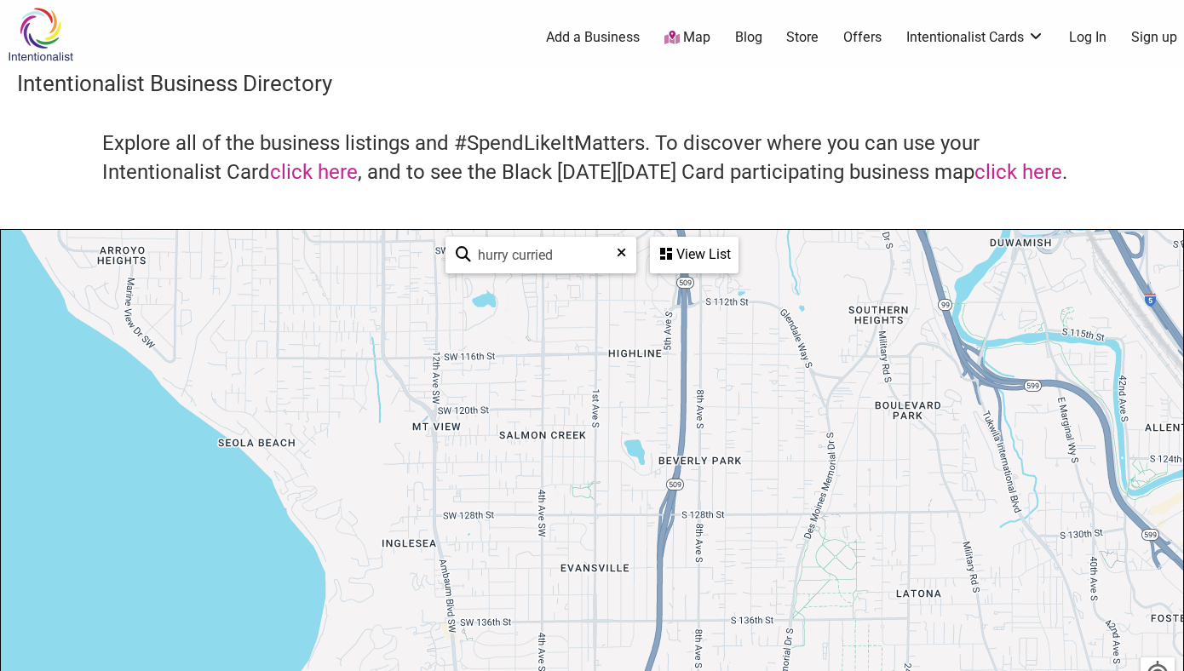
drag, startPoint x: 829, startPoint y: 564, endPoint x: 747, endPoint y: 613, distance: 95.5
click at [746, 618] on div "To navigate, press the arrow keys." at bounding box center [592, 561] width 1182 height 663
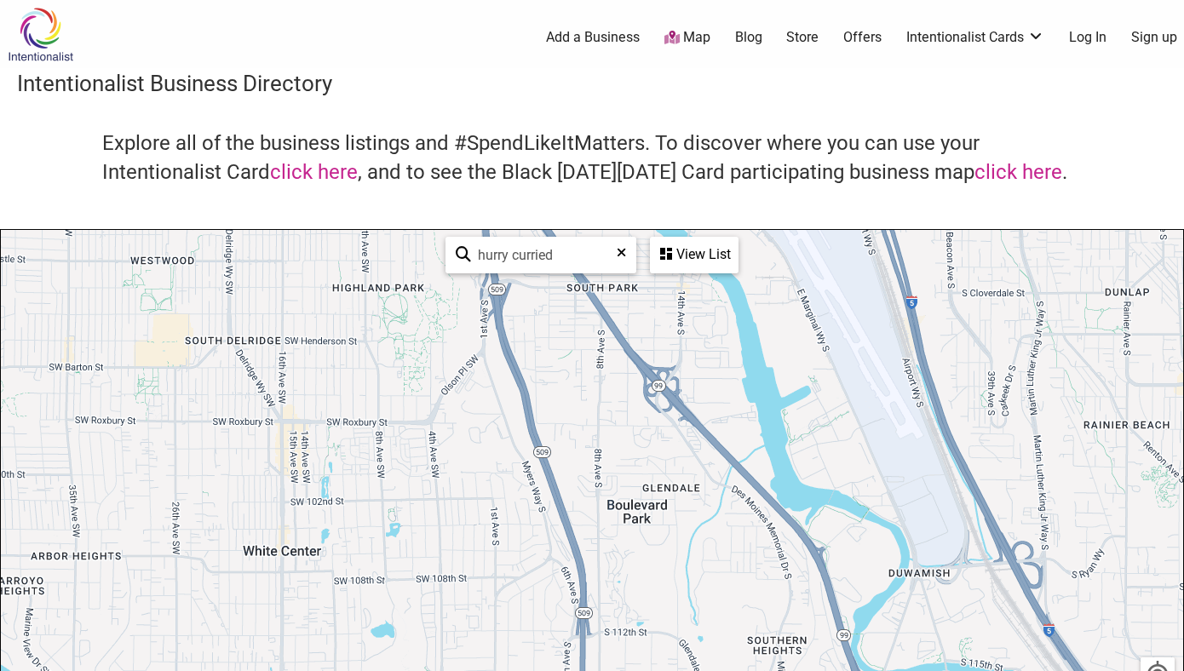
drag, startPoint x: 808, startPoint y: 337, endPoint x: 709, endPoint y: 664, distance: 341.1
click at [708, 669] on div "To navigate, press the arrow keys." at bounding box center [592, 561] width 1182 height 663
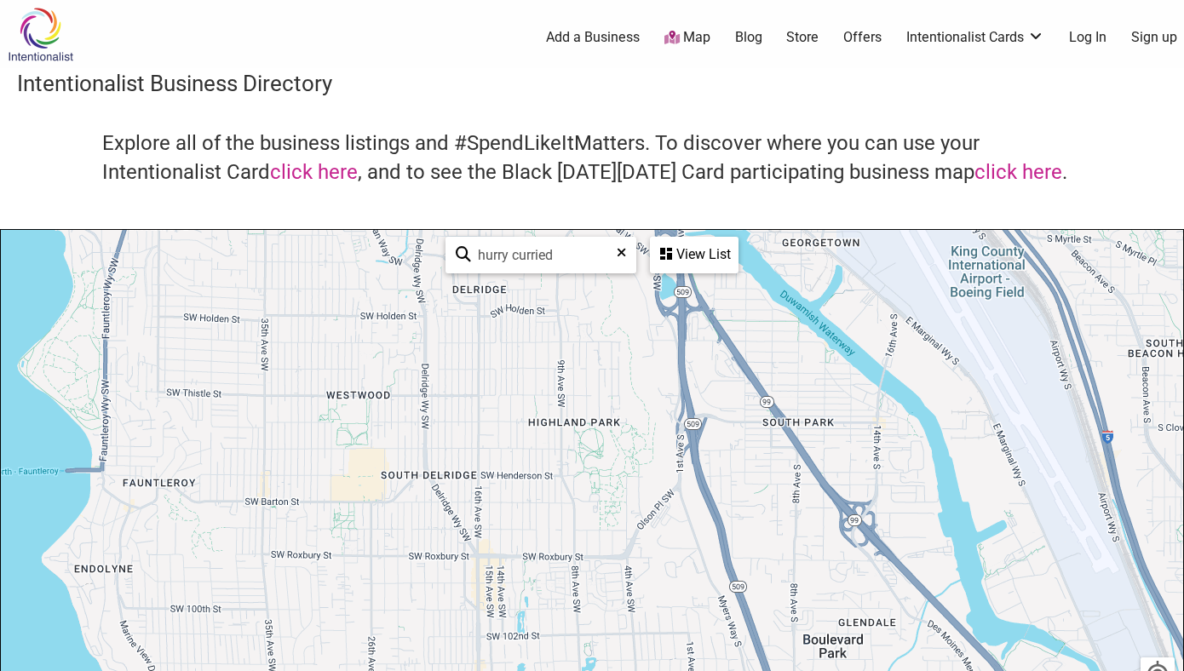
drag, startPoint x: 645, startPoint y: 440, endPoint x: 843, endPoint y: 582, distance: 243.7
click at [843, 582] on div "To navigate, press the arrow keys." at bounding box center [592, 561] width 1182 height 663
click at [627, 257] on div "hurry curried 0 of 2 visible See All" at bounding box center [540, 255] width 191 height 37
click at [622, 247] on icon at bounding box center [621, 259] width 9 height 26
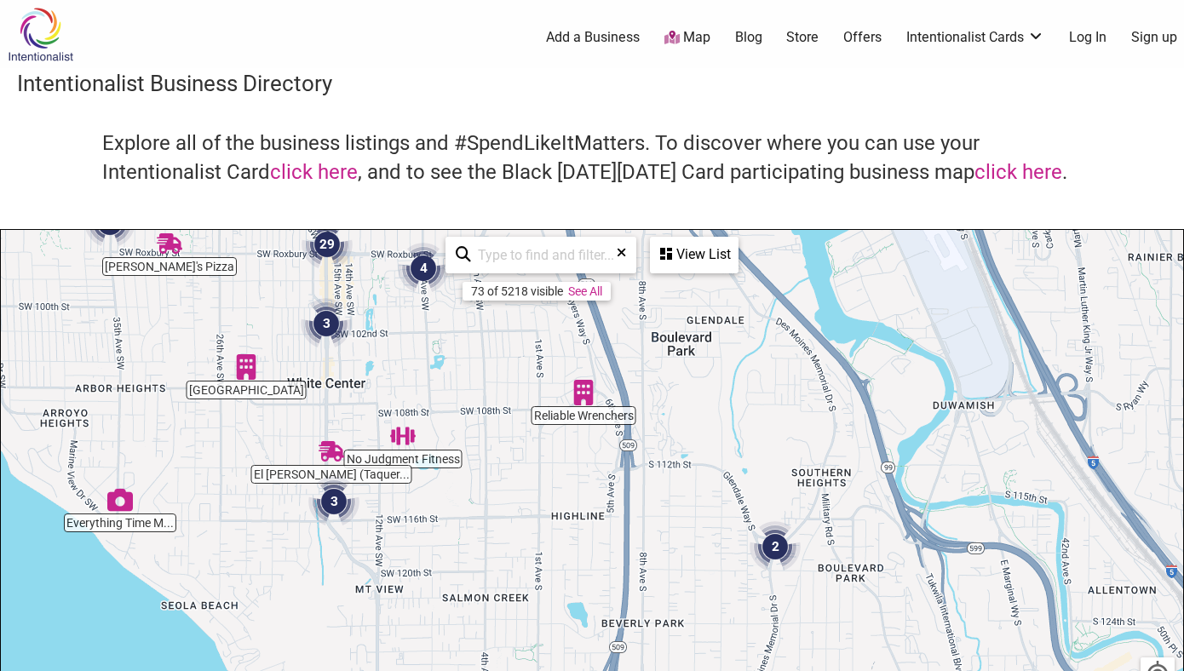
drag, startPoint x: 818, startPoint y: 594, endPoint x: 664, endPoint y: 289, distance: 341.3
click at [664, 289] on div "To navigate, press the arrow keys." at bounding box center [592, 561] width 1182 height 663
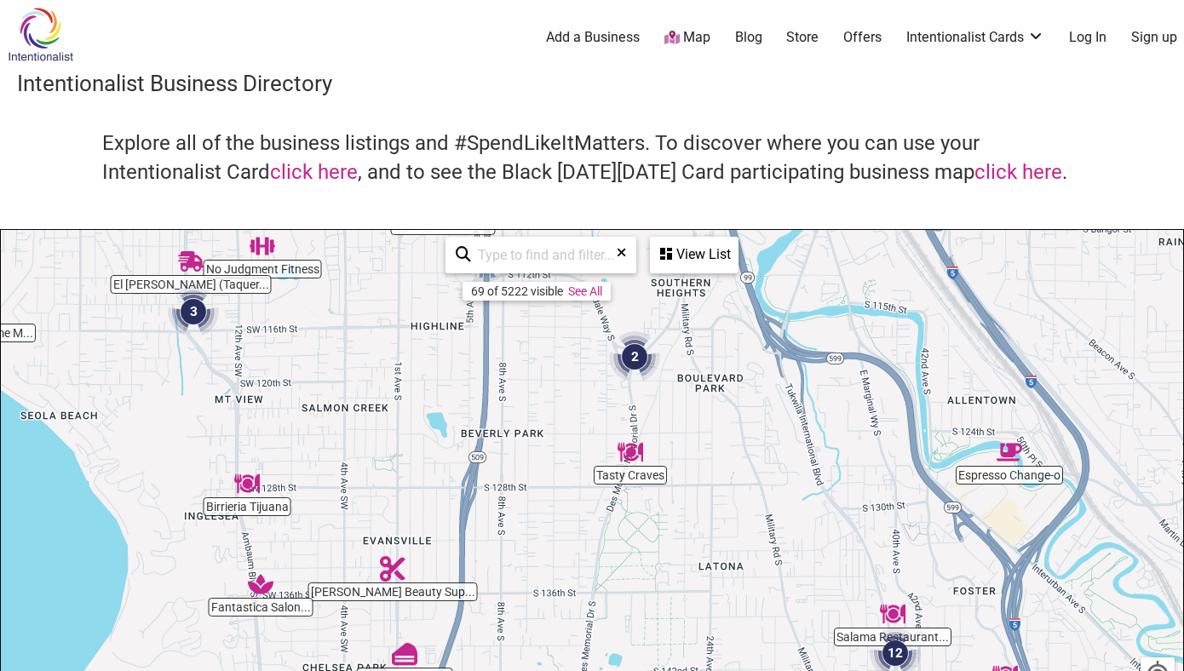
drag, startPoint x: 708, startPoint y: 601, endPoint x: 566, endPoint y: 406, distance: 240.2
click at [565, 406] on div "To navigate, press the arrow keys." at bounding box center [592, 561] width 1182 height 663
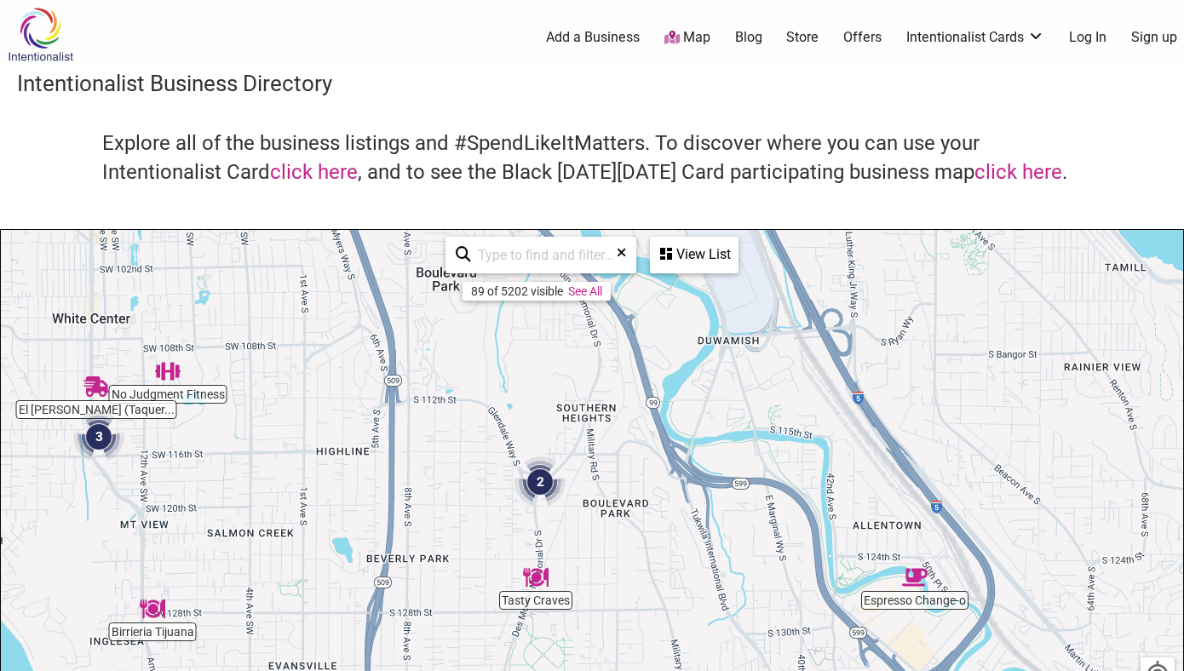
drag, startPoint x: 750, startPoint y: 549, endPoint x: 655, endPoint y: 670, distance: 154.1
click at [656, 670] on div "To navigate, press the arrow keys." at bounding box center [592, 561] width 1182 height 663
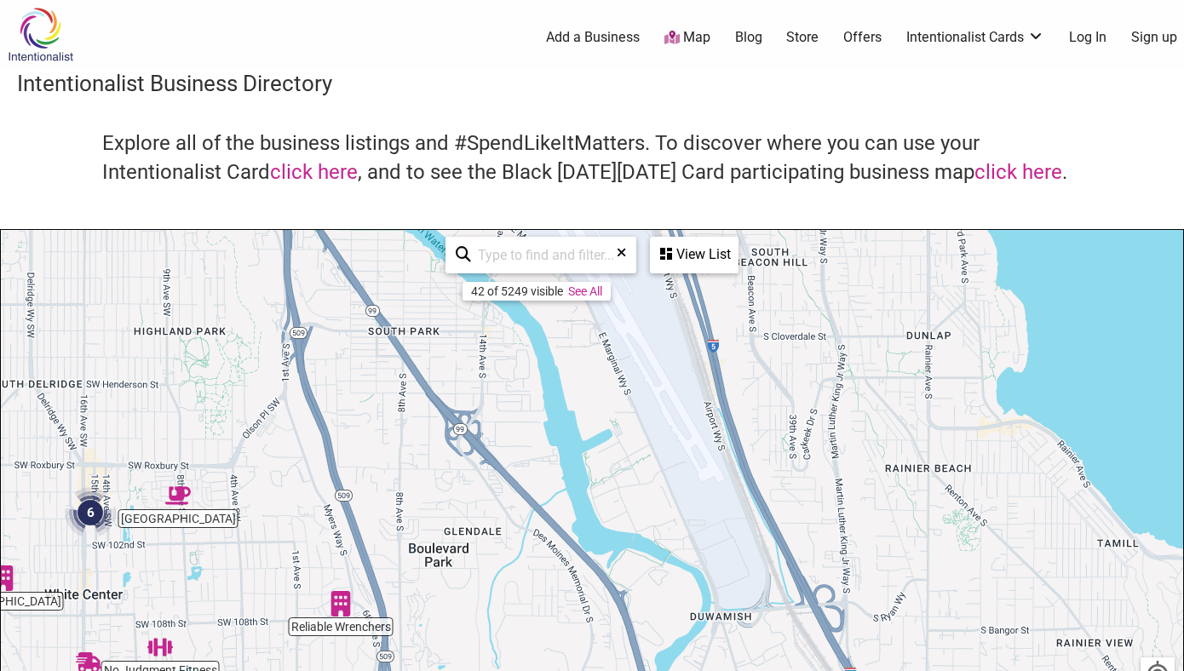
drag, startPoint x: 649, startPoint y: 393, endPoint x: 641, endPoint y: 664, distance: 271.0
click at [641, 670] on div "To navigate, press the arrow keys." at bounding box center [592, 561] width 1182 height 663
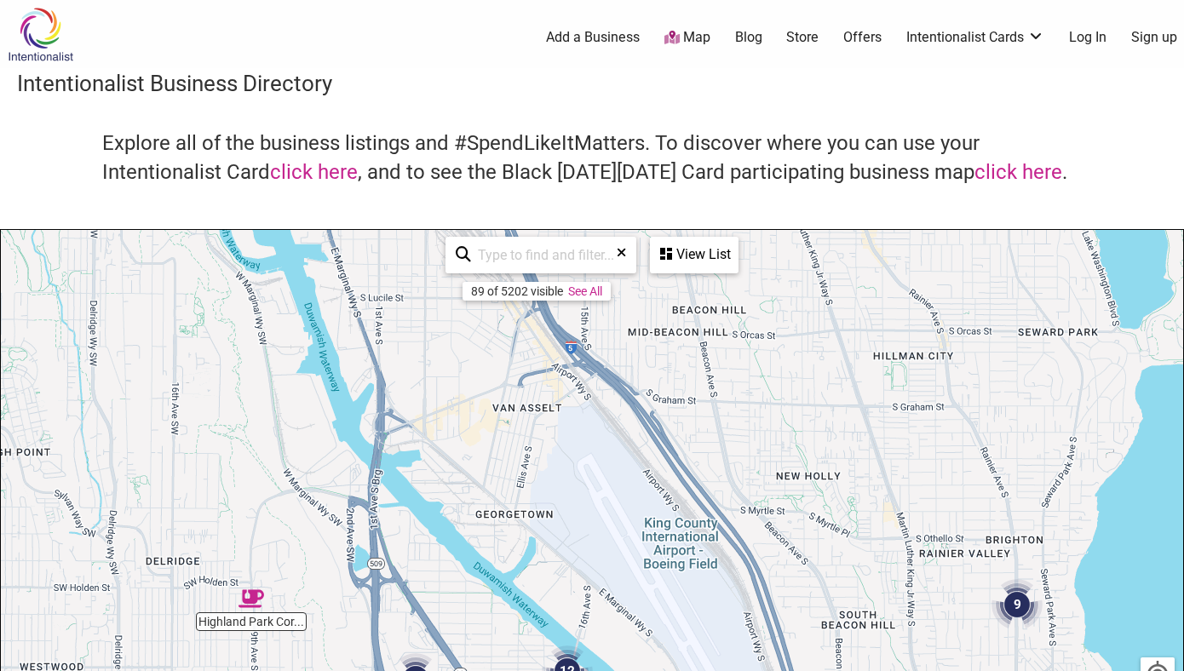
drag, startPoint x: 635, startPoint y: 306, endPoint x: 723, endPoint y: 664, distance: 369.2
click at [723, 670] on div "To navigate, press the arrow keys." at bounding box center [592, 561] width 1182 height 663
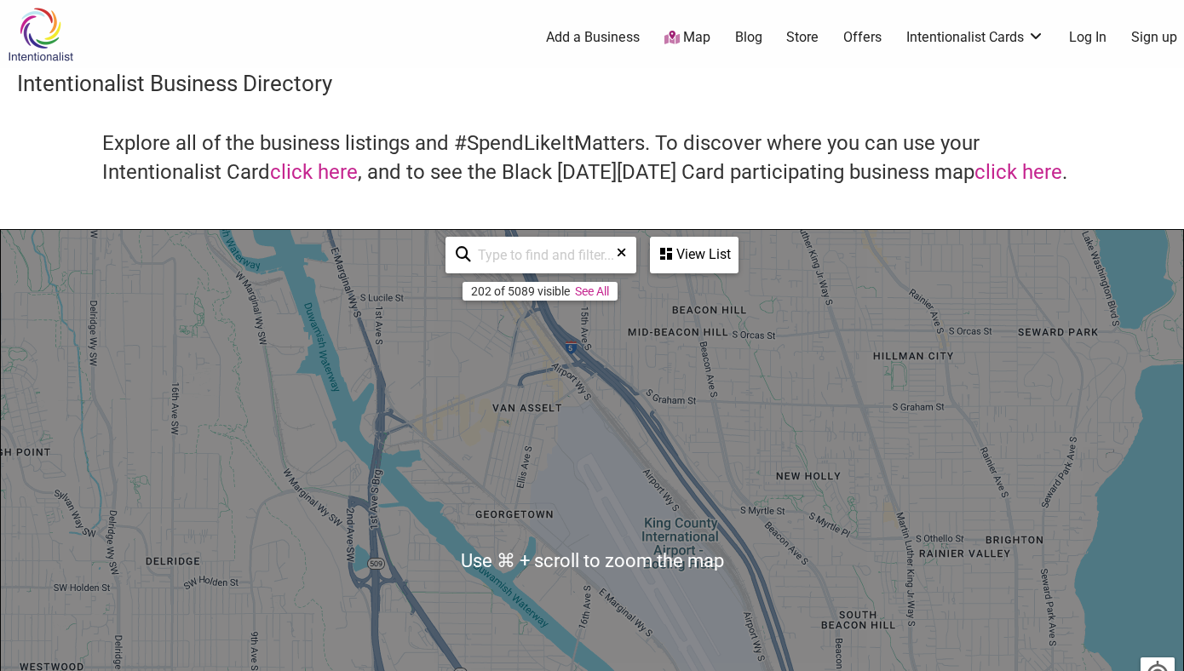
scroll to position [1, 0]
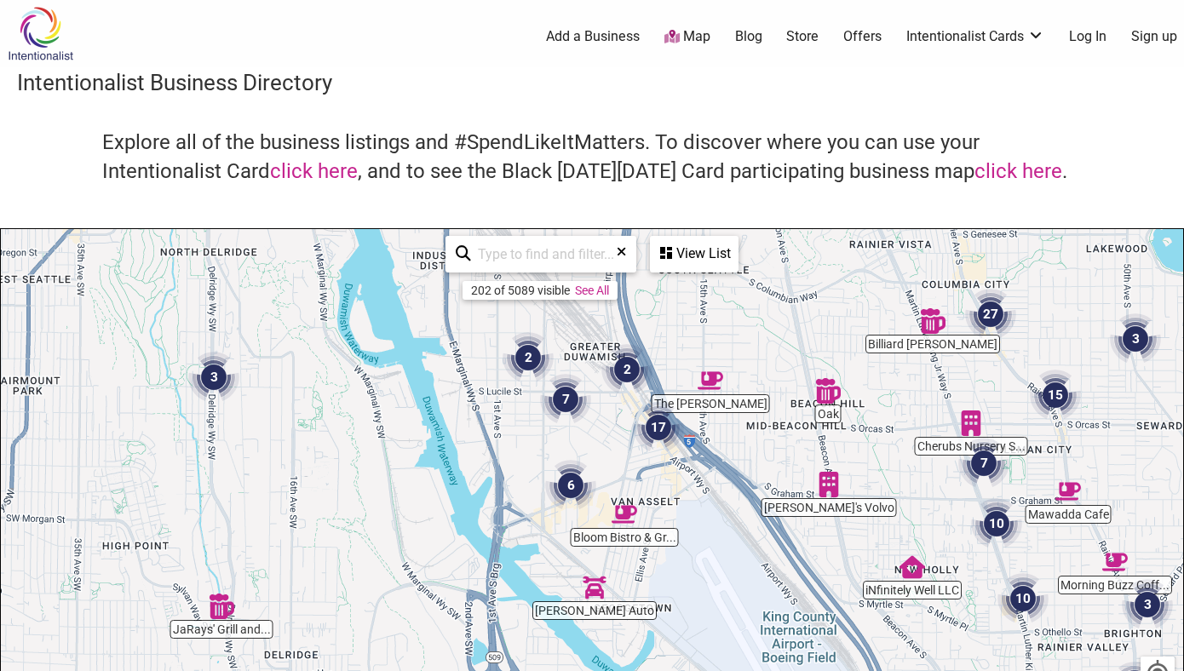
drag, startPoint x: 781, startPoint y: 392, endPoint x: 900, endPoint y: 490, distance: 154.3
click at [900, 490] on div "To navigate, press the arrow keys." at bounding box center [592, 560] width 1182 height 663
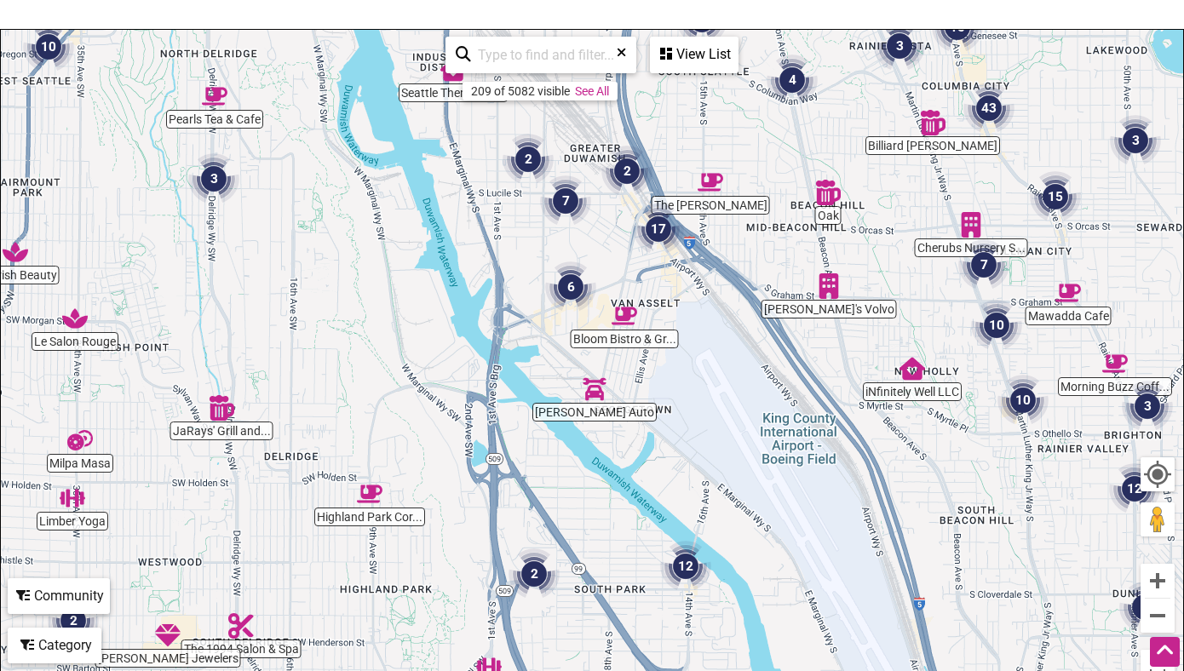
scroll to position [195, 0]
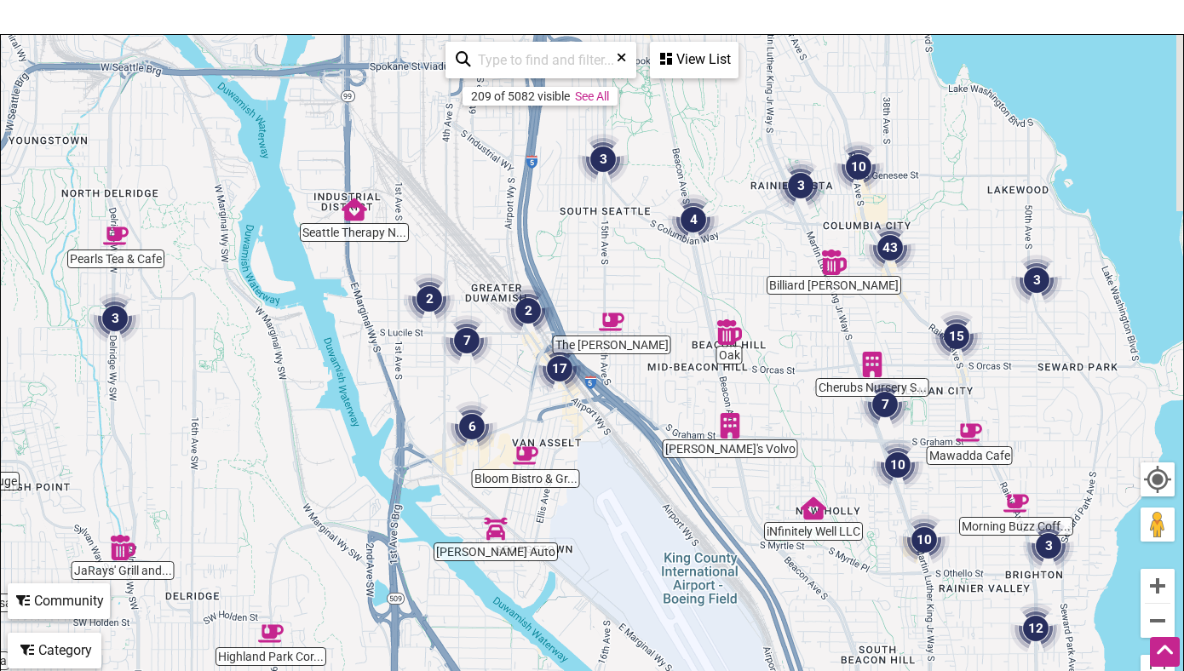
drag, startPoint x: 944, startPoint y: 395, endPoint x: 843, endPoint y: 531, distance: 168.7
click at [843, 531] on div "To navigate, press the arrow keys." at bounding box center [592, 366] width 1182 height 663
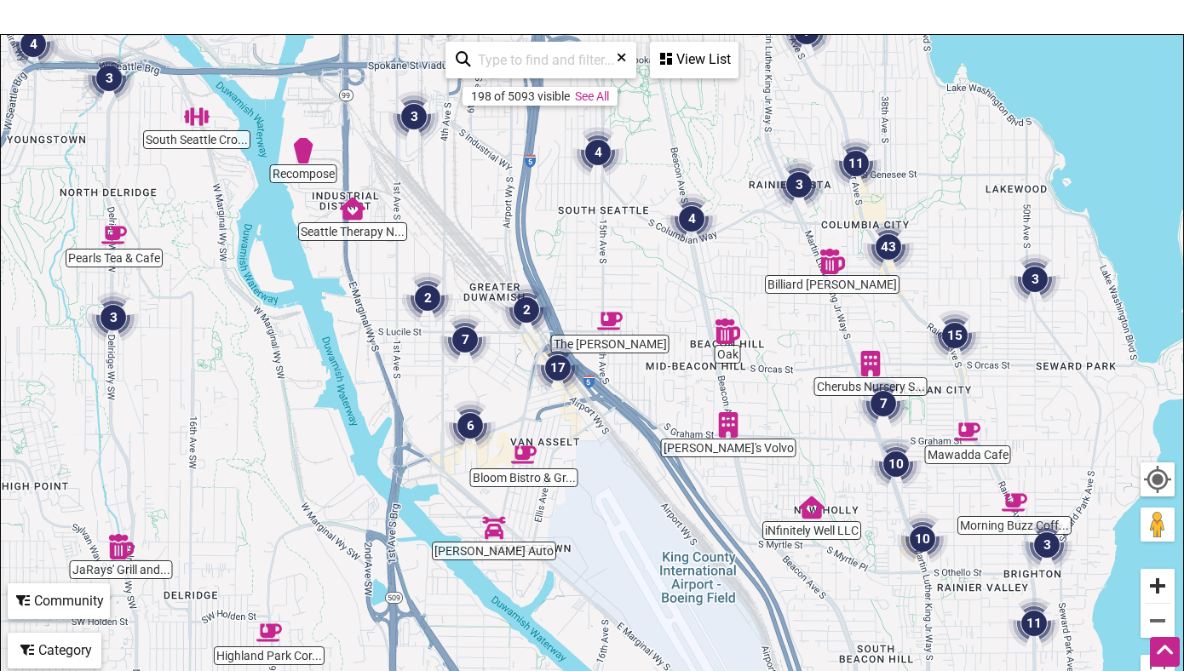
click at [1157, 590] on button "Zoom in" at bounding box center [1158, 586] width 34 height 34
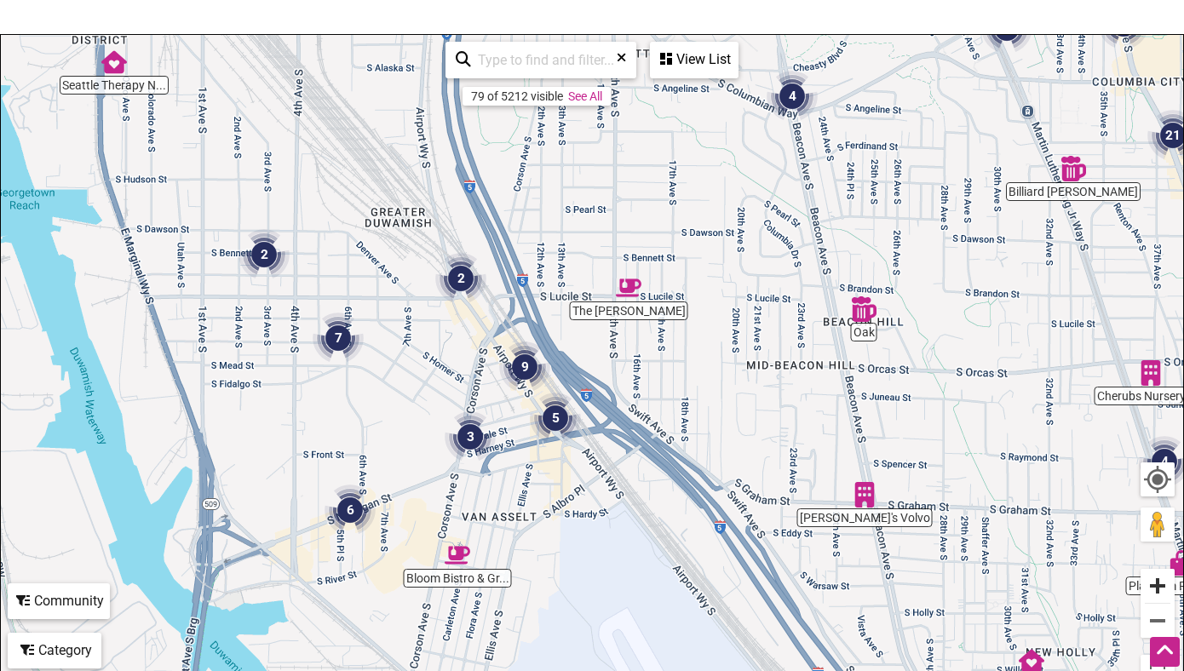
click at [1157, 590] on button "Zoom in" at bounding box center [1158, 586] width 34 height 34
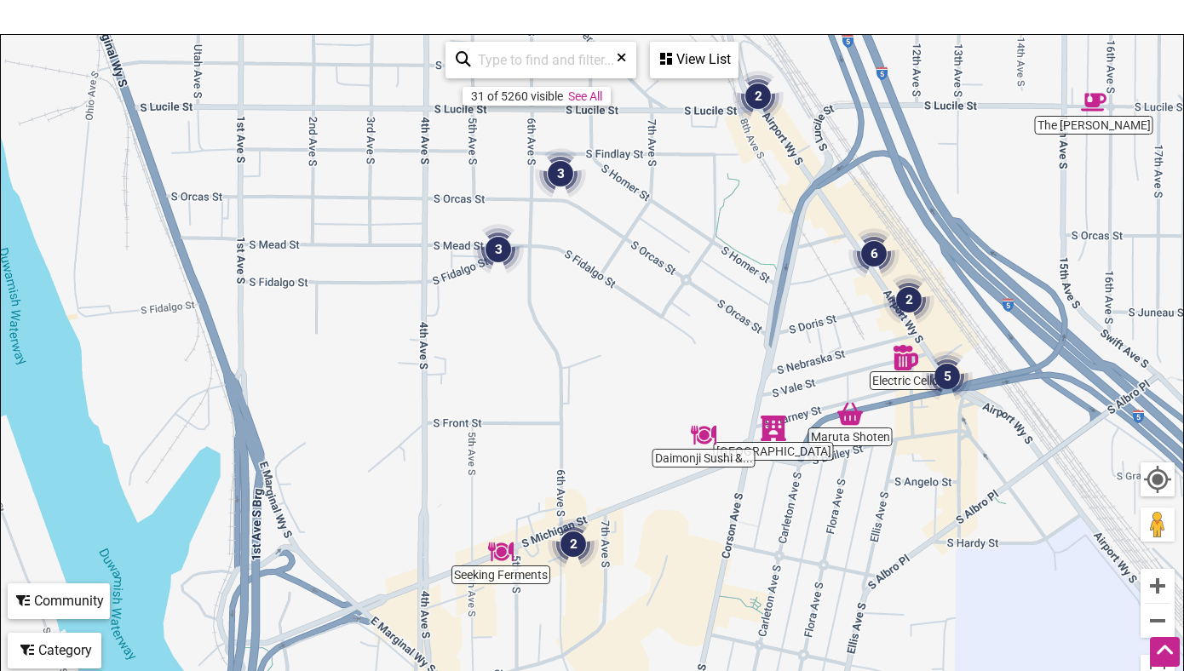
drag, startPoint x: 225, startPoint y: 526, endPoint x: 657, endPoint y: 404, distance: 448.7
click at [657, 404] on div "To navigate, press the arrow keys." at bounding box center [592, 366] width 1182 height 663
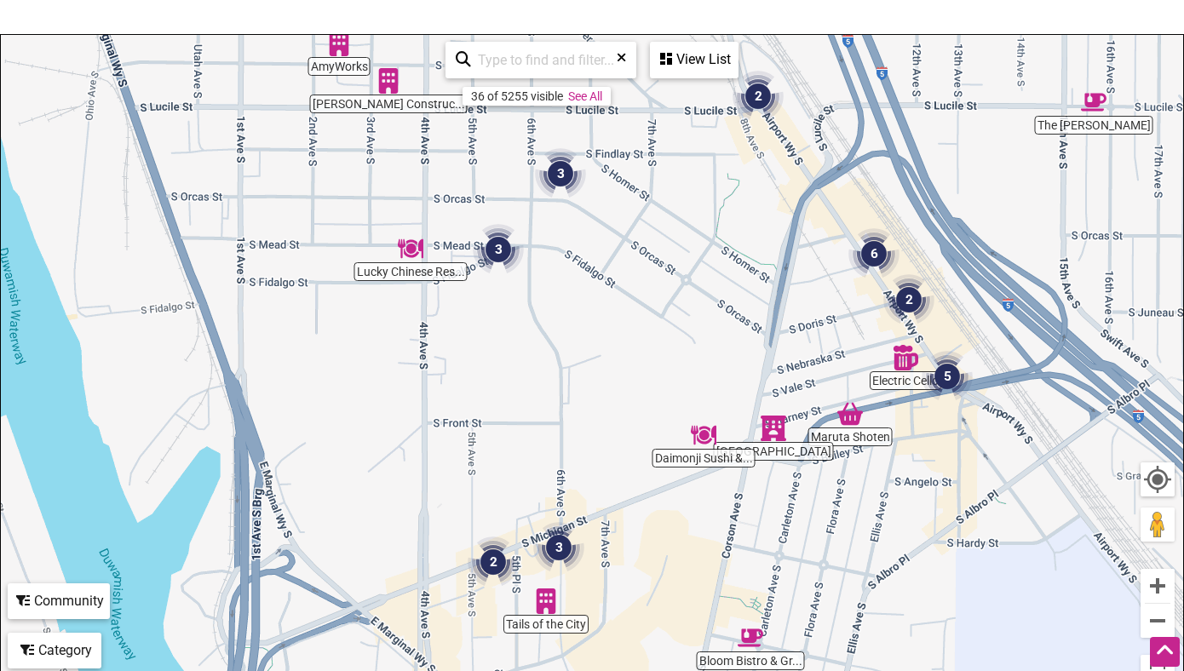
click at [560, 542] on img "3" at bounding box center [558, 547] width 51 height 51
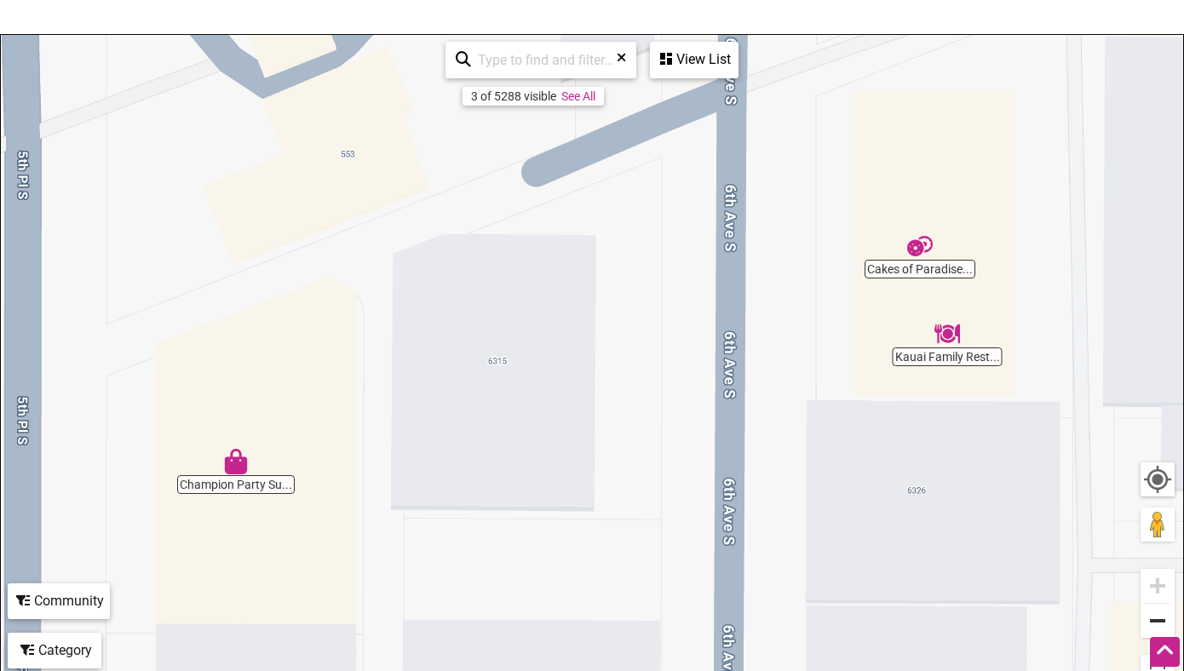
click at [1159, 619] on button "Zoom out" at bounding box center [1158, 621] width 34 height 34
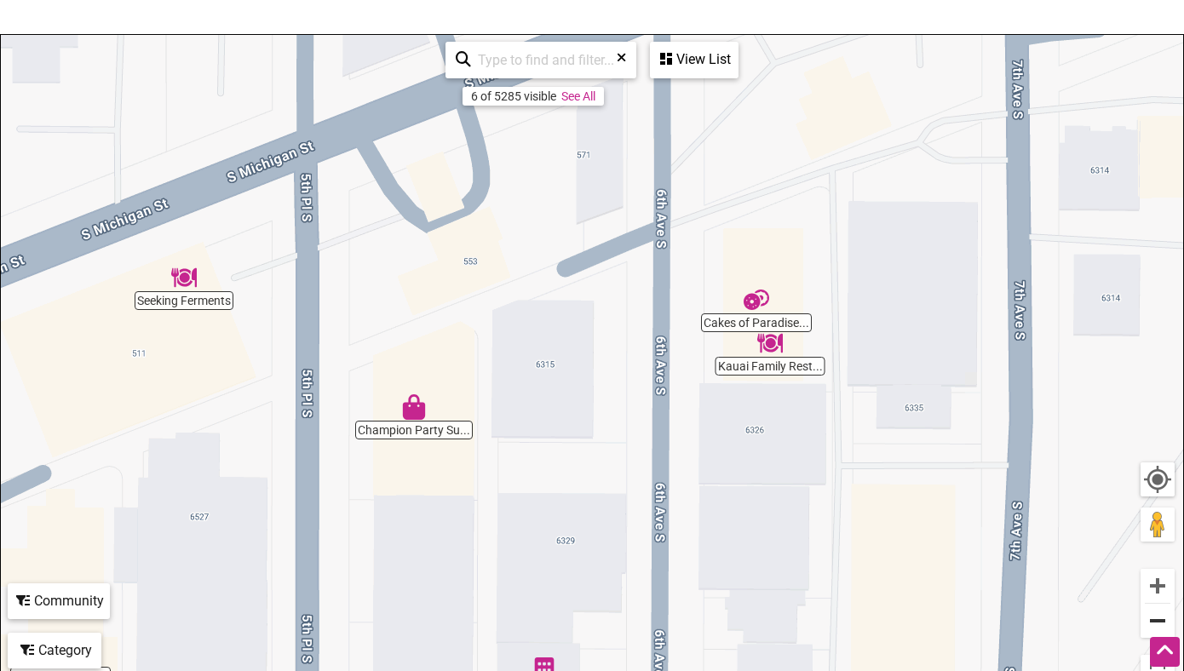
click at [1159, 619] on button "Zoom out" at bounding box center [1158, 621] width 34 height 34
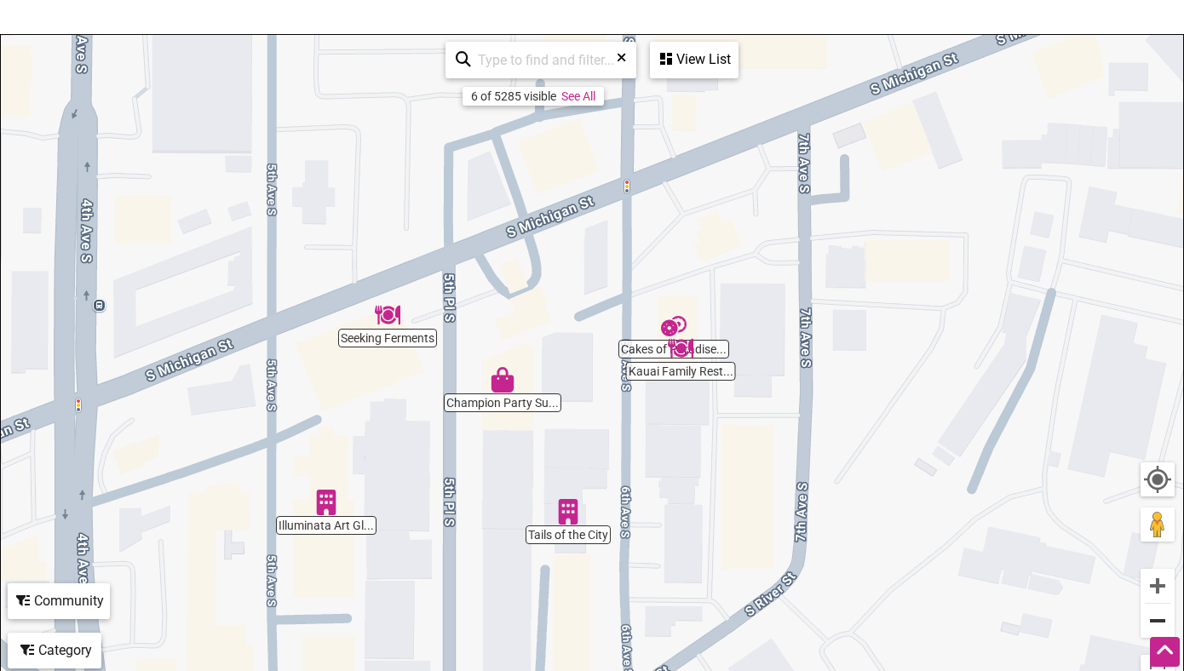
click at [1156, 621] on button "Zoom out" at bounding box center [1158, 621] width 34 height 34
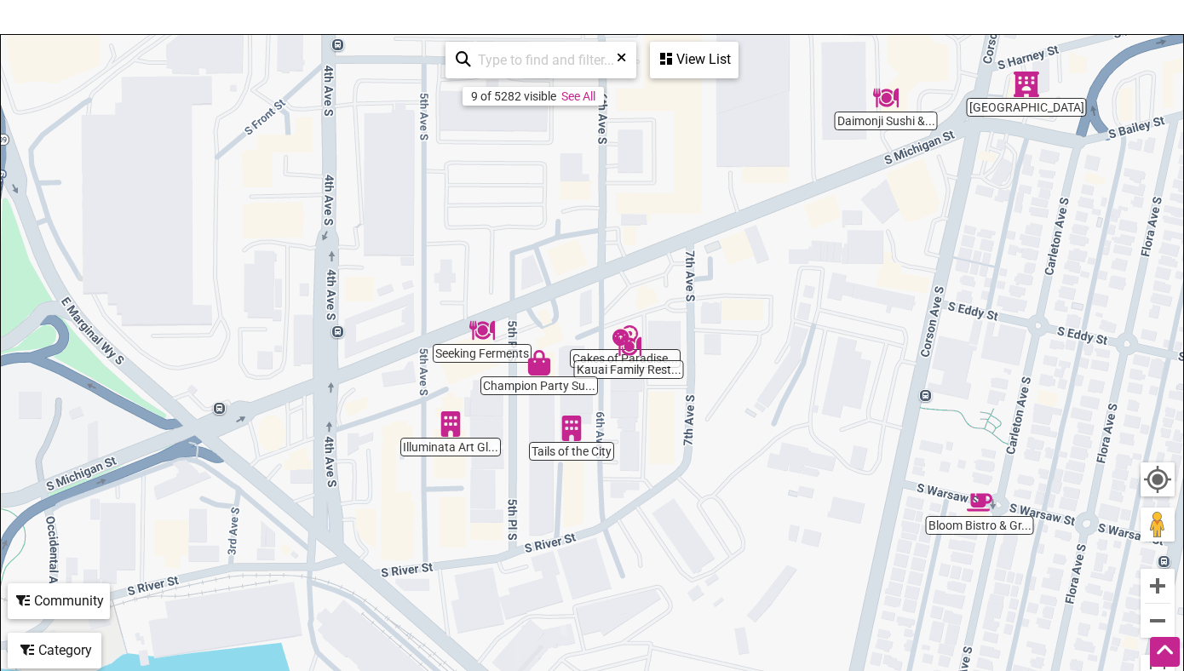
click at [974, 285] on div "To navigate, press the arrow keys." at bounding box center [592, 366] width 1182 height 663
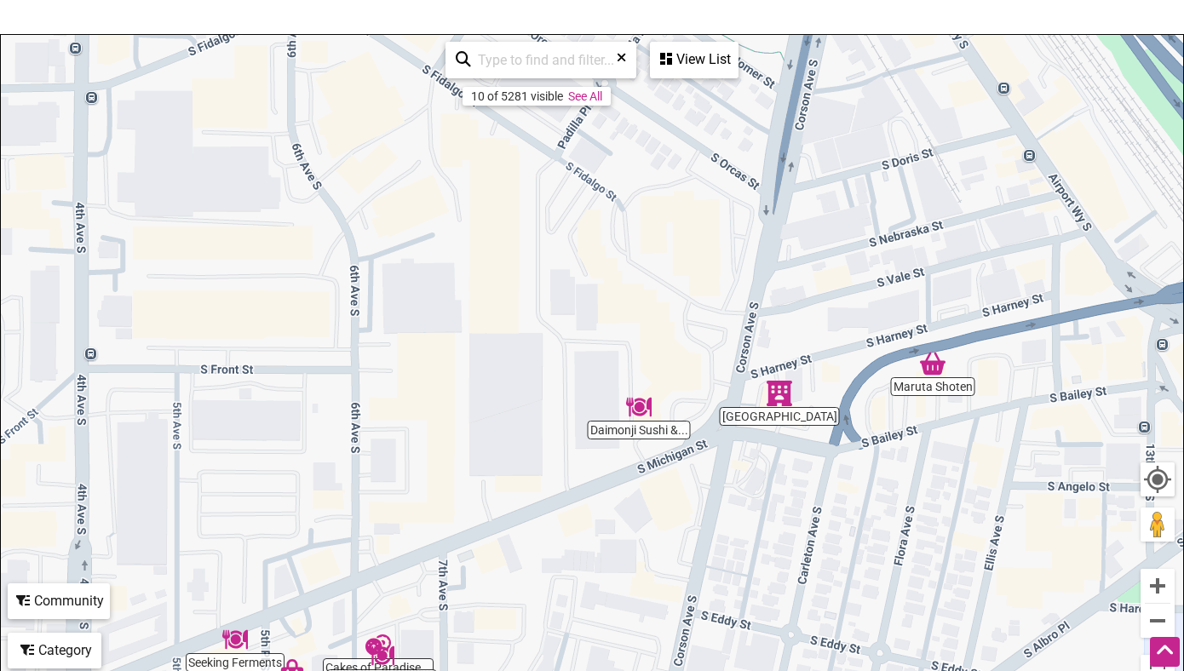
drag, startPoint x: 958, startPoint y: 253, endPoint x: 707, endPoint y: 561, distance: 397.8
click at [709, 563] on div "To navigate, press the arrow keys." at bounding box center [592, 366] width 1182 height 663
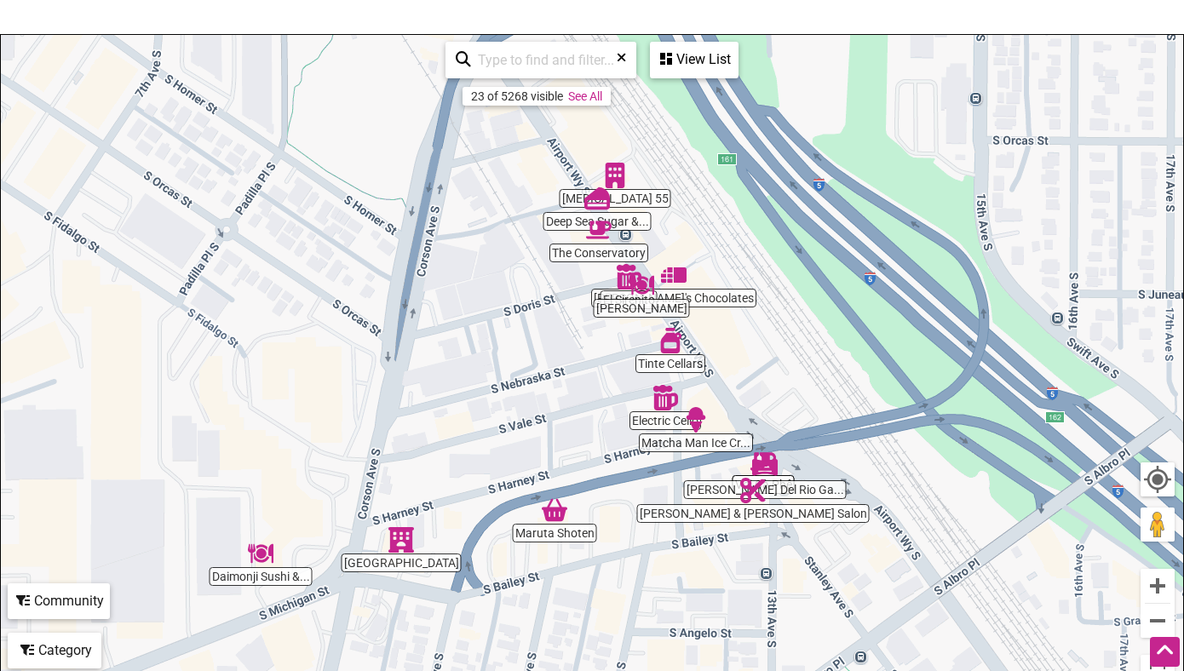
drag, startPoint x: 868, startPoint y: 498, endPoint x: 486, endPoint y: 647, distance: 409.4
click at [486, 647] on div "To navigate, press the arrow keys." at bounding box center [592, 366] width 1182 height 663
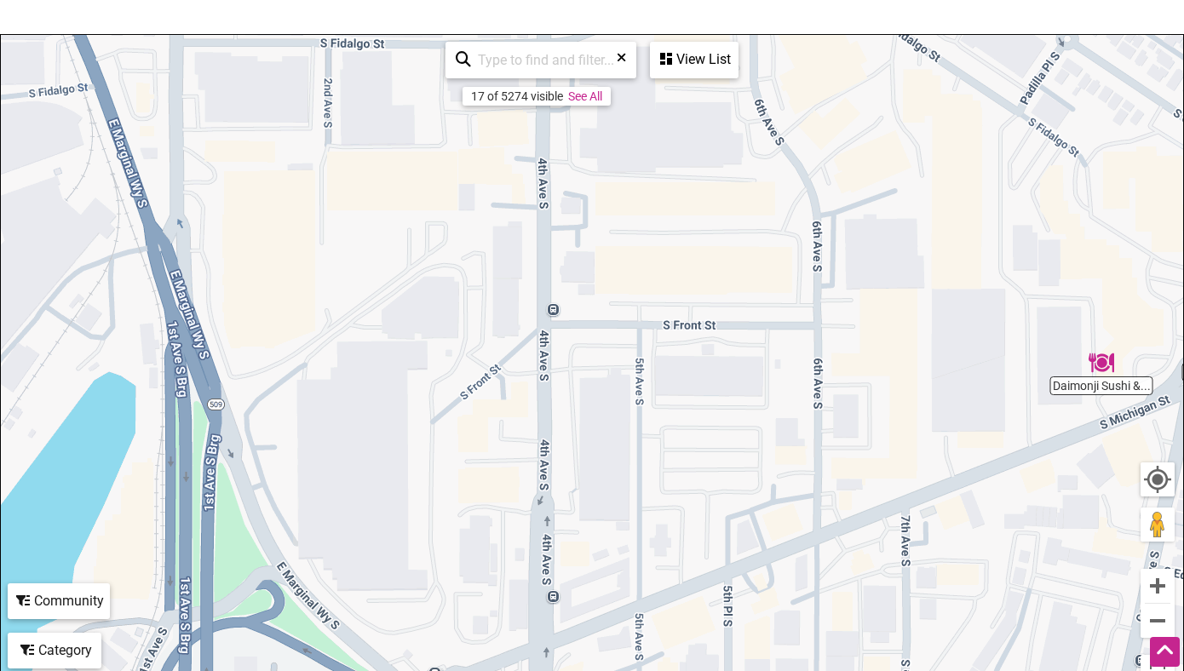
drag, startPoint x: 221, startPoint y: 432, endPoint x: 1060, endPoint y: 241, distance: 861.3
click at [1062, 242] on div "To navigate, press the arrow keys." at bounding box center [592, 366] width 1182 height 663
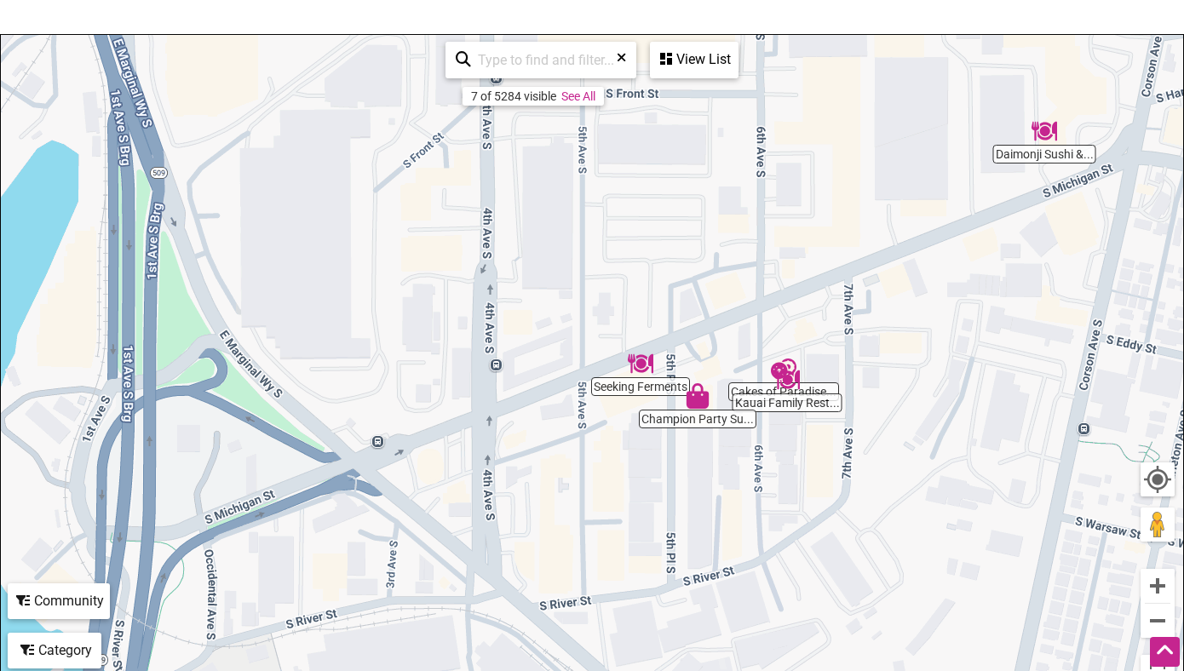
drag, startPoint x: 767, startPoint y: 506, endPoint x: 711, endPoint y: 268, distance: 244.2
click at [711, 268] on div "To navigate, press the arrow keys." at bounding box center [592, 366] width 1182 height 663
click at [1163, 585] on button "Zoom in" at bounding box center [1158, 586] width 34 height 34
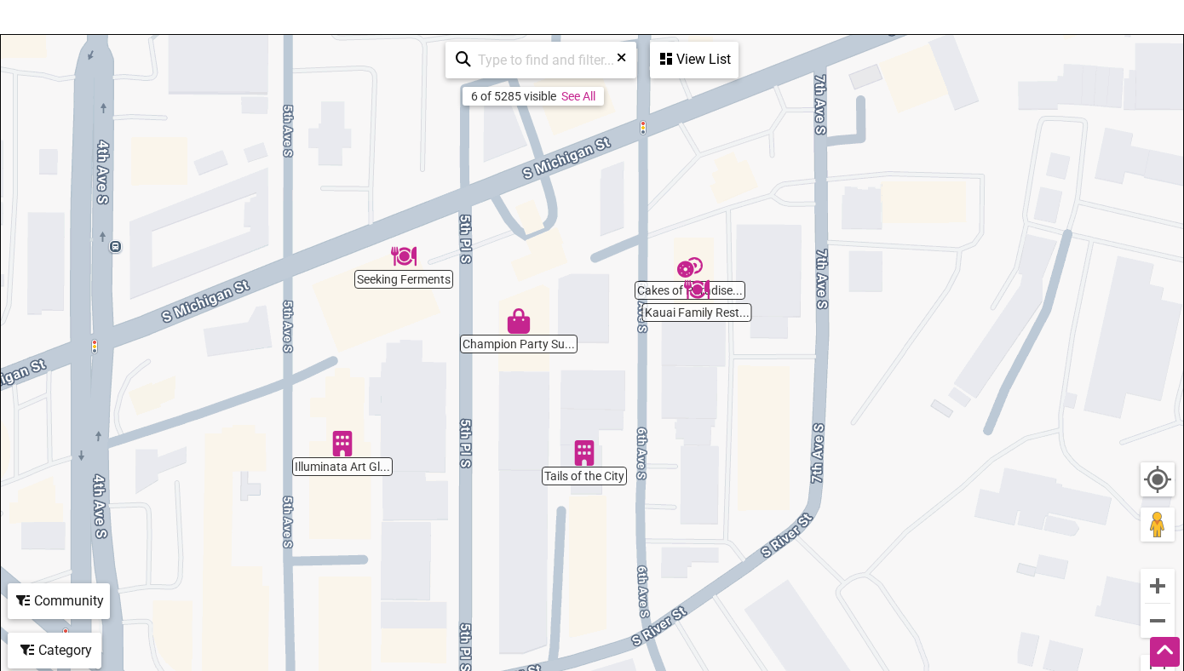
drag, startPoint x: 1001, startPoint y: 574, endPoint x: 716, endPoint y: 456, distance: 308.2
click at [716, 456] on div "To navigate, press the arrow keys." at bounding box center [592, 366] width 1182 height 663
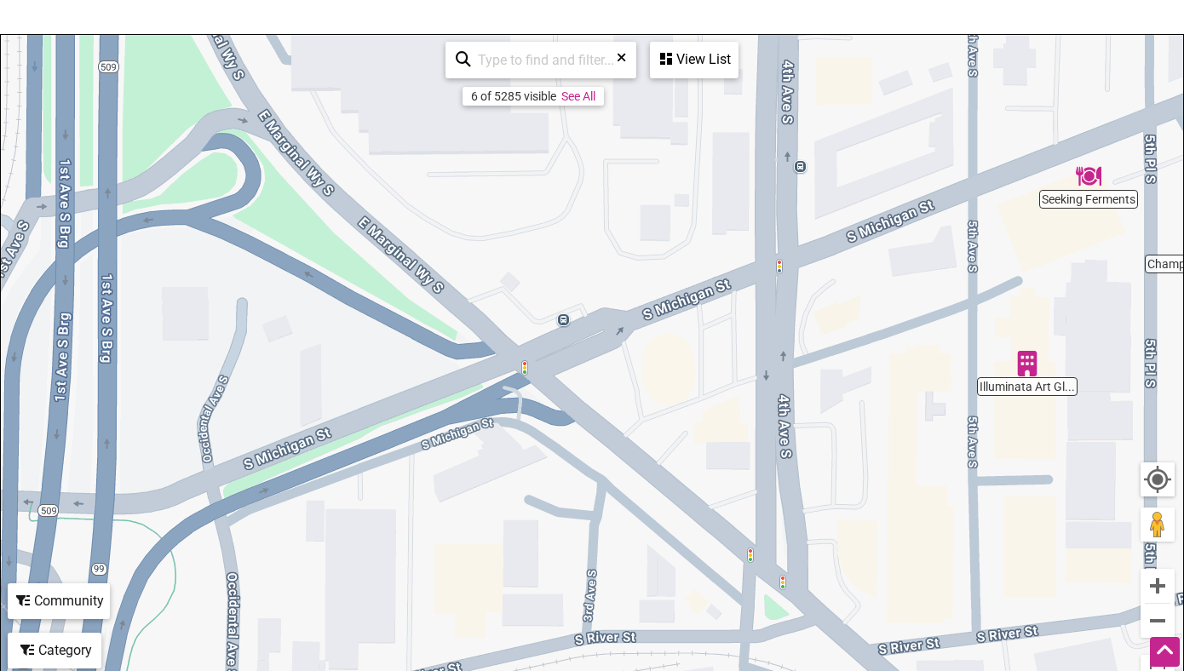
drag, startPoint x: 259, startPoint y: 309, endPoint x: 949, endPoint y: 228, distance: 694.7
click at [949, 228] on div "To navigate, press the arrow keys." at bounding box center [592, 366] width 1182 height 663
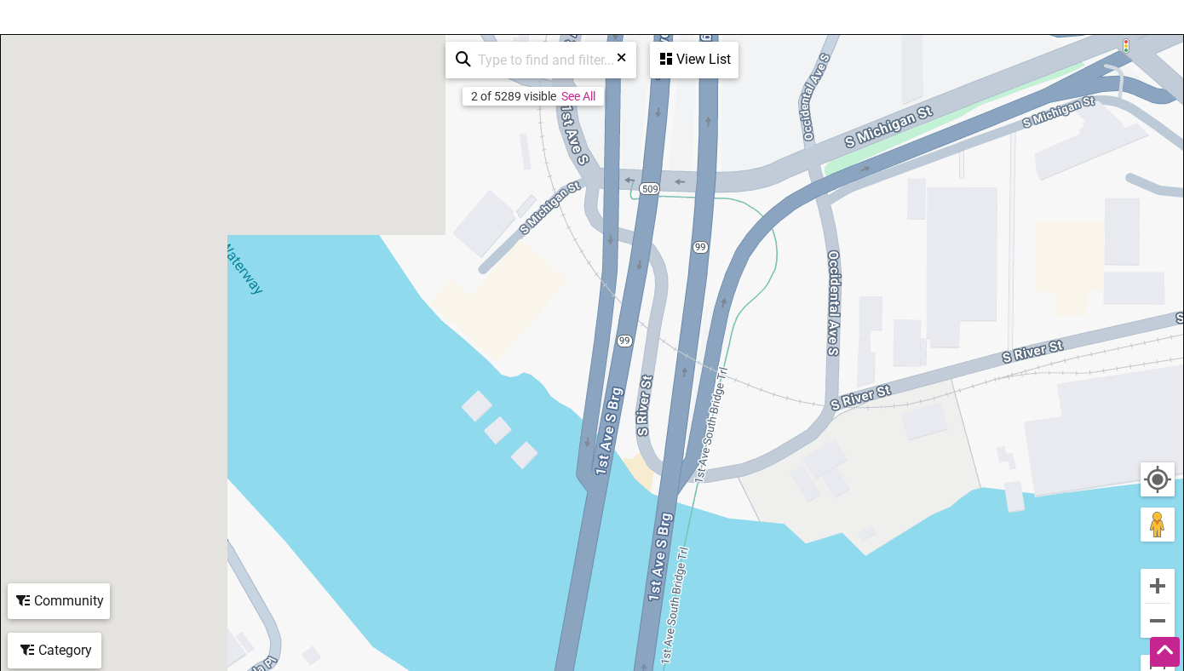
drag, startPoint x: 367, startPoint y: 495, endPoint x: 966, endPoint y: 172, distance: 680.3
click at [970, 171] on div "To navigate, press the arrow keys." at bounding box center [592, 366] width 1182 height 663
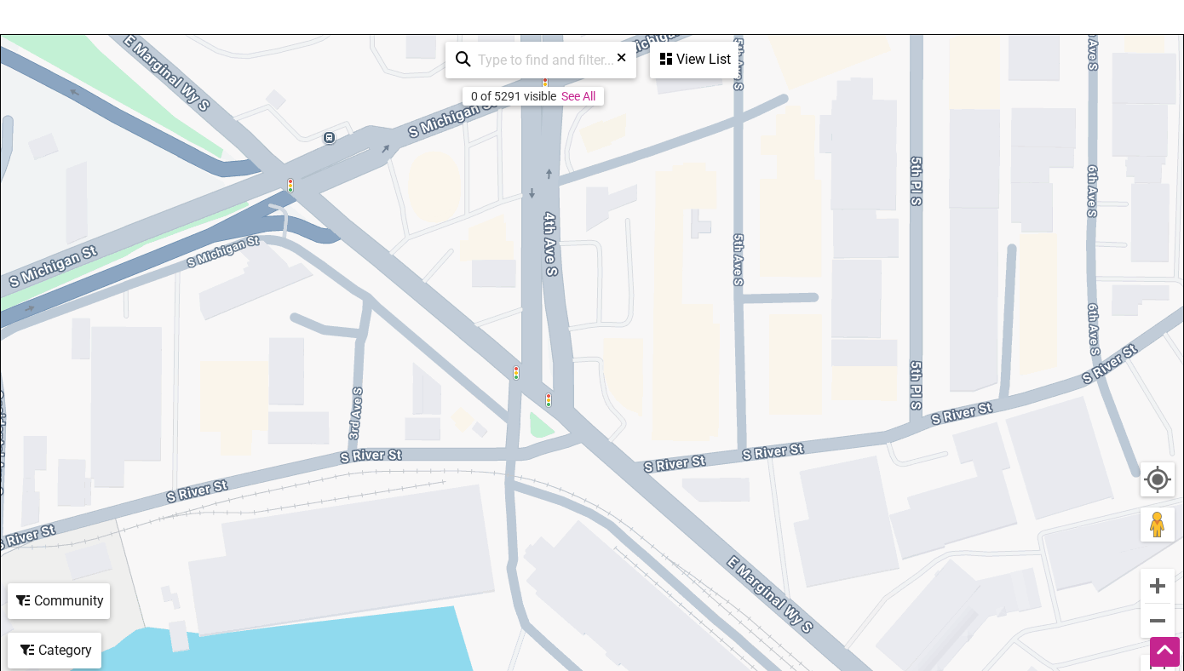
drag, startPoint x: 1009, startPoint y: 277, endPoint x: 173, endPoint y: 417, distance: 848.0
click at [173, 417] on div "To navigate, press the arrow keys." at bounding box center [592, 366] width 1182 height 663
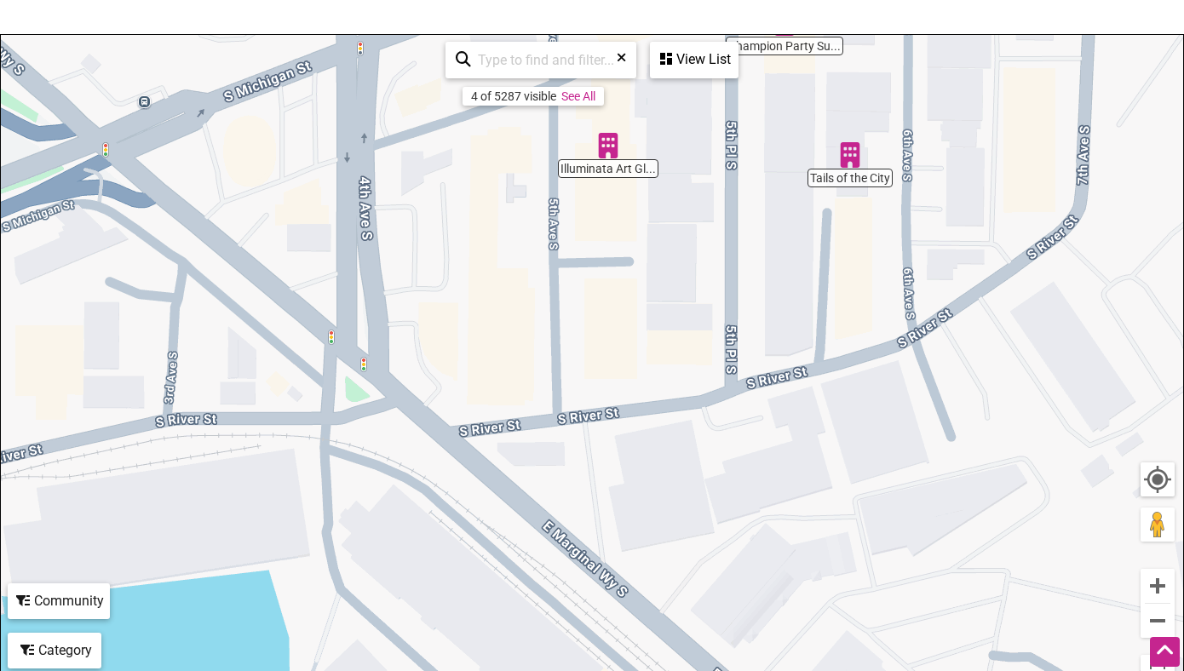
drag, startPoint x: 624, startPoint y: 549, endPoint x: 438, endPoint y: 518, distance: 188.2
click at [438, 518] on div "To navigate, press the arrow keys." at bounding box center [592, 366] width 1182 height 663
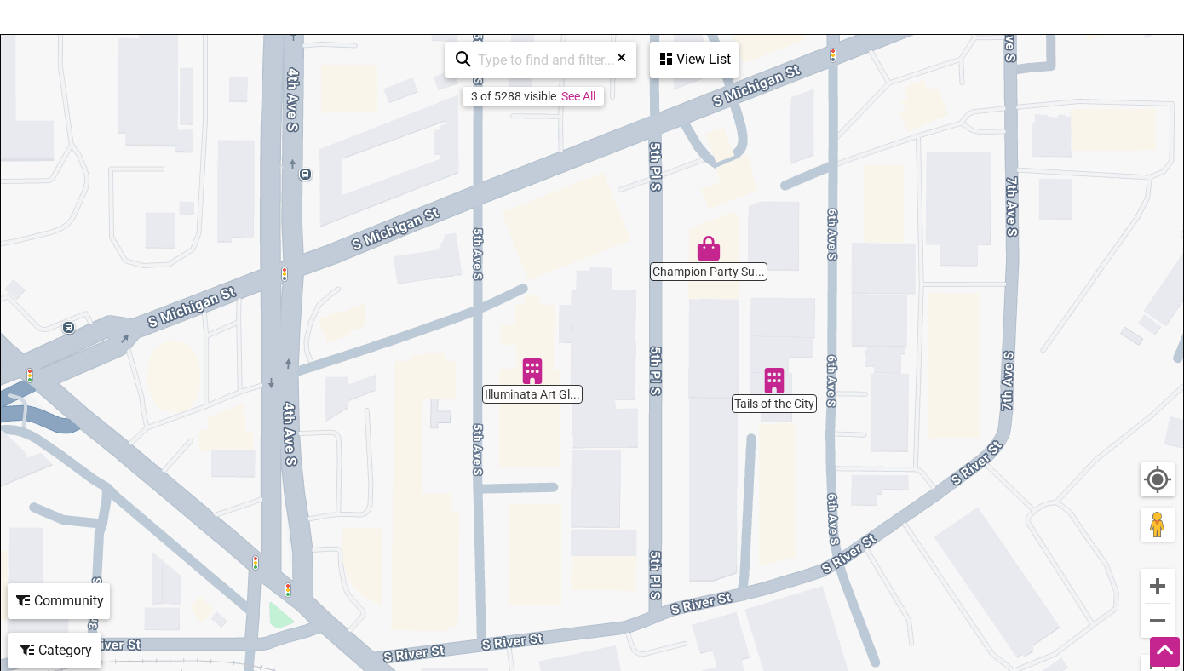
drag, startPoint x: 684, startPoint y: 267, endPoint x: 609, endPoint y: 487, distance: 233.0
click at [609, 487] on div "To navigate, press the arrow keys." at bounding box center [592, 366] width 1182 height 663
click at [1163, 618] on button "Zoom out" at bounding box center [1158, 621] width 34 height 34
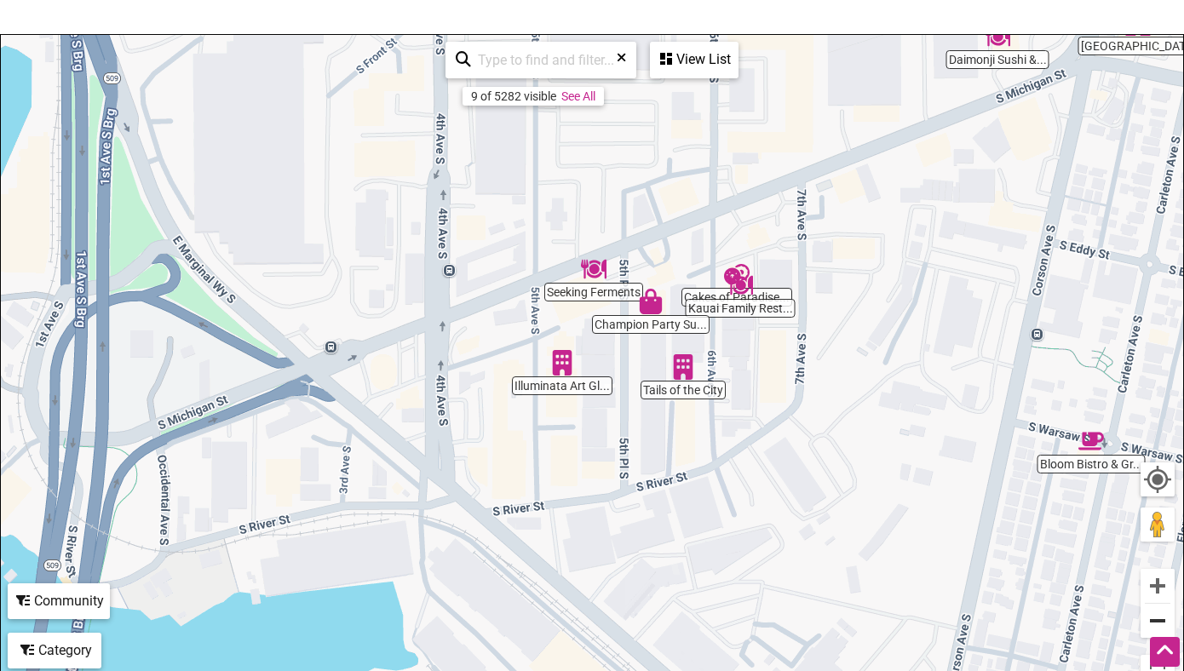
click at [1163, 618] on button "Zoom out" at bounding box center [1158, 621] width 34 height 34
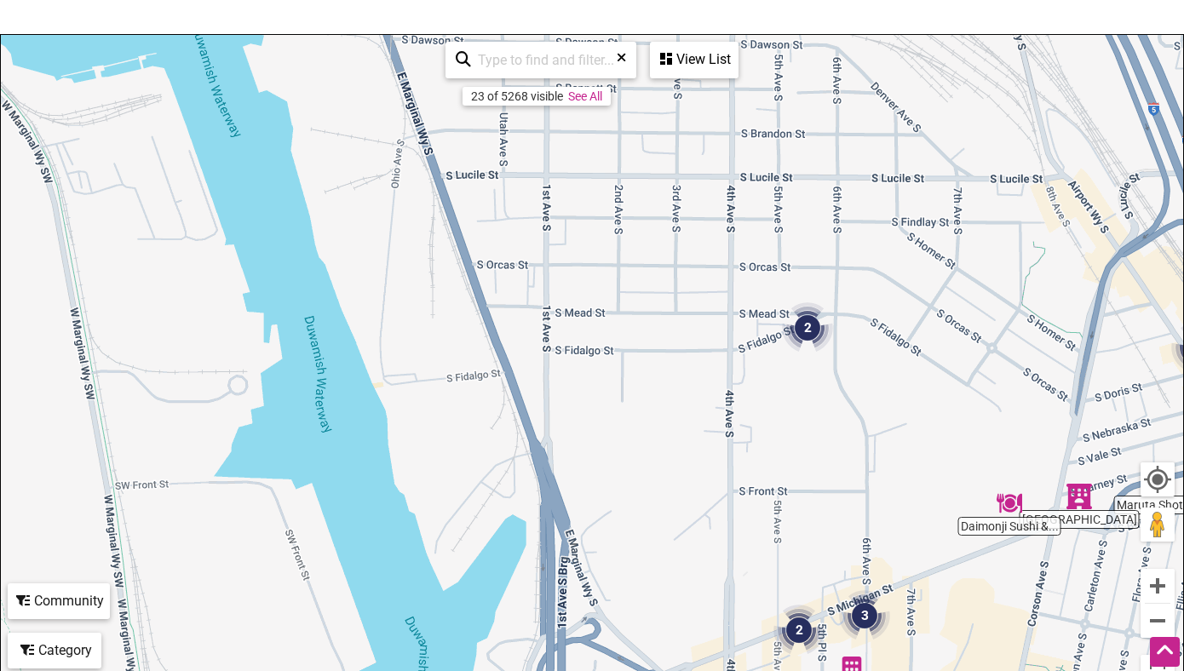
drag, startPoint x: 624, startPoint y: 242, endPoint x: 841, endPoint y: 554, distance: 379.5
click at [841, 554] on div "To navigate, press the arrow keys." at bounding box center [592, 366] width 1182 height 663
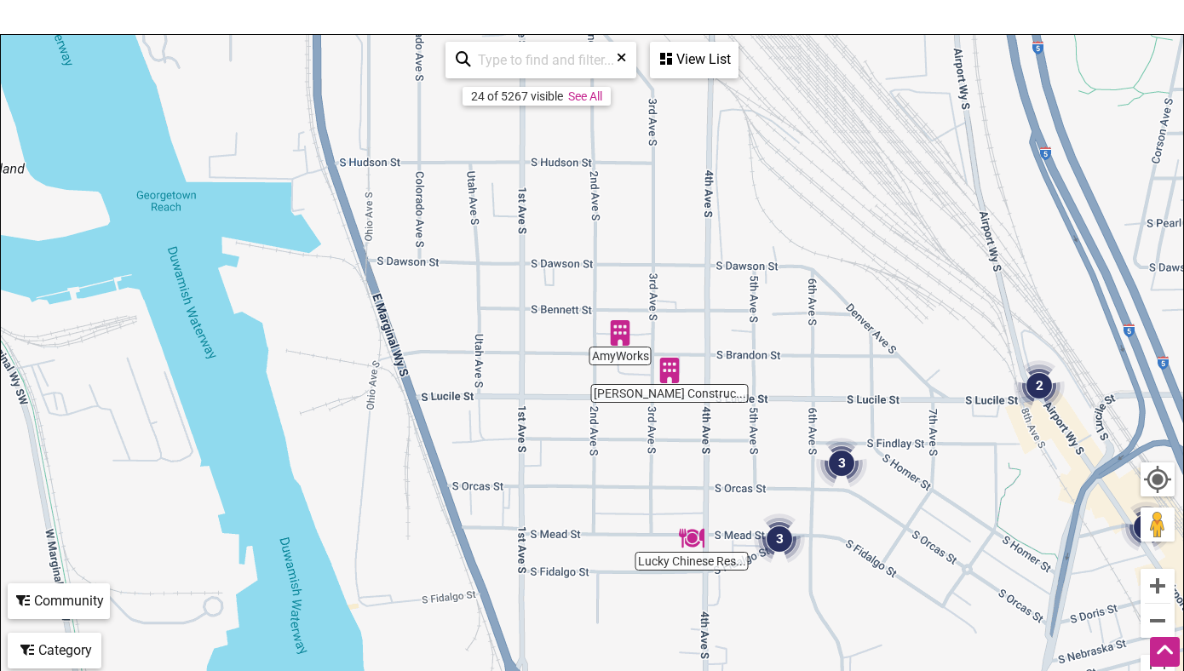
drag, startPoint x: 804, startPoint y: 442, endPoint x: 780, endPoint y: 670, distance: 229.5
click at [781, 670] on div "To navigate, press the arrow keys." at bounding box center [592, 366] width 1182 height 663
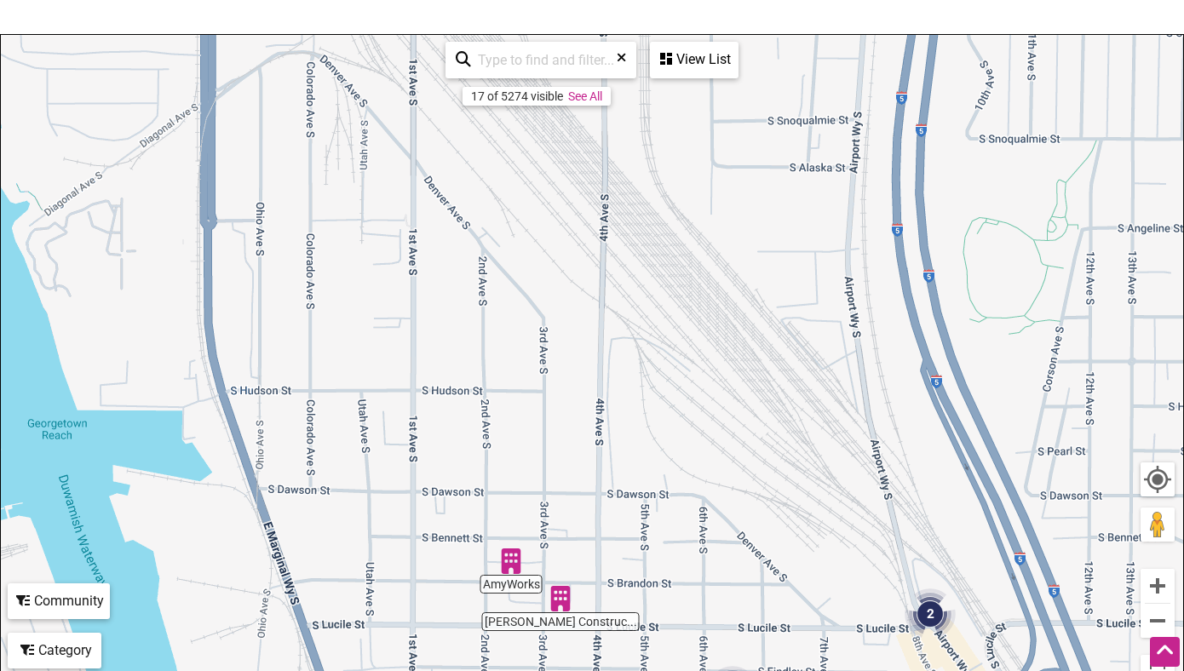
drag, startPoint x: 796, startPoint y: 422, endPoint x: 687, endPoint y: 650, distance: 252.6
click at [687, 653] on div "To navigate, press the arrow keys." at bounding box center [592, 366] width 1182 height 663
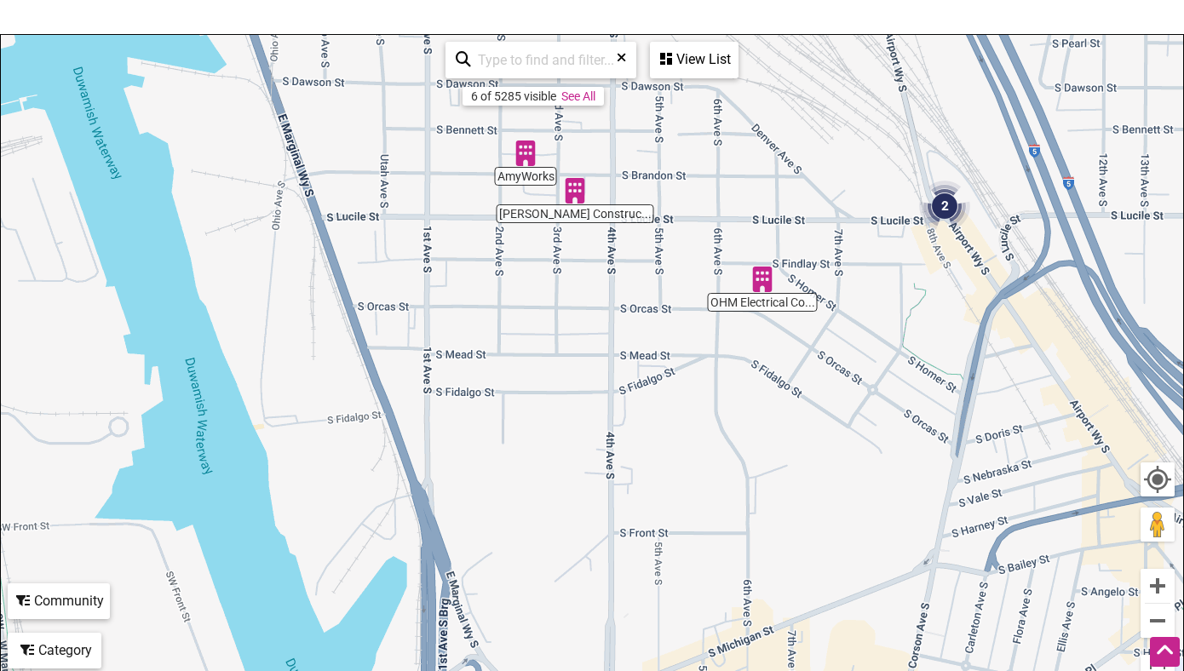
drag, startPoint x: 734, startPoint y: 304, endPoint x: 745, endPoint y: -94, distance: 397.9
click at [745, 0] on html "× Menu 0 Add a Business Map Blog Store Offers Intentionalist Cards Buy Black Ca…" at bounding box center [592, 140] width 1184 height 671
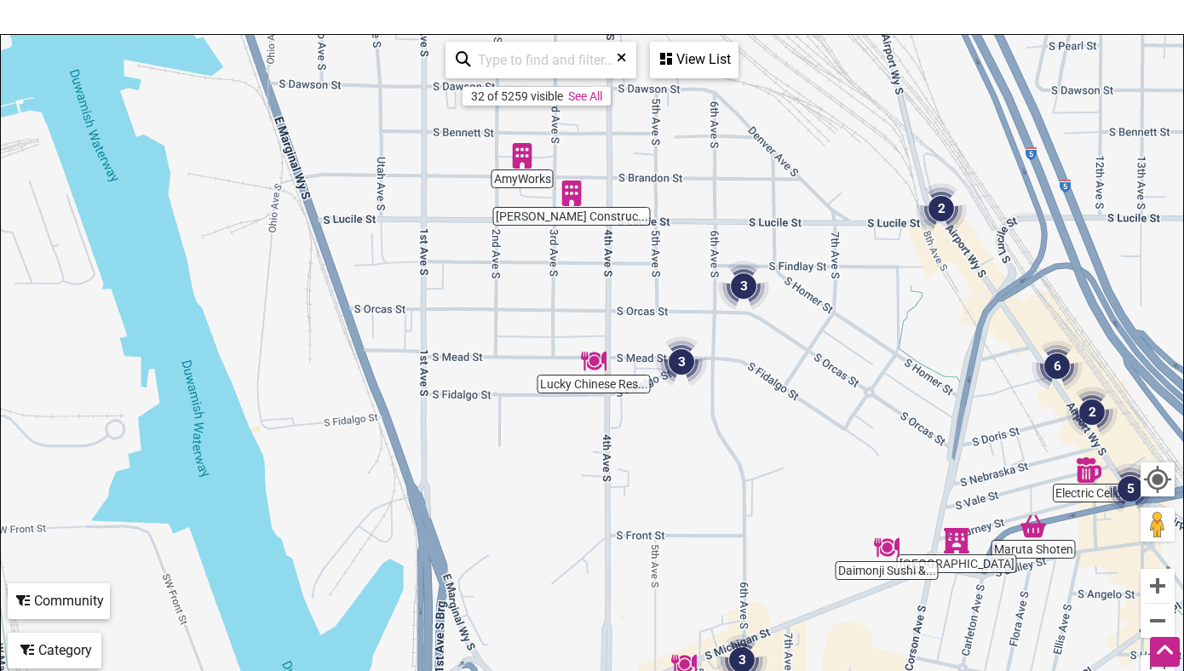
click at [679, 356] on img "3" at bounding box center [681, 361] width 51 height 51
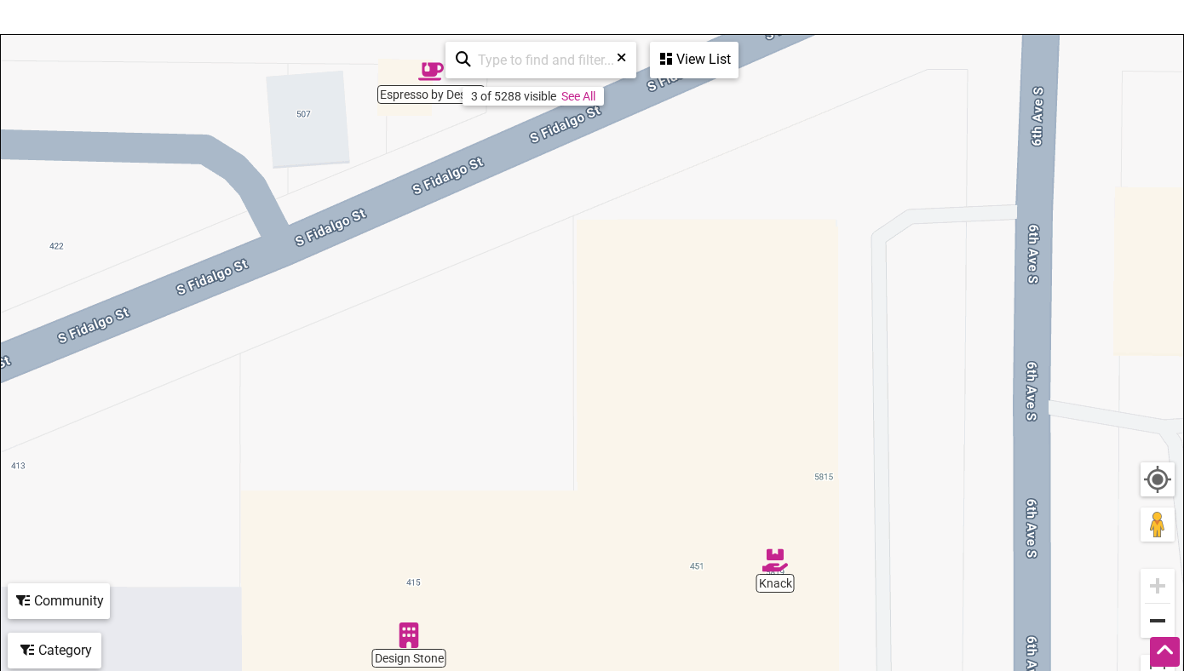
click at [1158, 620] on button "Zoom out" at bounding box center [1158, 621] width 34 height 34
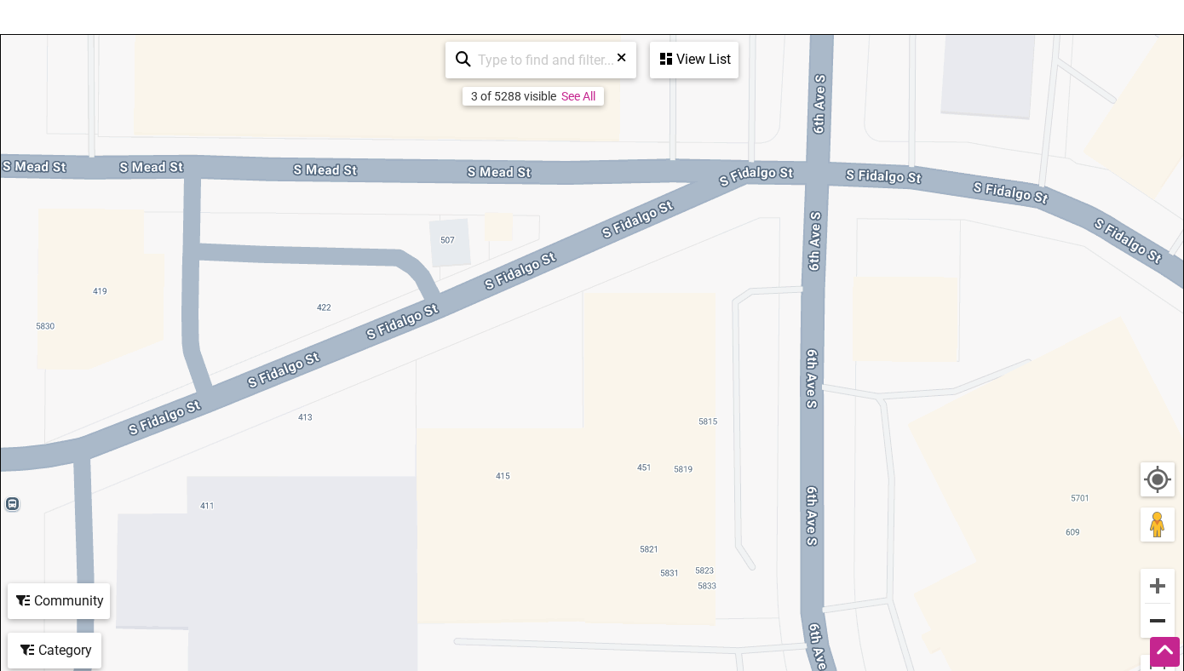
click at [1158, 620] on button "Zoom out" at bounding box center [1158, 621] width 34 height 34
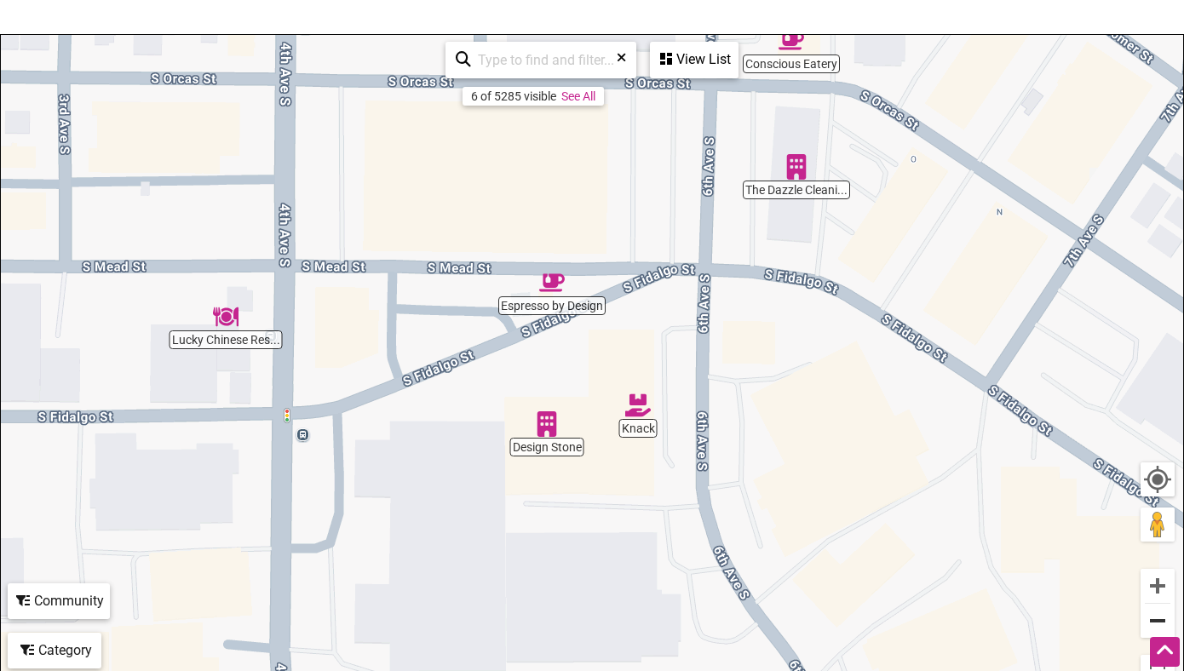
click at [1162, 623] on button "Zoom out" at bounding box center [1158, 621] width 34 height 34
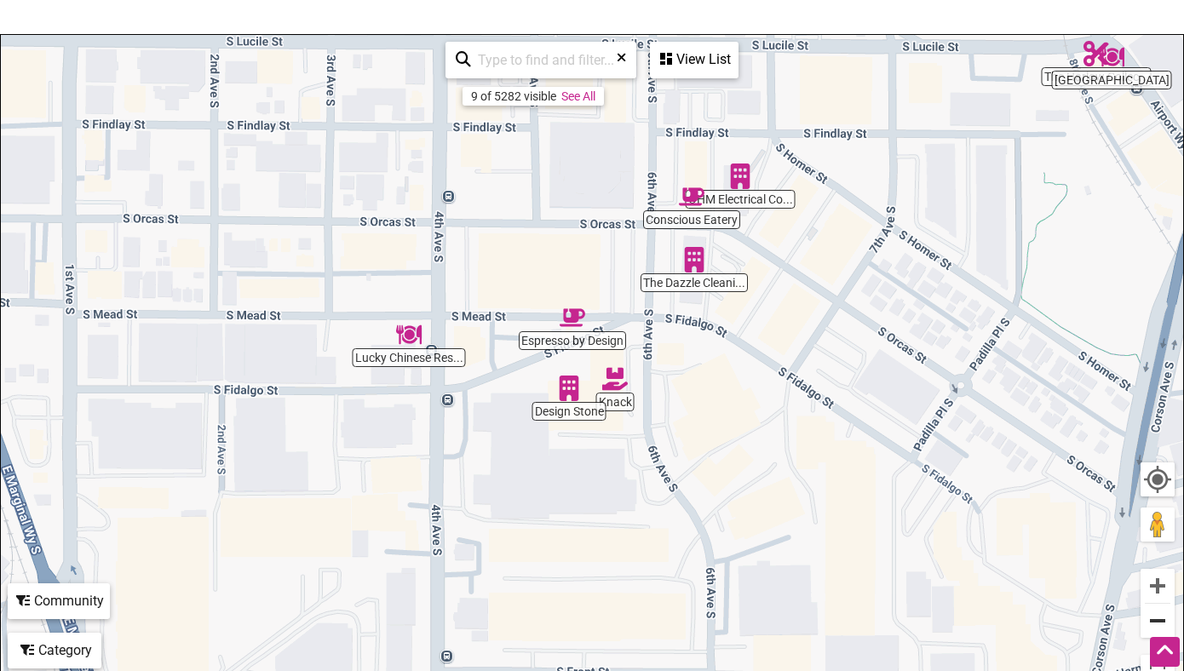
click at [1162, 623] on button "Zoom out" at bounding box center [1158, 621] width 34 height 34
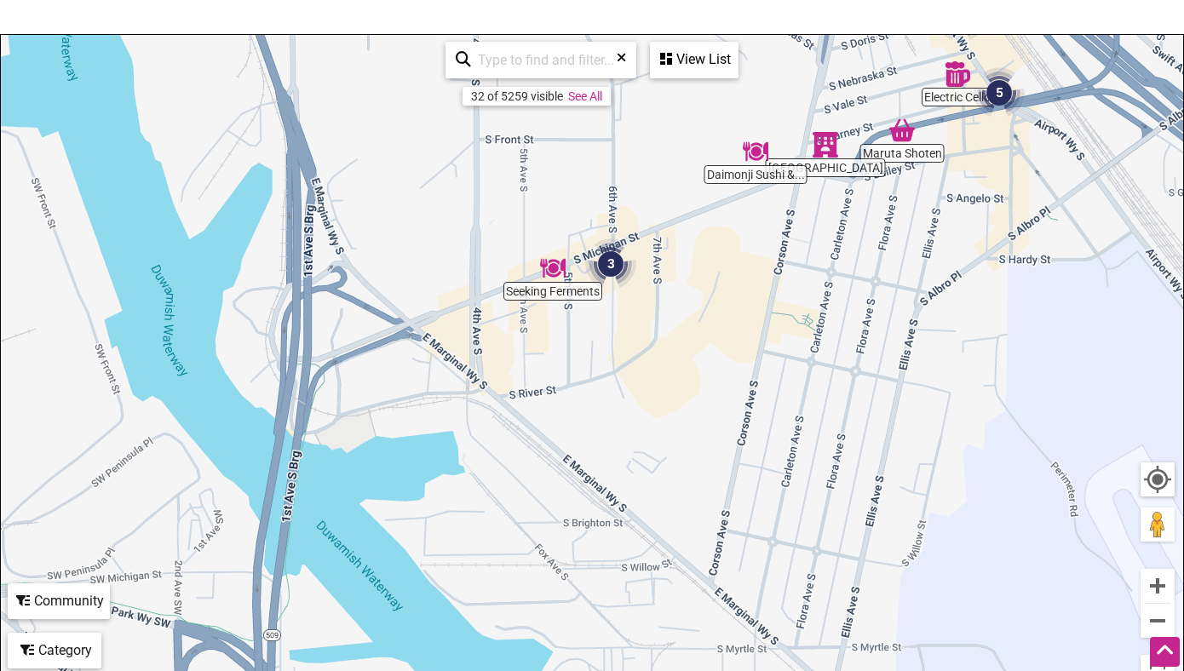
drag, startPoint x: 696, startPoint y: 605, endPoint x: 658, endPoint y: 223, distance: 383.5
click at [658, 223] on div "To navigate, press the arrow keys." at bounding box center [592, 366] width 1182 height 663
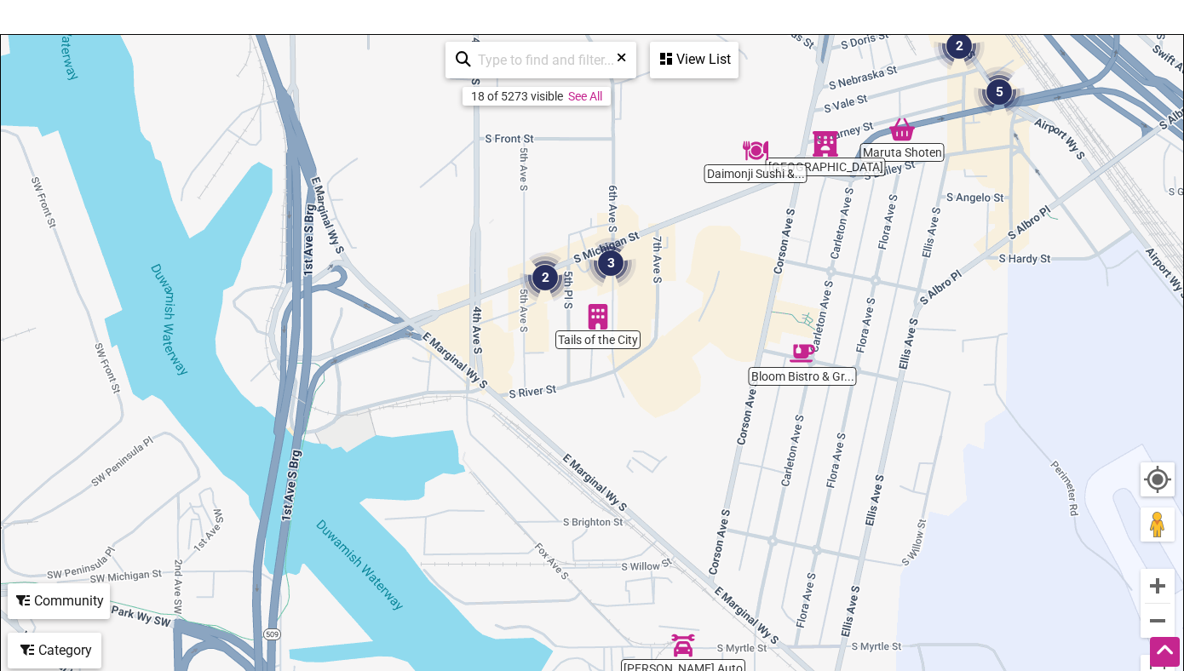
click at [612, 260] on img "3" at bounding box center [610, 263] width 51 height 51
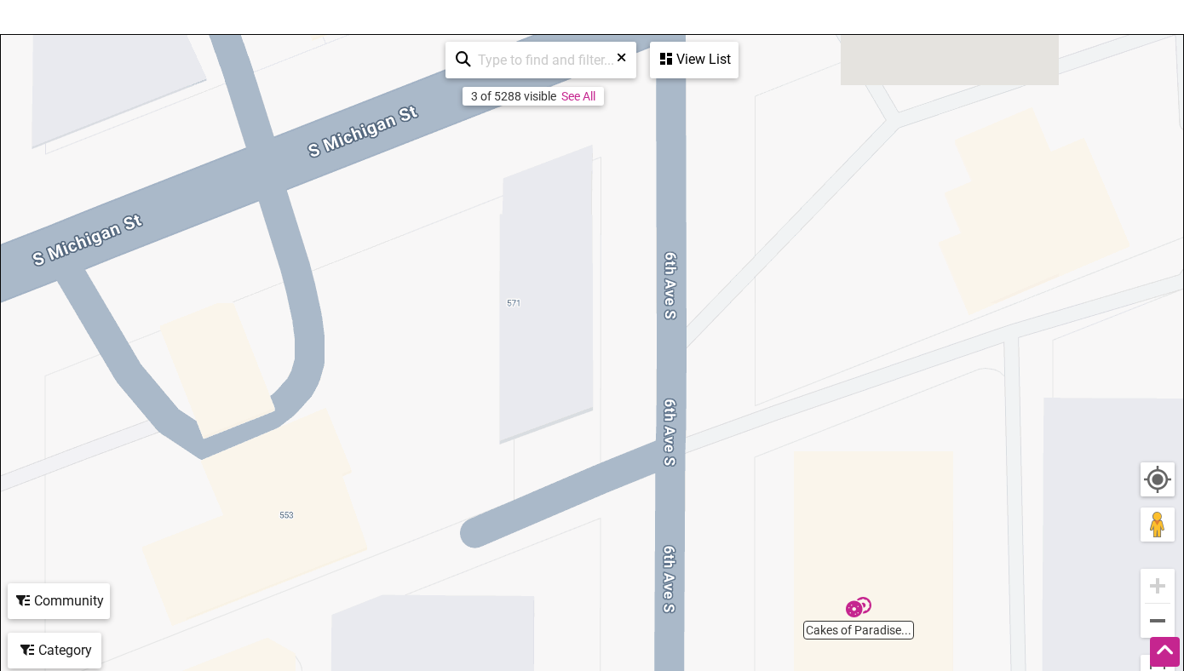
drag, startPoint x: 734, startPoint y: 166, endPoint x: 673, endPoint y: 526, distance: 365.5
click at [673, 529] on div "To navigate, press the arrow keys." at bounding box center [592, 366] width 1182 height 663
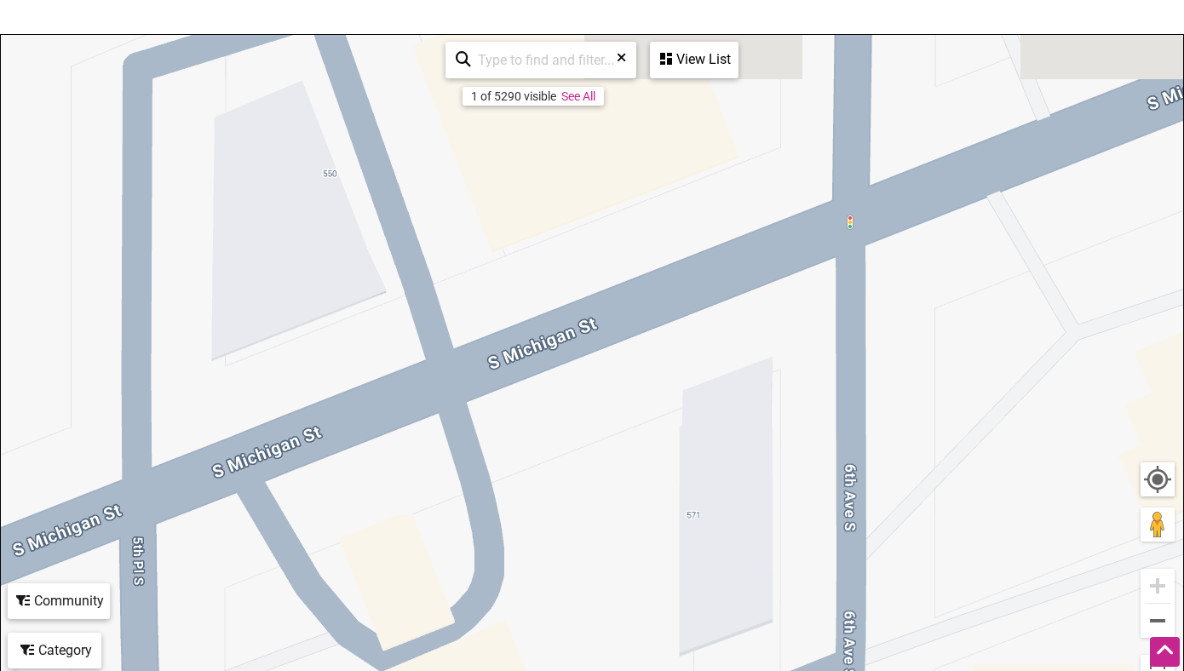
drag, startPoint x: 739, startPoint y: 255, endPoint x: 923, endPoint y: 474, distance: 286.0
click at [924, 479] on div "To navigate, press the arrow keys." at bounding box center [592, 366] width 1182 height 663
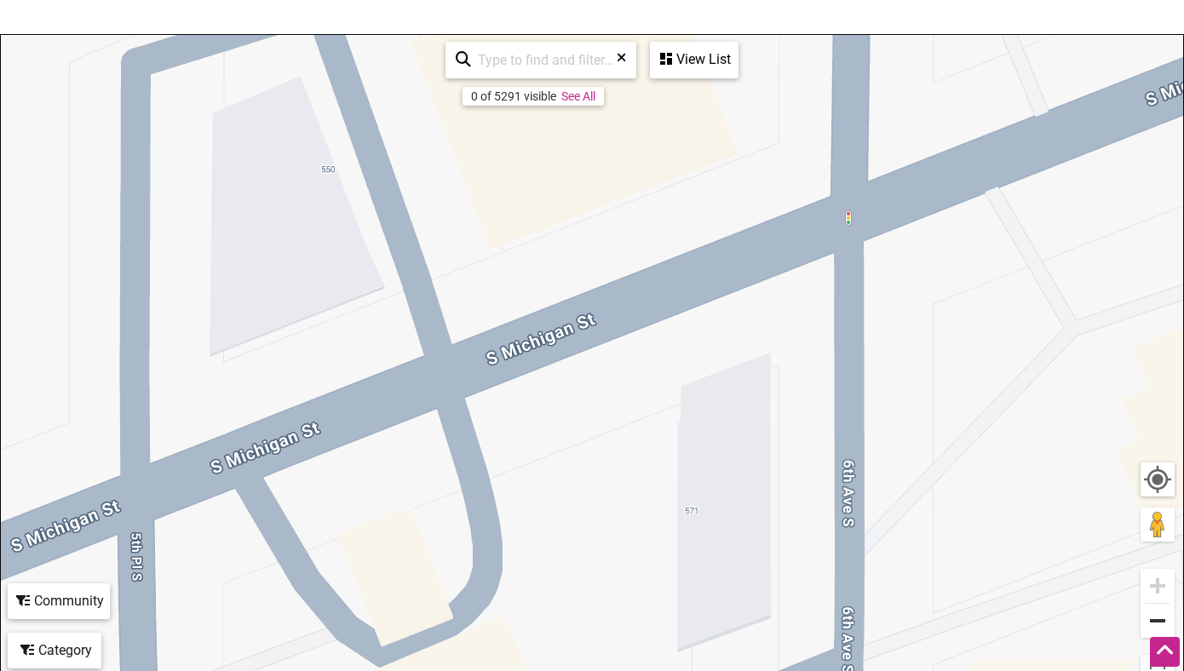
click at [1160, 621] on button "Zoom out" at bounding box center [1158, 621] width 34 height 34
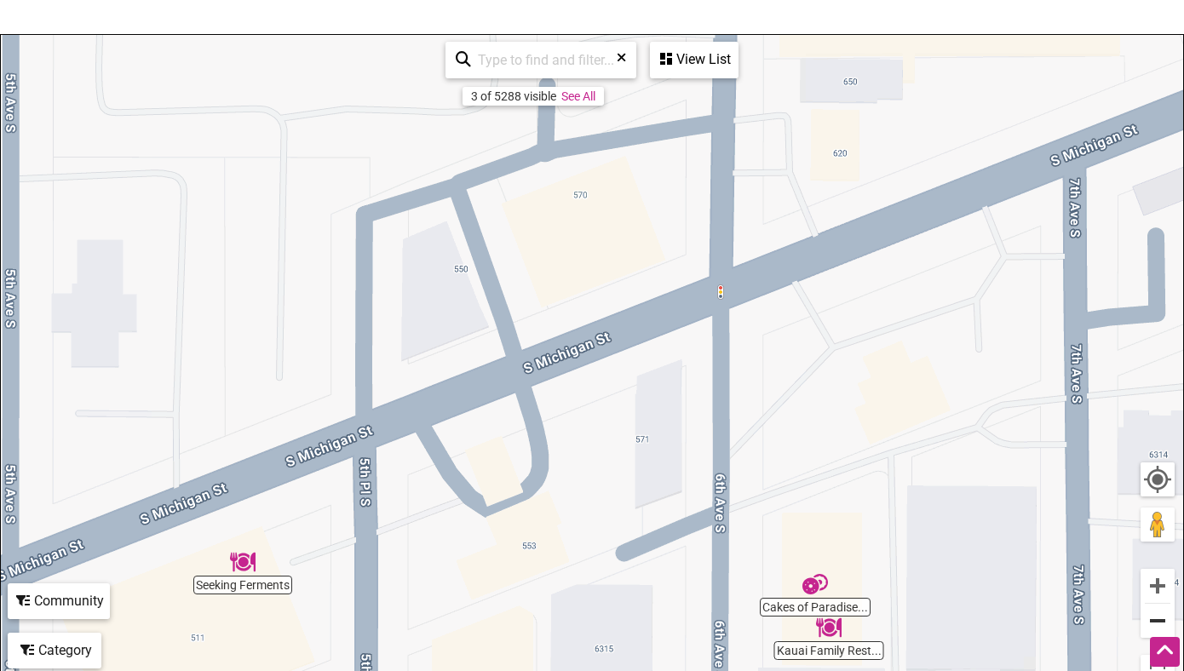
click at [1160, 621] on button "Zoom out" at bounding box center [1158, 621] width 34 height 34
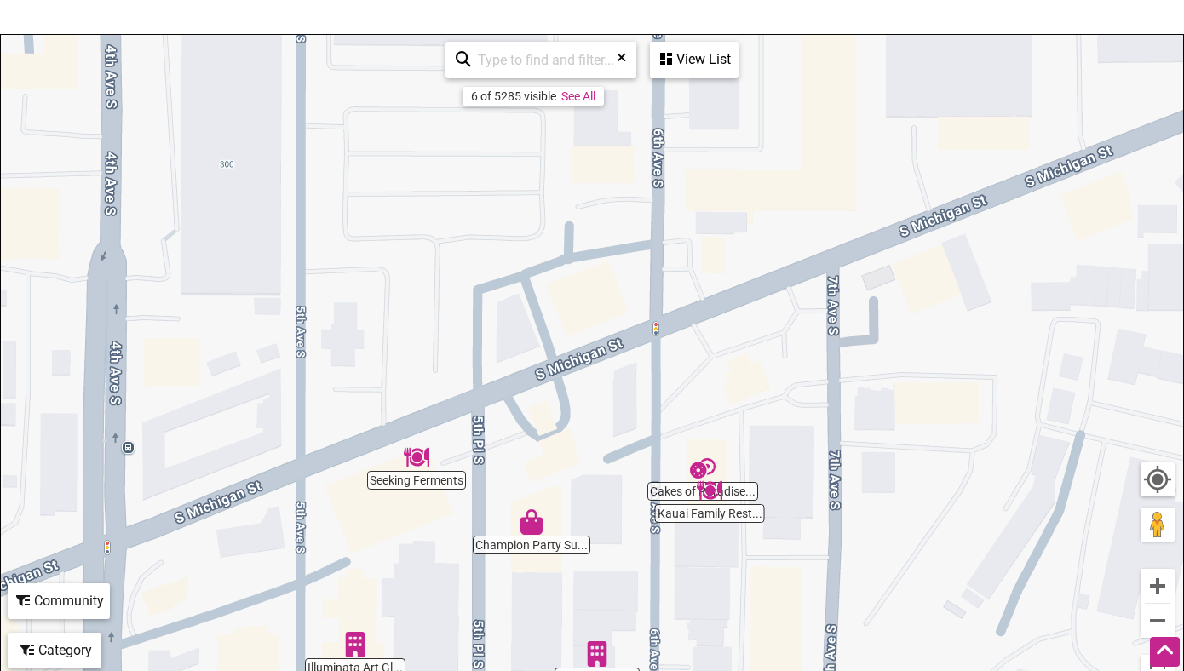
click at [422, 455] on img "Seeking Ferments" at bounding box center [417, 458] width 26 height 26
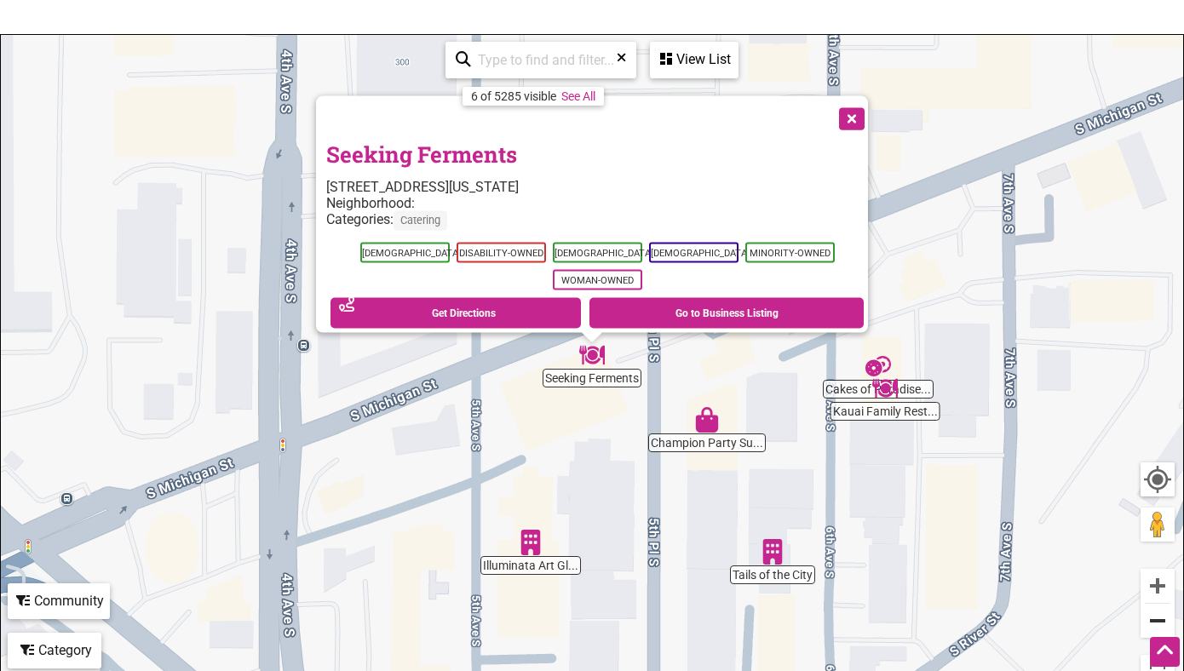
click at [1158, 618] on button "Zoom out" at bounding box center [1158, 621] width 34 height 34
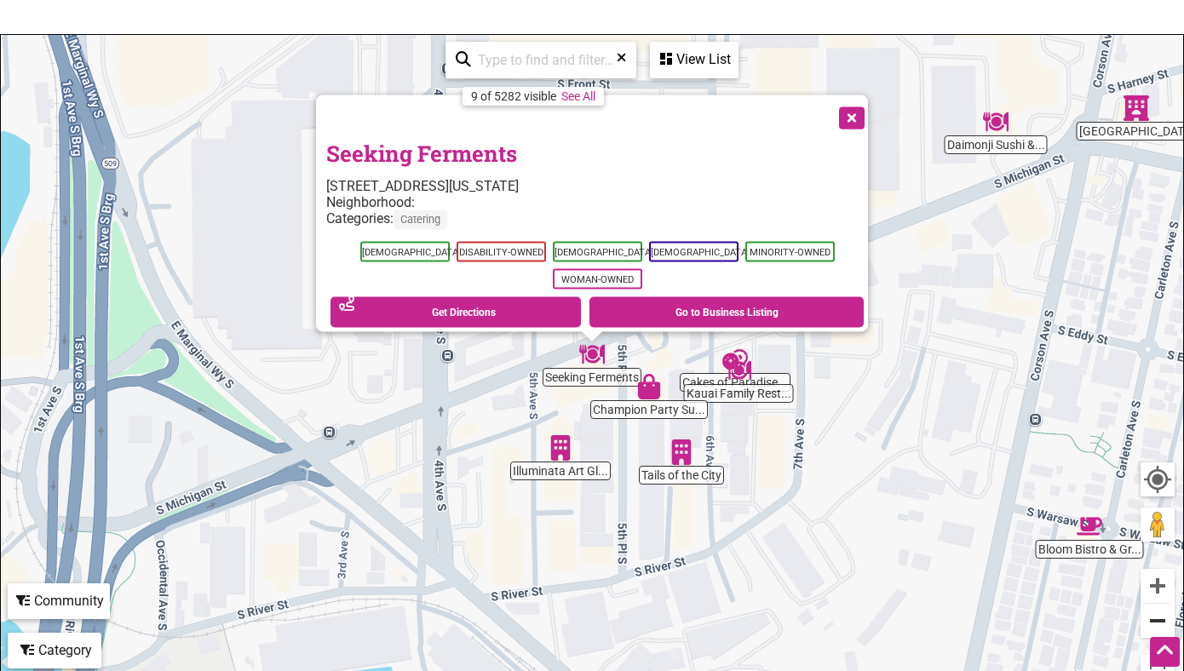
click at [1158, 618] on button "Zoom out" at bounding box center [1158, 621] width 34 height 34
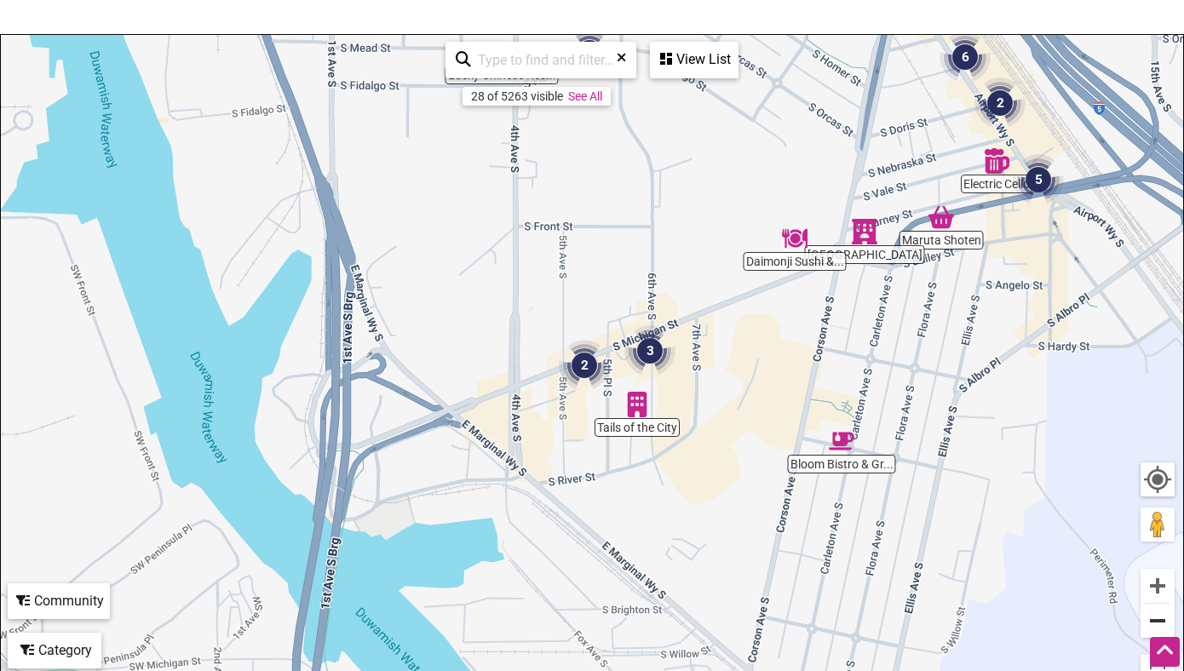
click at [1165, 619] on button "Zoom out" at bounding box center [1158, 621] width 34 height 34
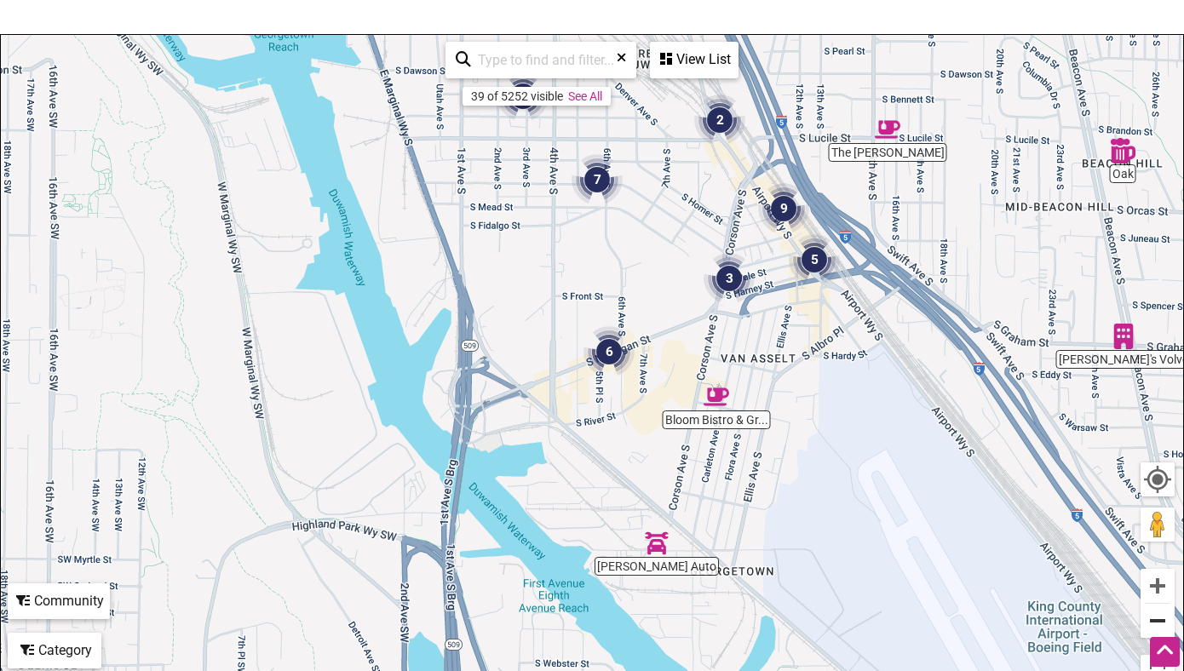
click at [1165, 619] on button "Zoom out" at bounding box center [1158, 621] width 34 height 34
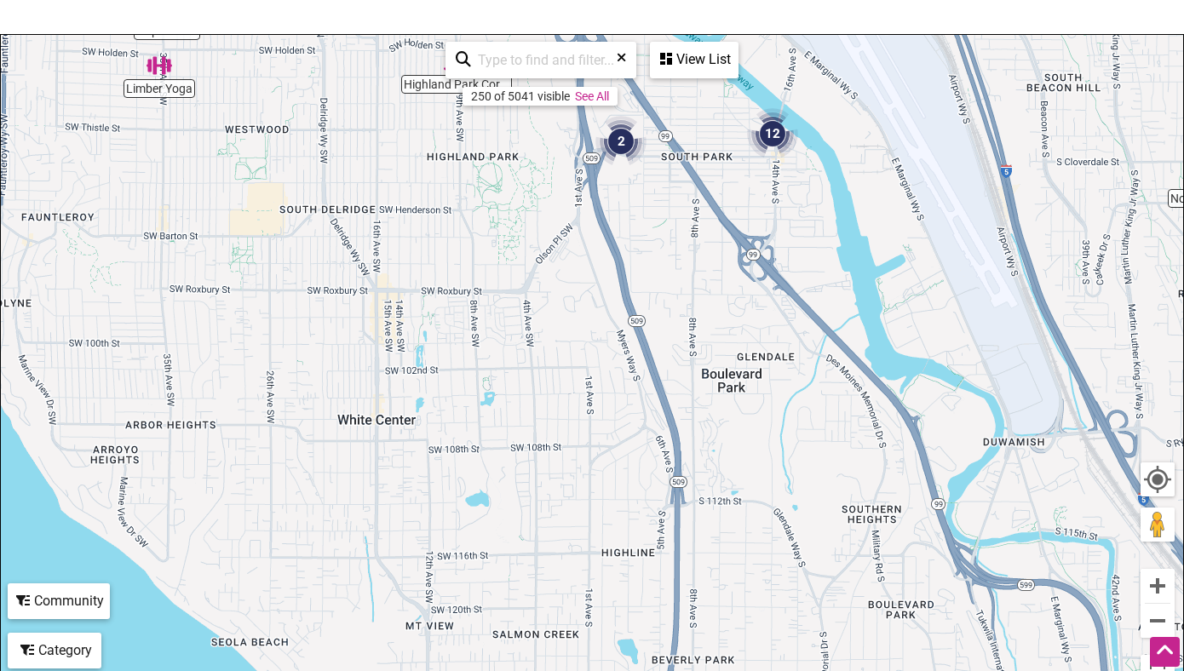
drag, startPoint x: 622, startPoint y: 614, endPoint x: 680, endPoint y: 120, distance: 497.4
click at [680, 120] on div "To navigate, press the arrow keys." at bounding box center [592, 366] width 1182 height 663
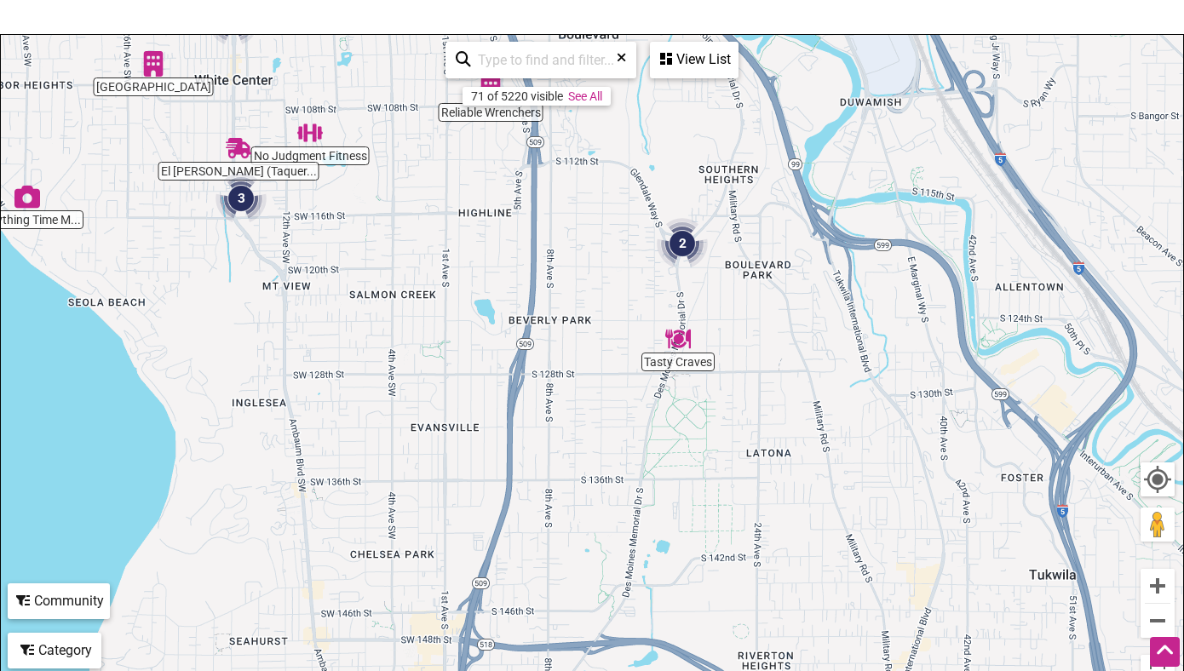
drag, startPoint x: 755, startPoint y: 654, endPoint x: 611, endPoint y: 313, distance: 370.7
click at [611, 313] on div "To navigate, press the arrow keys." at bounding box center [592, 366] width 1182 height 663
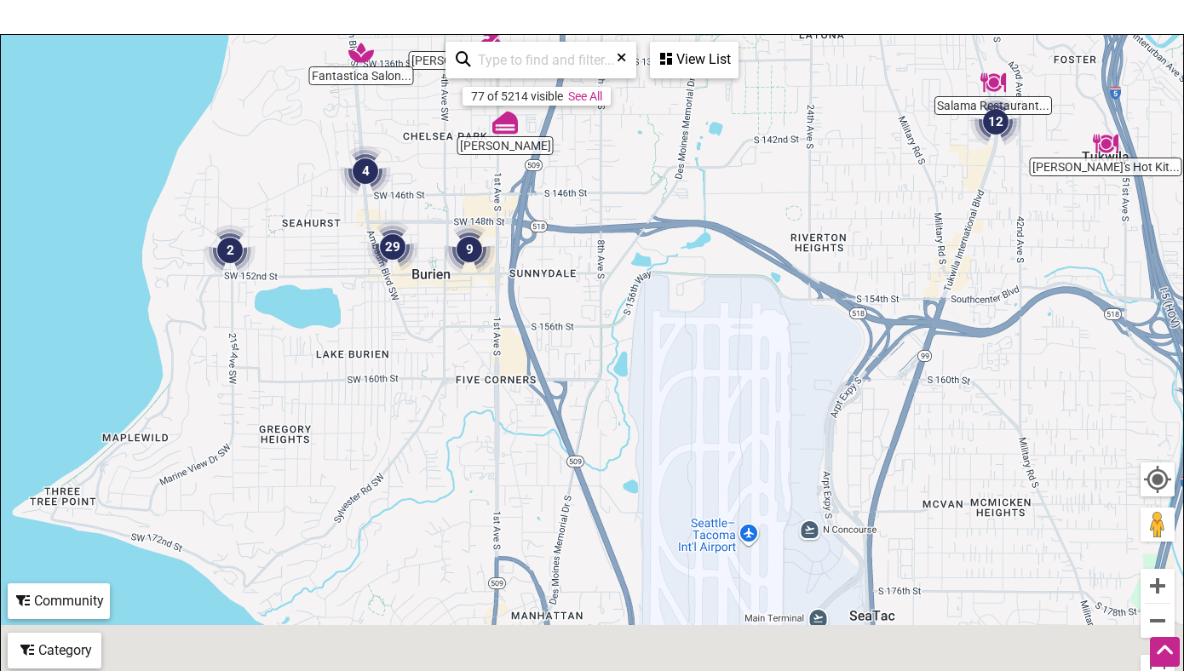
drag, startPoint x: 772, startPoint y: 567, endPoint x: 825, endPoint y: 141, distance: 430.1
click at [825, 141] on div "To navigate, press the arrow keys." at bounding box center [592, 366] width 1182 height 663
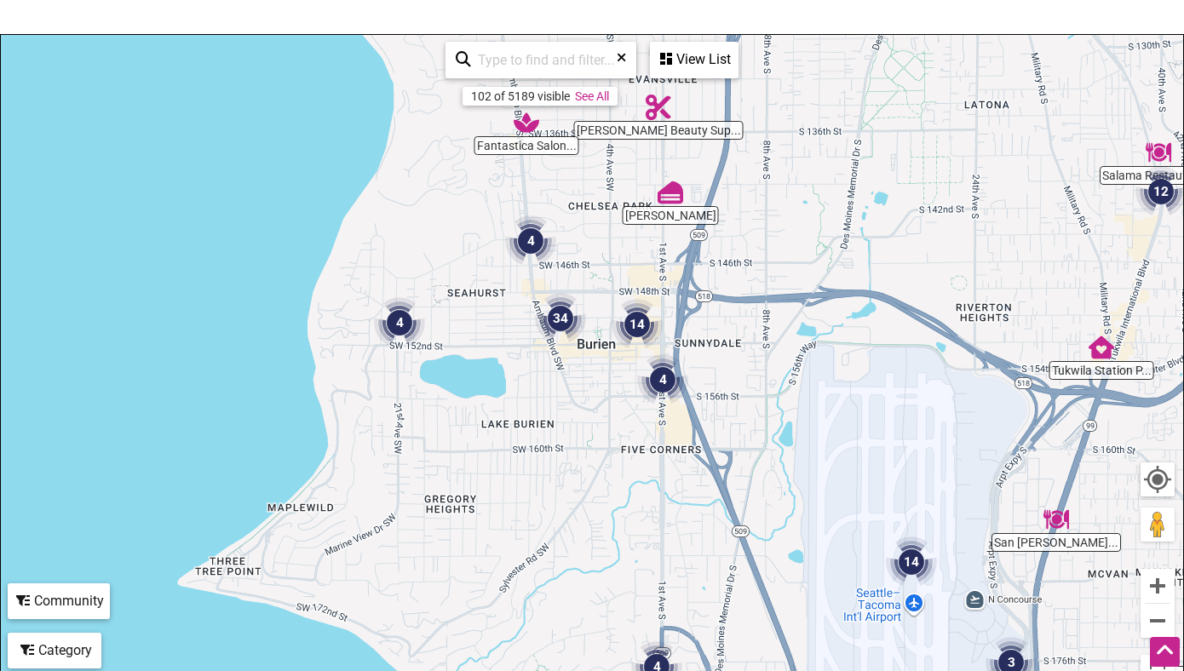
drag, startPoint x: 597, startPoint y: 274, endPoint x: 763, endPoint y: 357, distance: 185.5
click at [765, 356] on div "To navigate, press the arrow keys." at bounding box center [592, 366] width 1182 height 663
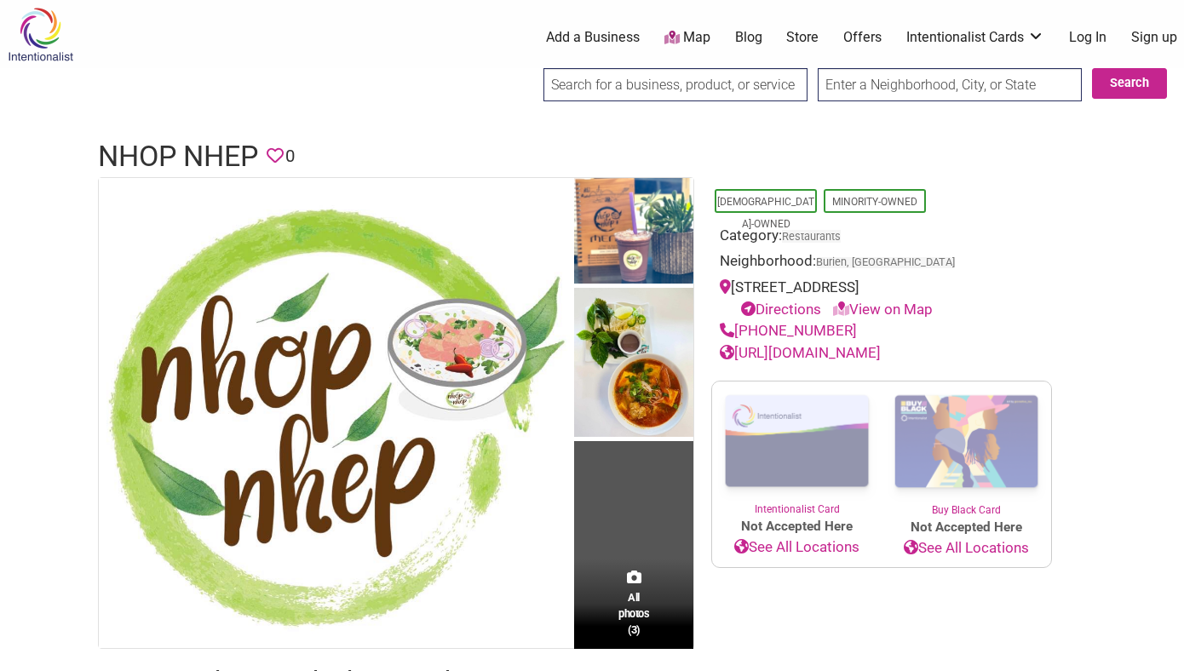
click at [831, 353] on link "[URL][DOMAIN_NAME]" at bounding box center [800, 352] width 161 height 17
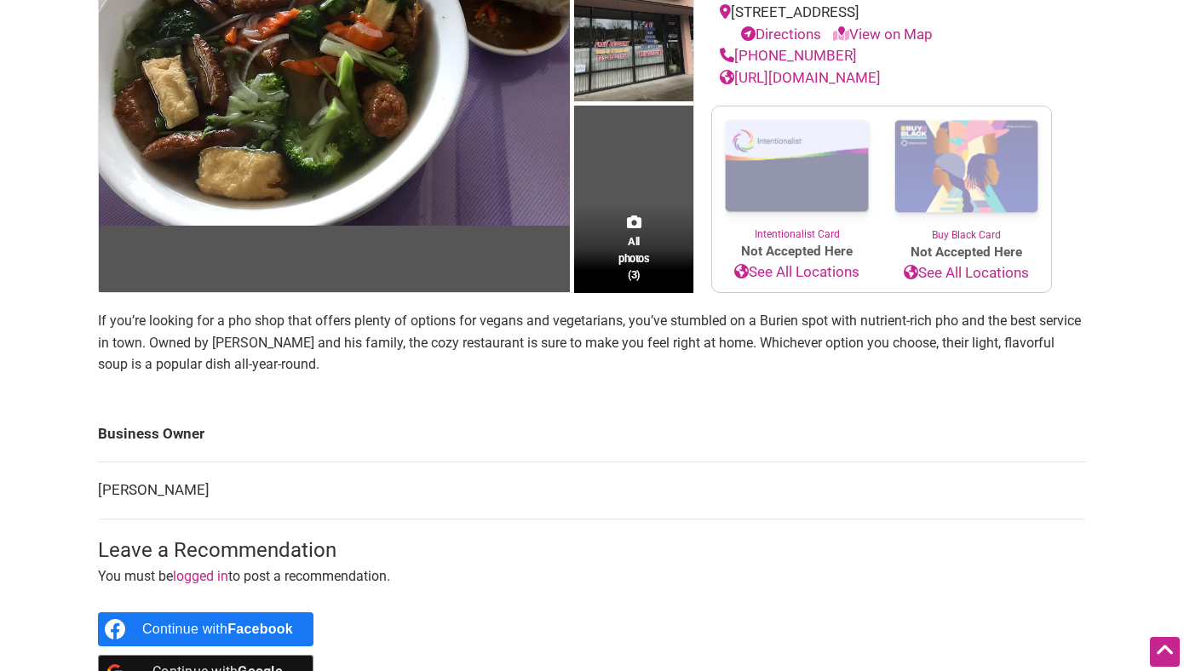
scroll to position [155, 0]
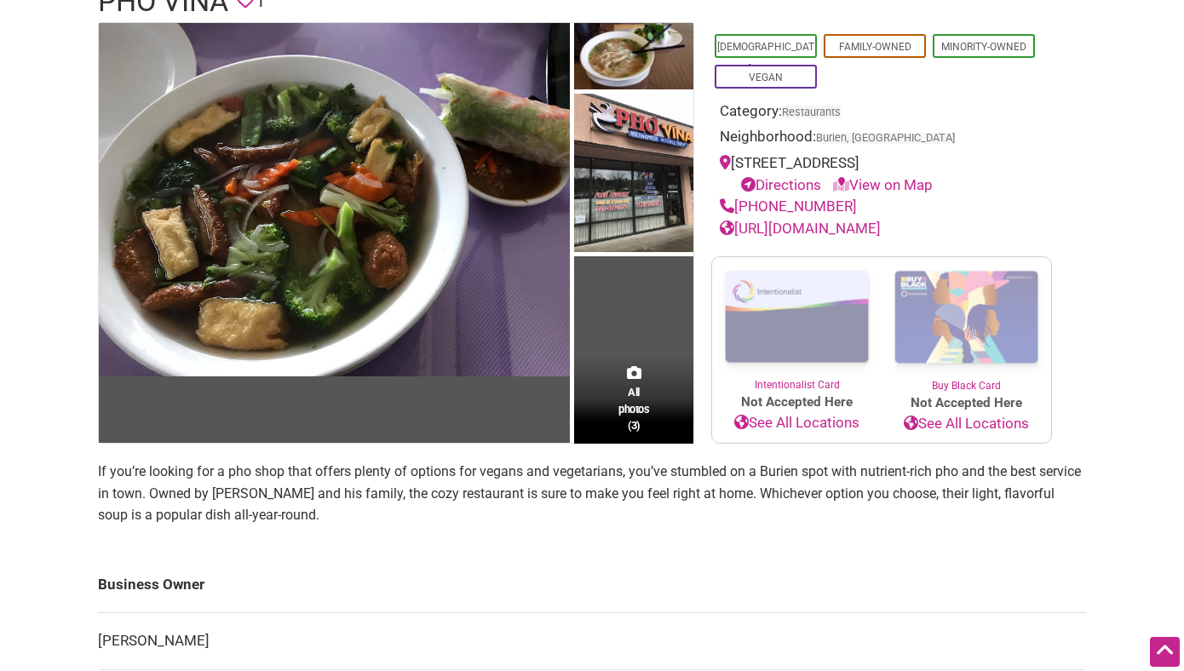
click at [820, 235] on link "[URL][DOMAIN_NAME]" at bounding box center [800, 228] width 161 height 17
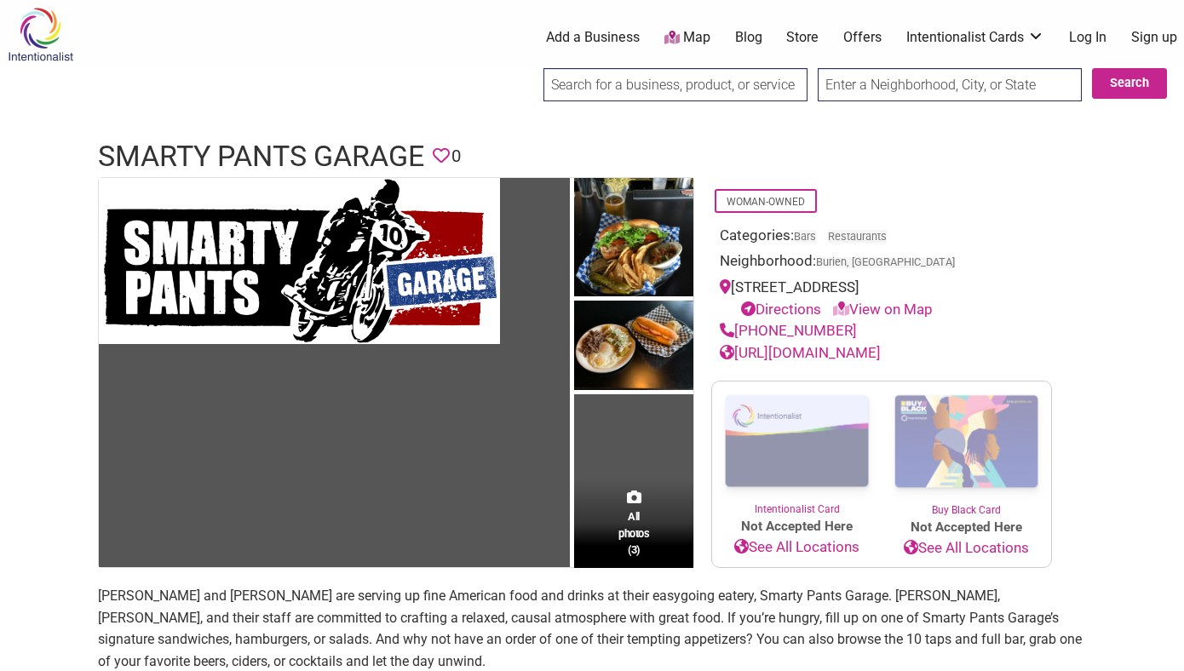
click at [881, 348] on link "[URL][DOMAIN_NAME]" at bounding box center [800, 352] width 161 height 17
